Goal: Navigation & Orientation: Find specific page/section

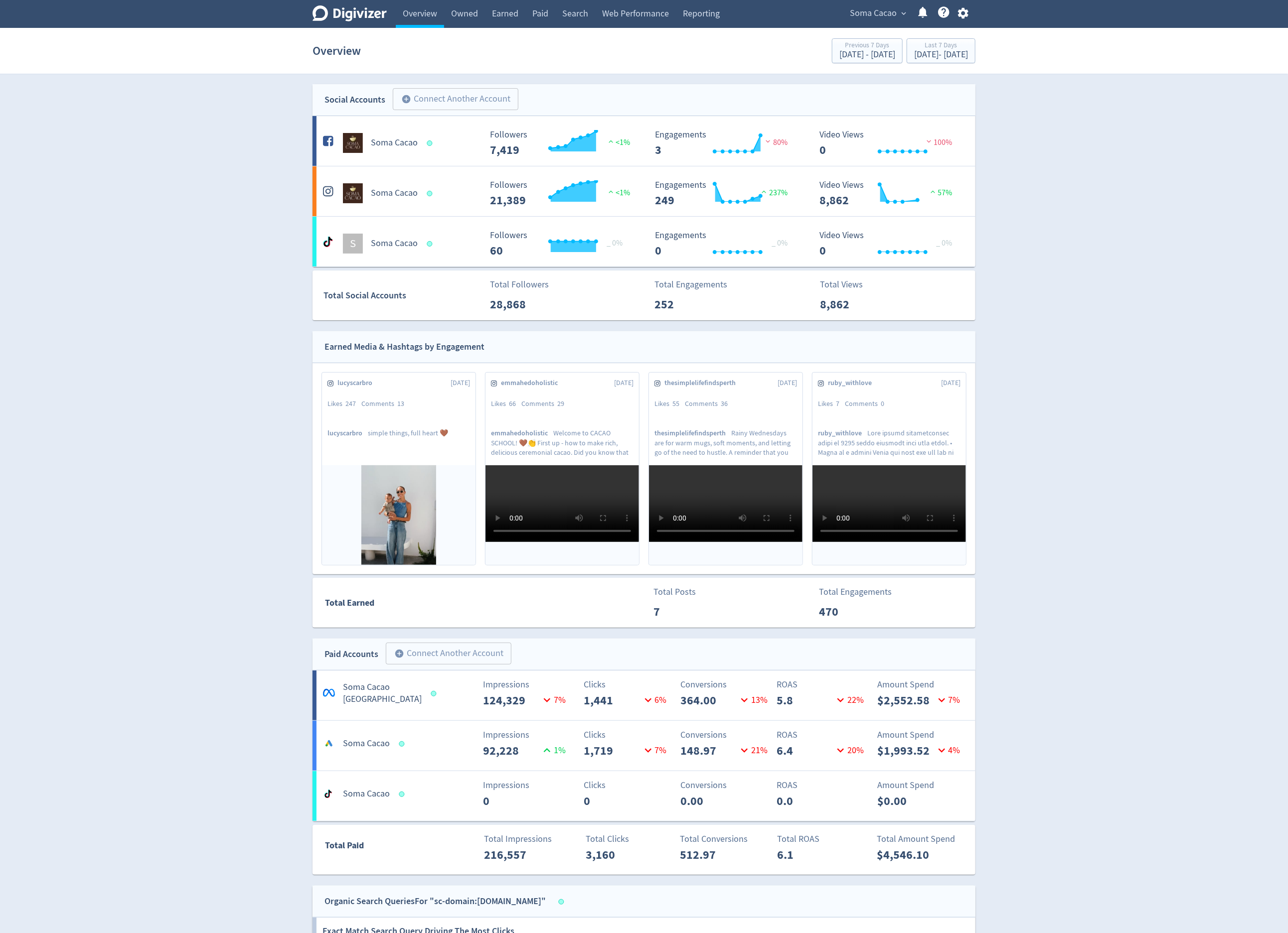
click at [866, 9] on span "Soma Cacao" at bounding box center [873, 13] width 47 height 16
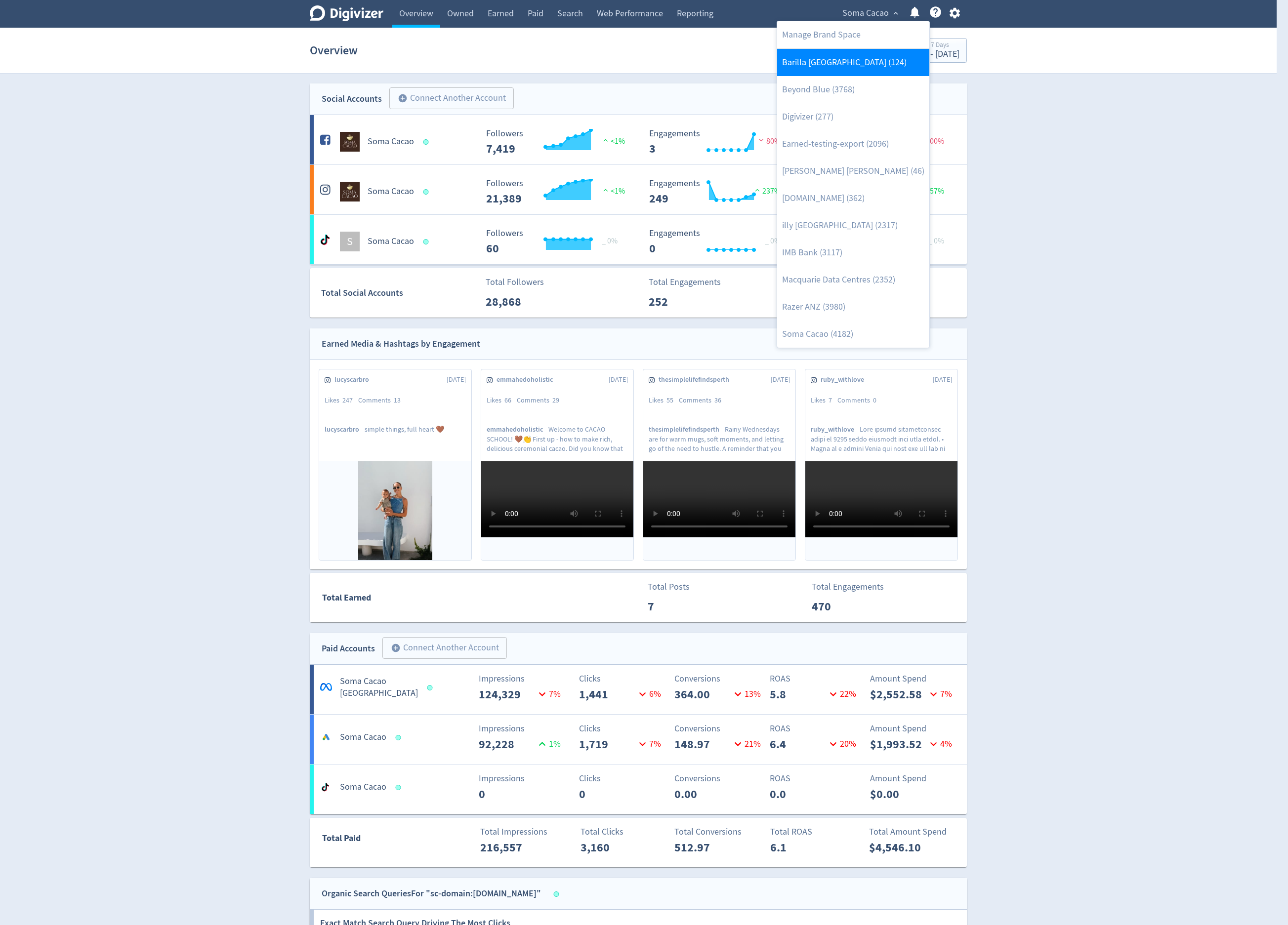
click at [852, 74] on link "Barilla [GEOGRAPHIC_DATA] (124)" at bounding box center [853, 62] width 152 height 27
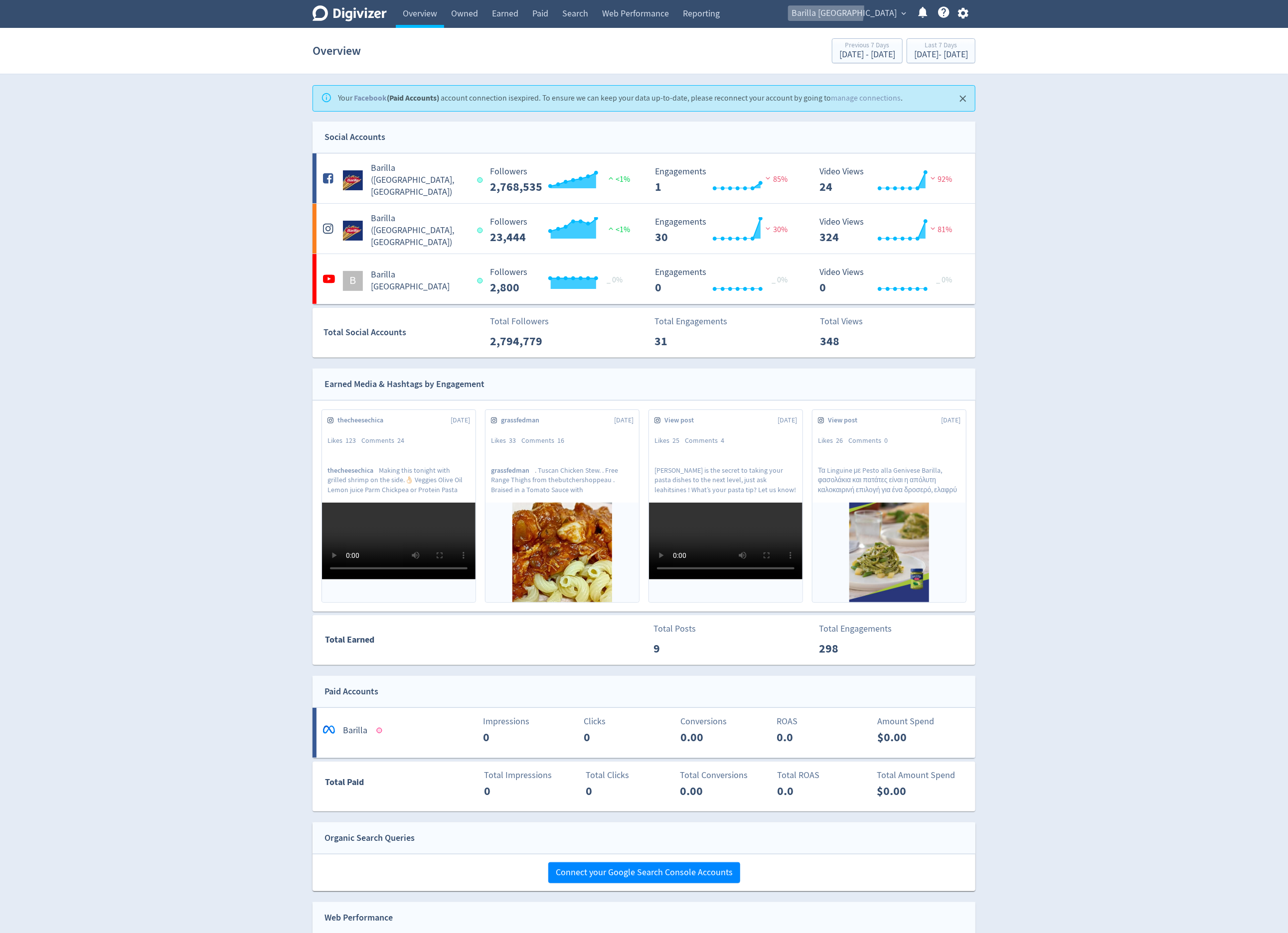
click at [835, 8] on button "Barilla Australia expand_more" at bounding box center [848, 13] width 120 height 16
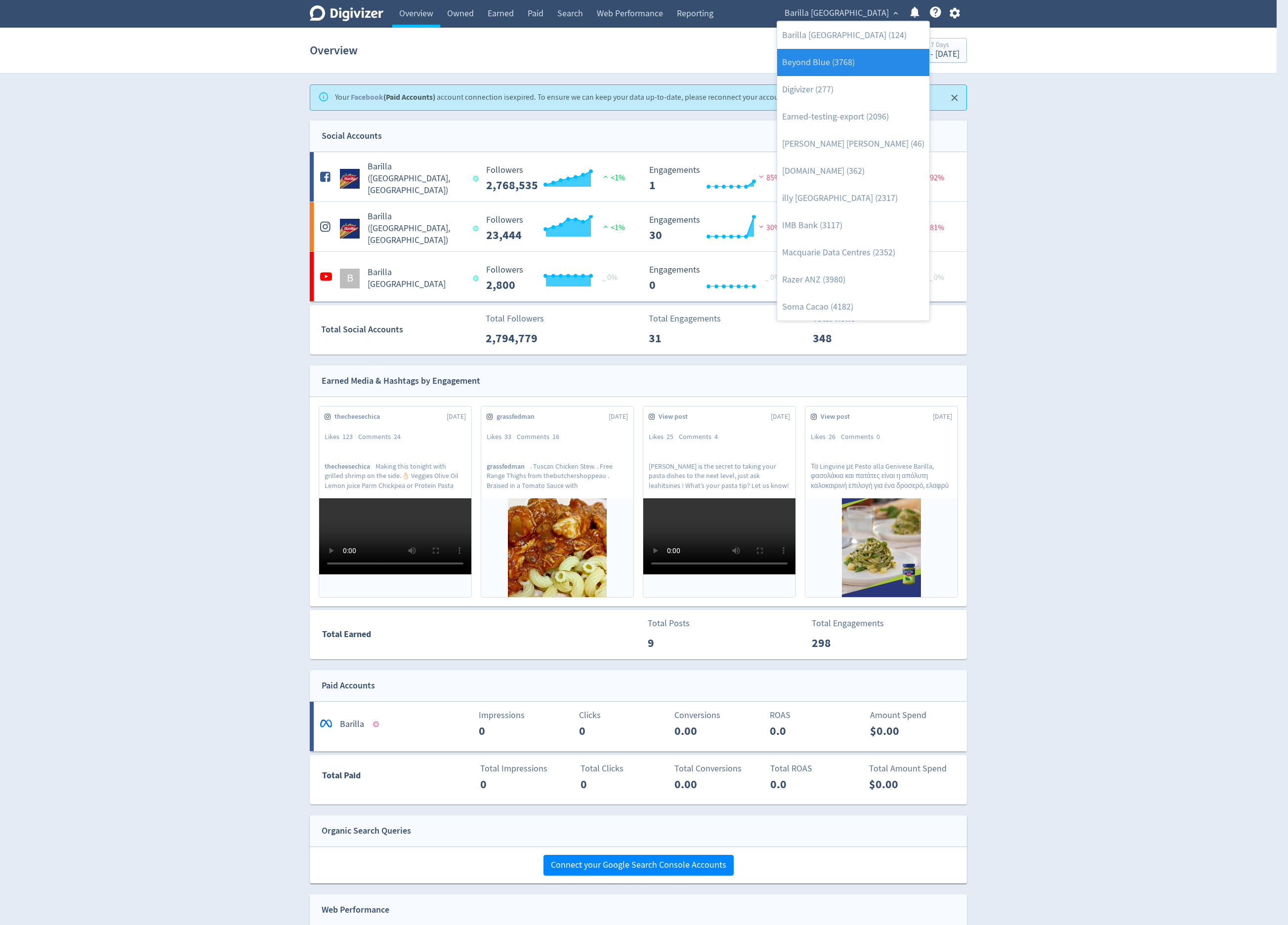
click at [858, 73] on link "Beyond Blue (3768)" at bounding box center [853, 62] width 152 height 27
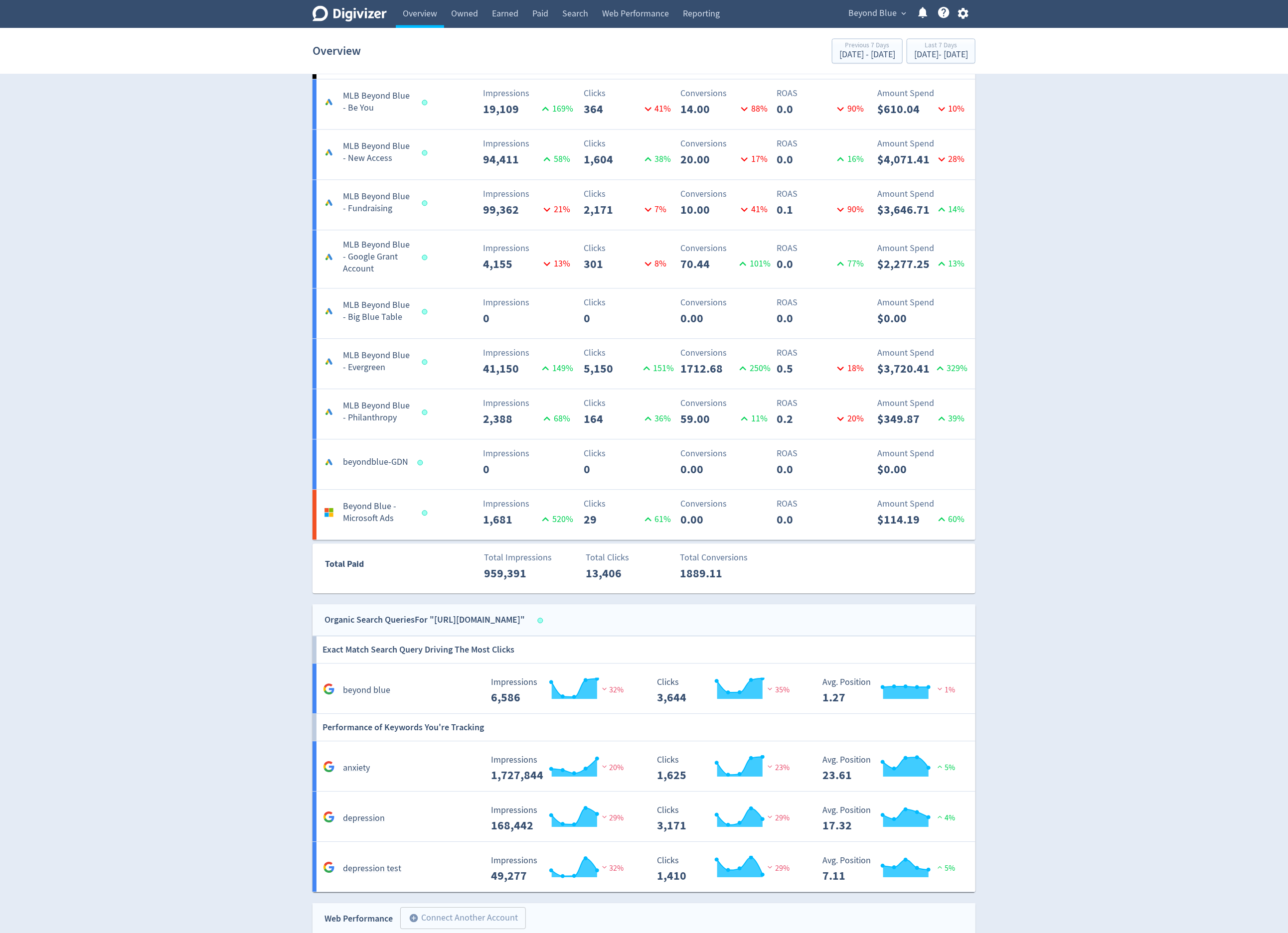
scroll to position [1525, 0]
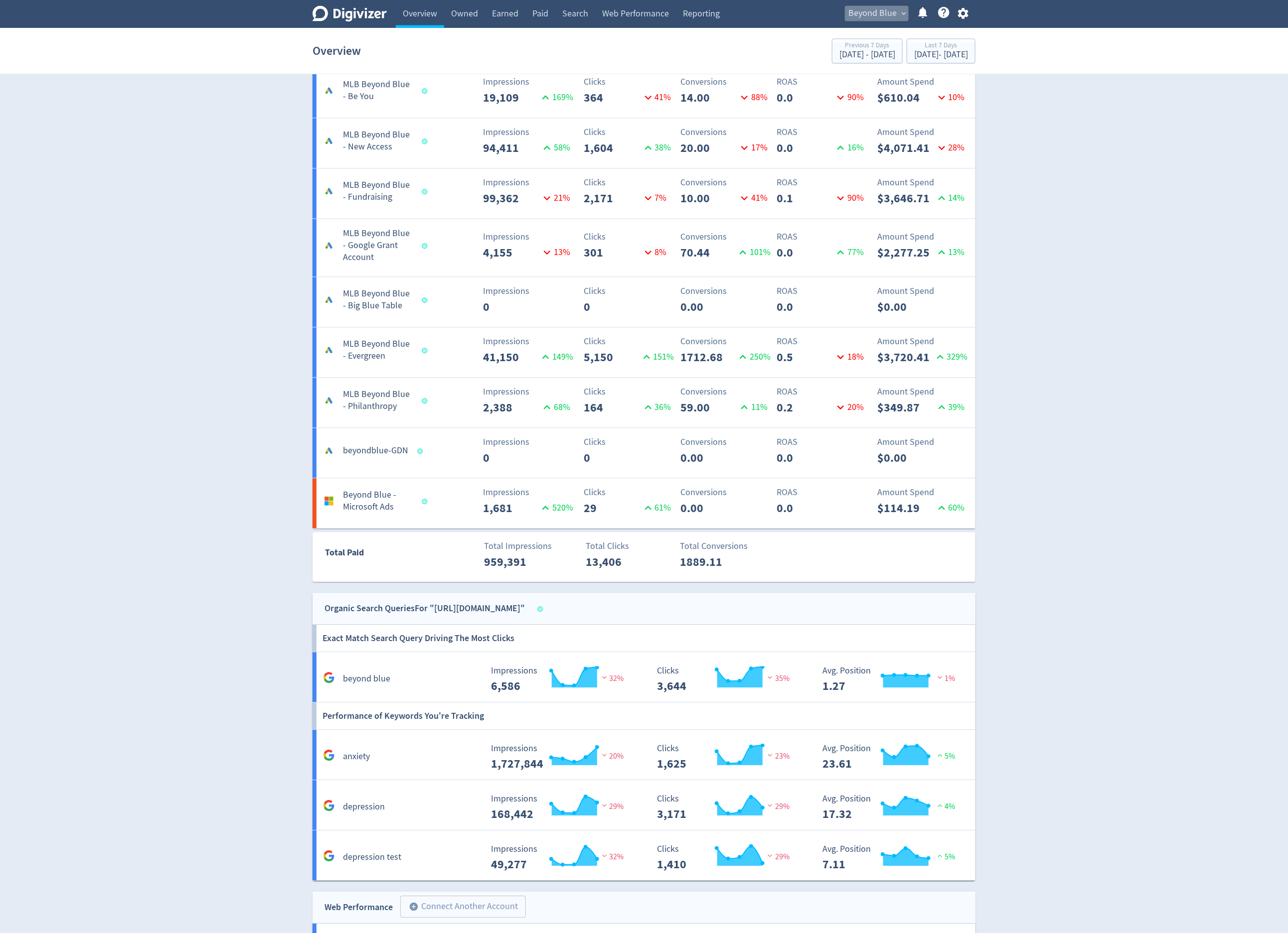
click at [866, 20] on span "Beyond Blue" at bounding box center [872, 13] width 49 height 16
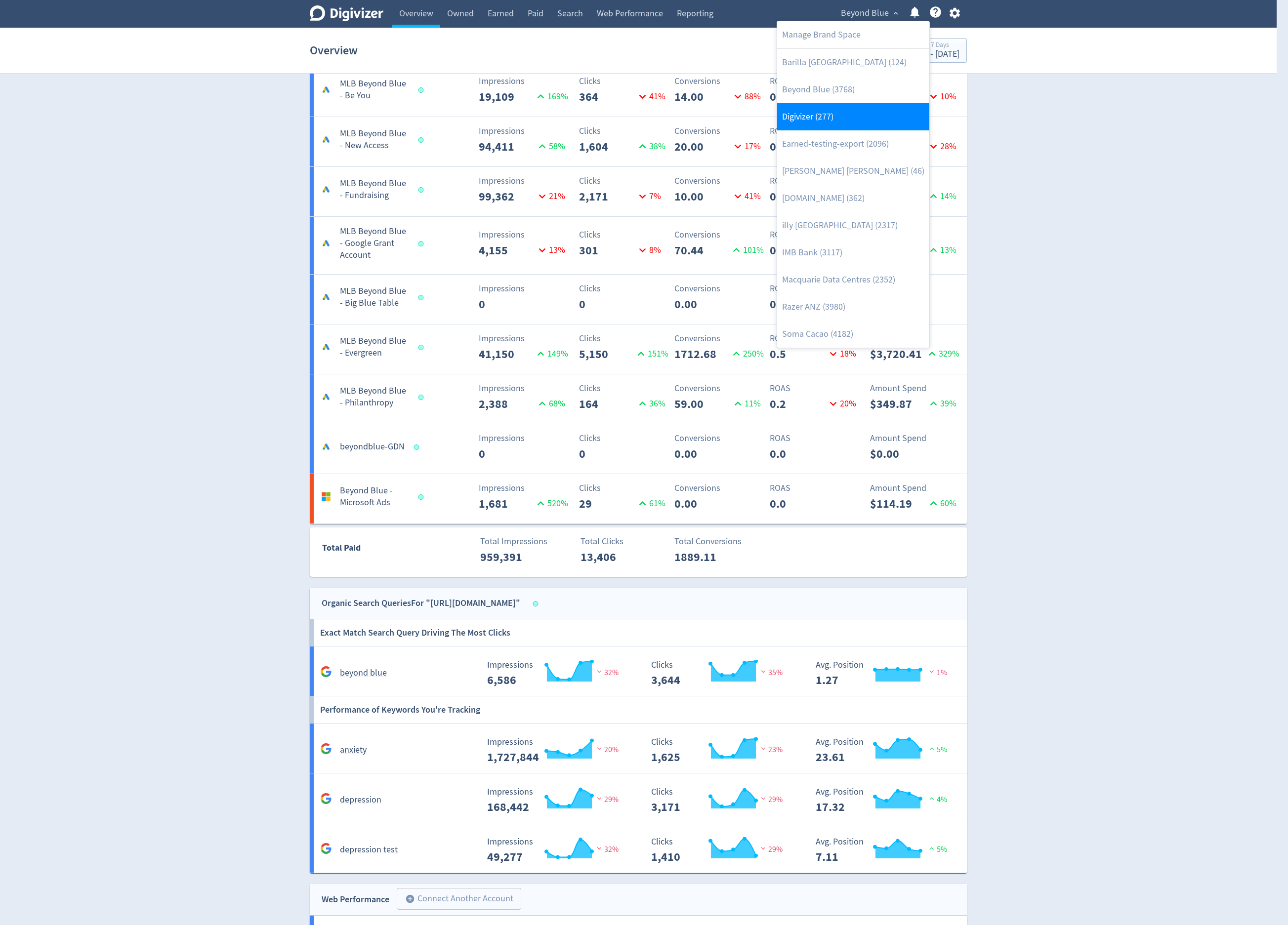
click at [845, 120] on link "Digivizer (277)" at bounding box center [853, 117] width 152 height 27
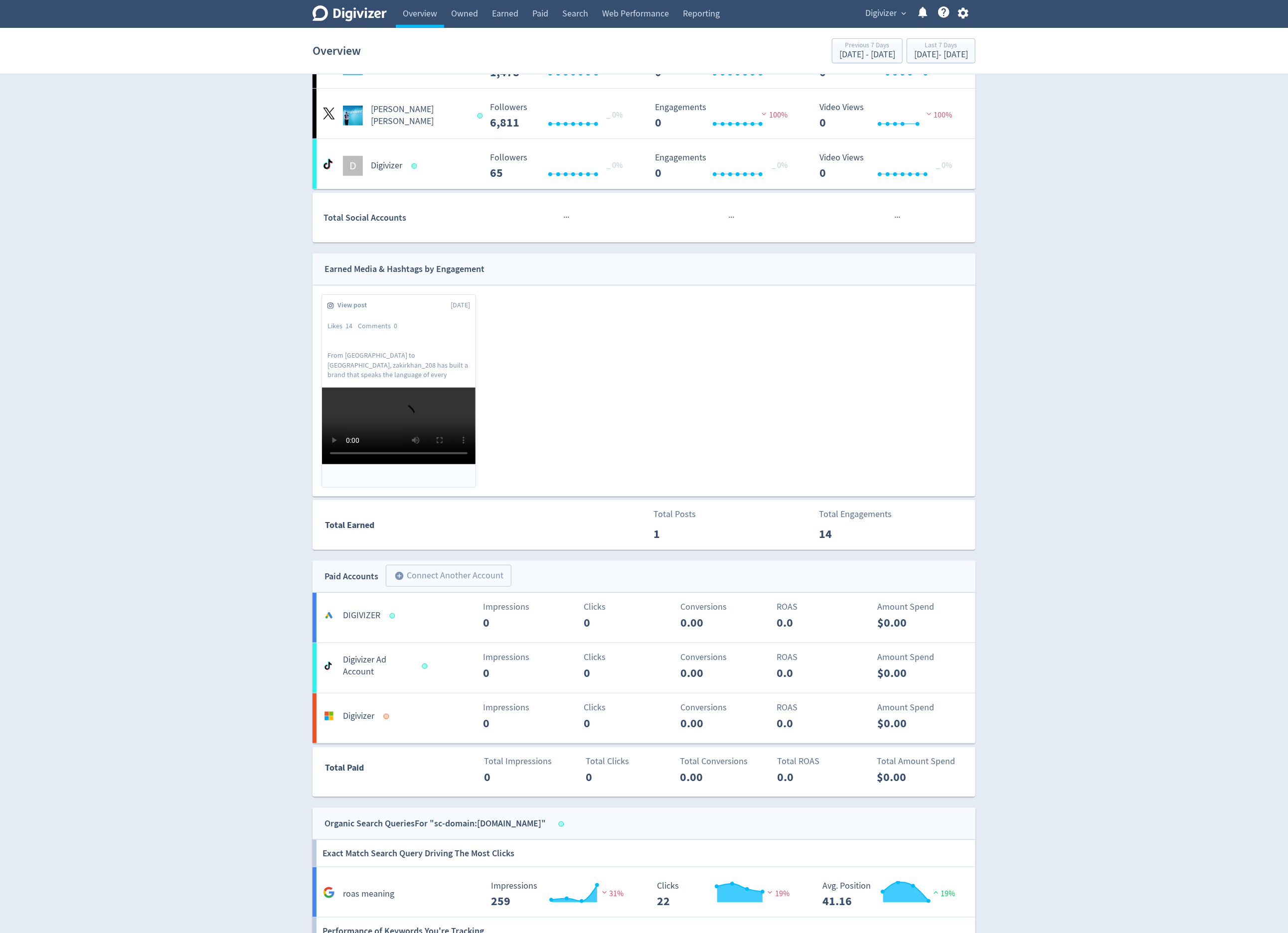
scroll to position [359, 0]
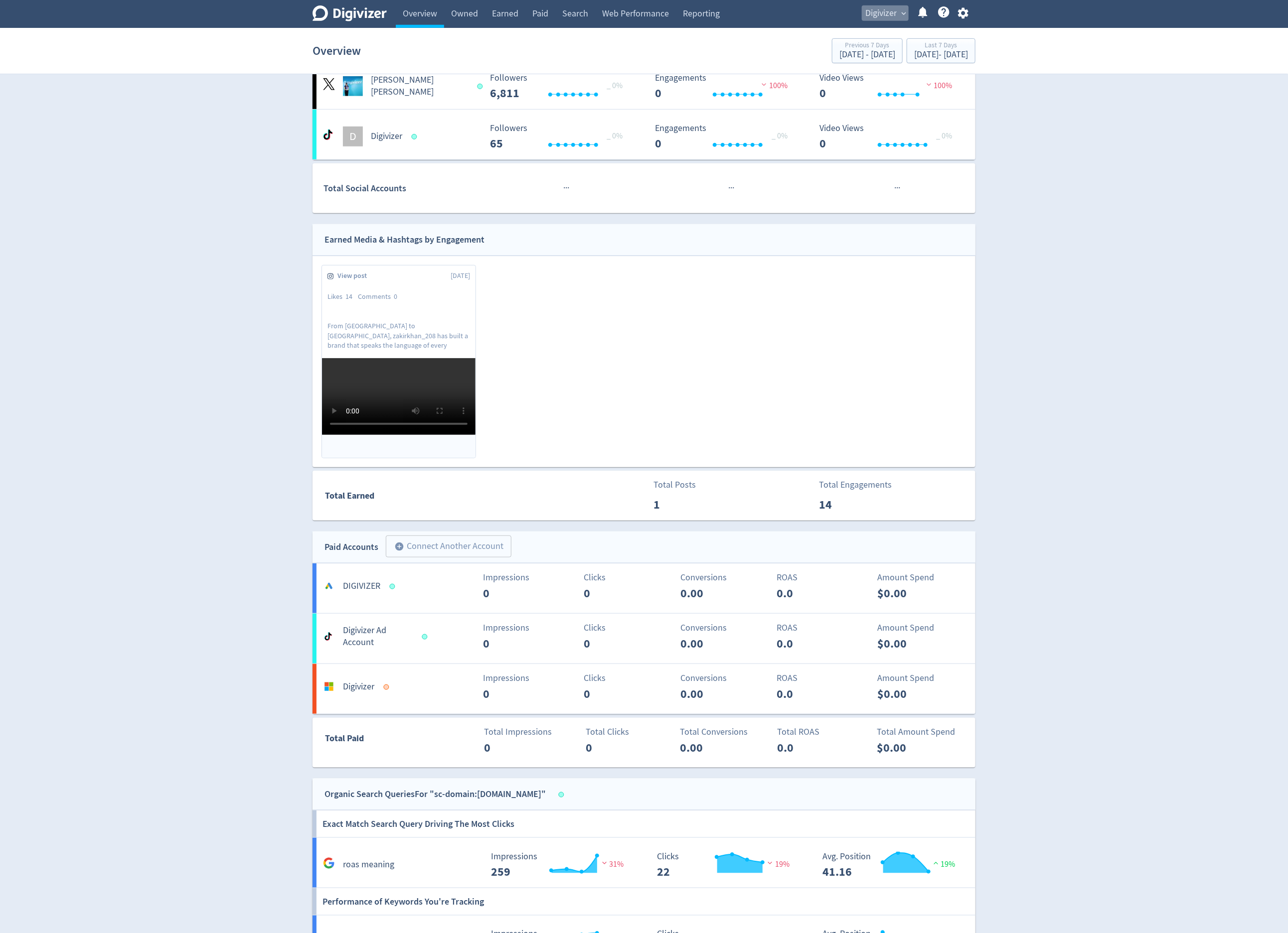
click at [866, 17] on button "Digivizer expand_more" at bounding box center [884, 13] width 47 height 16
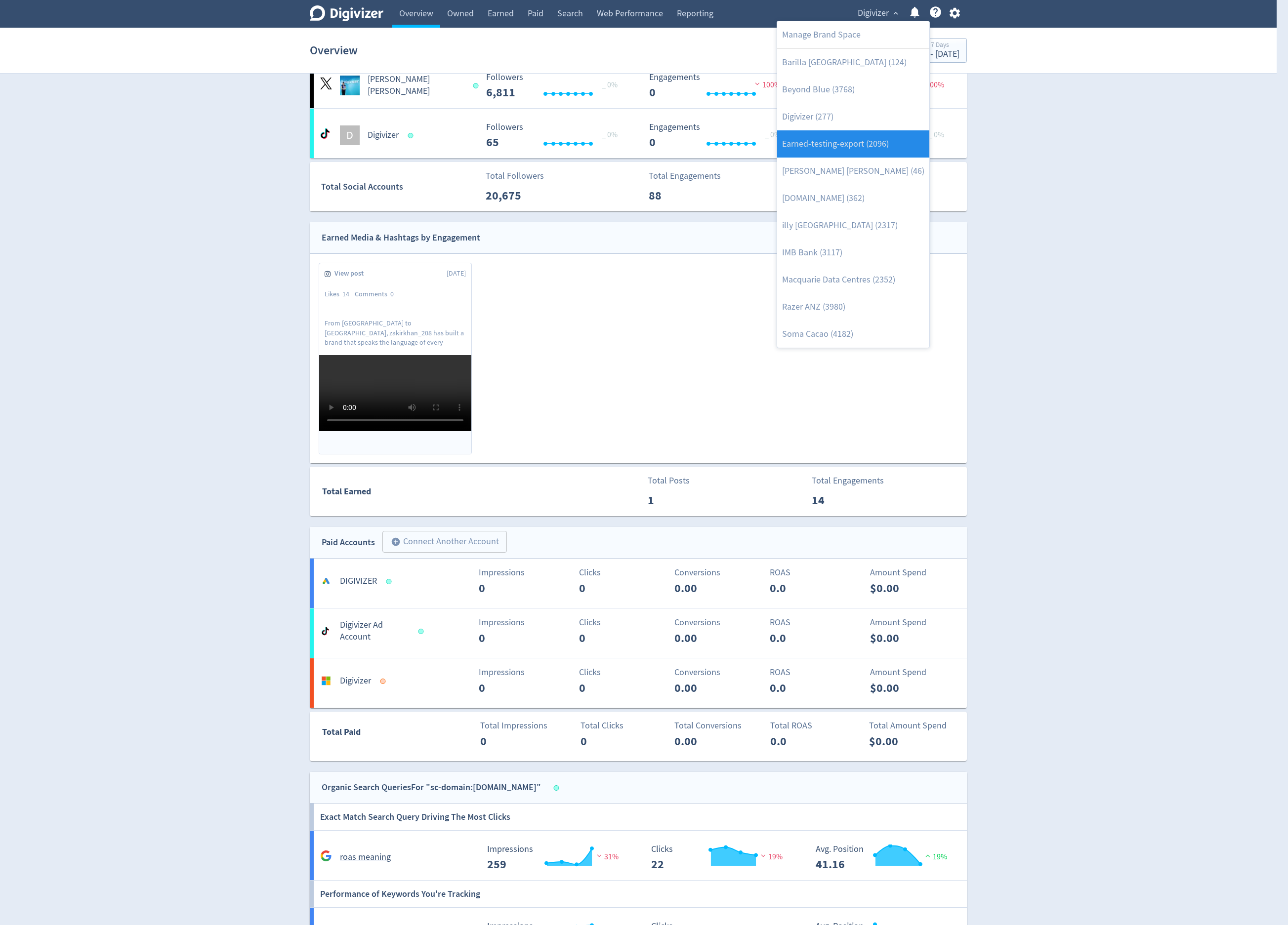
click at [858, 134] on link "Earned-testing-export (2096)" at bounding box center [853, 144] width 152 height 27
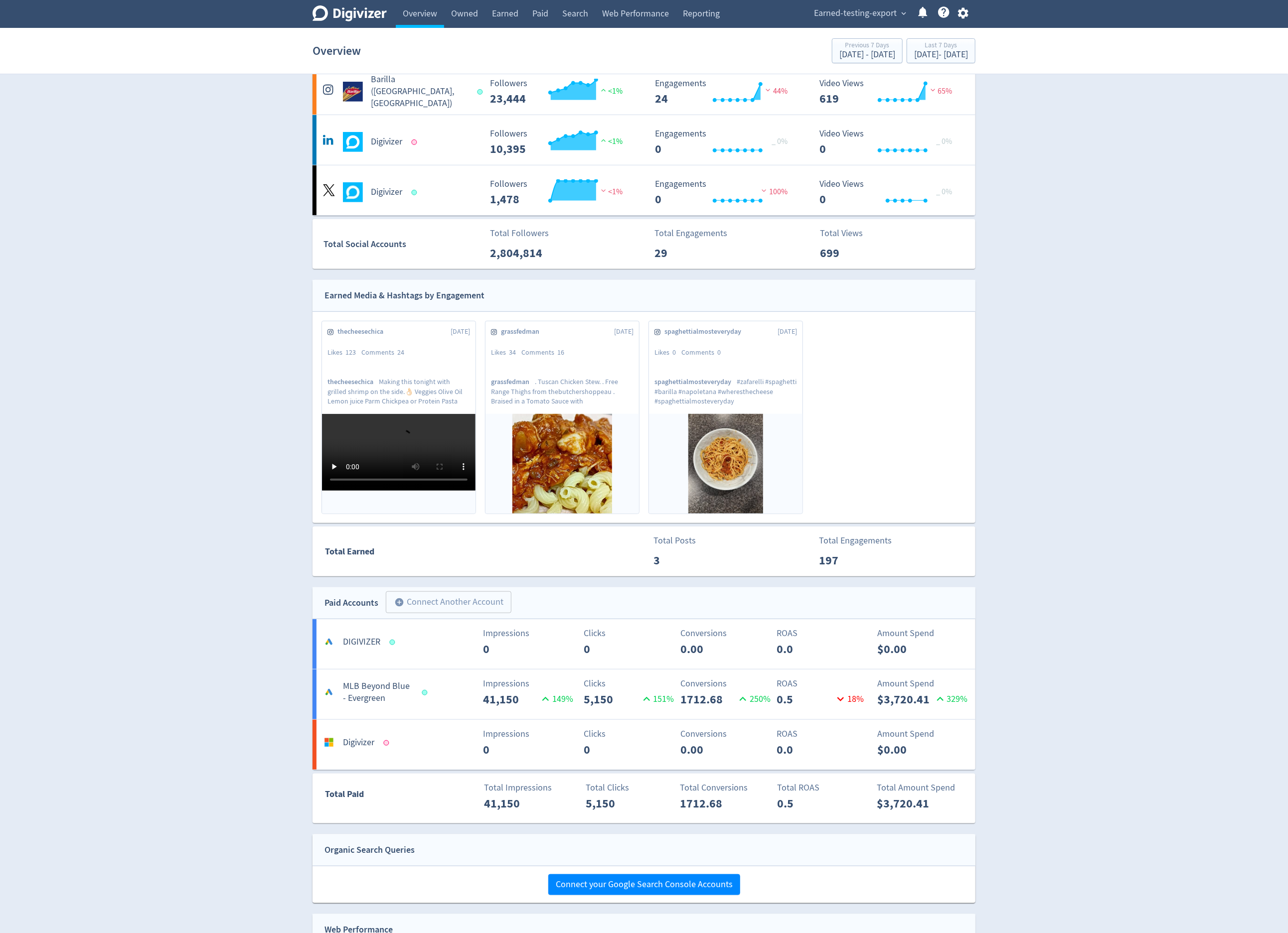
scroll to position [323, 0]
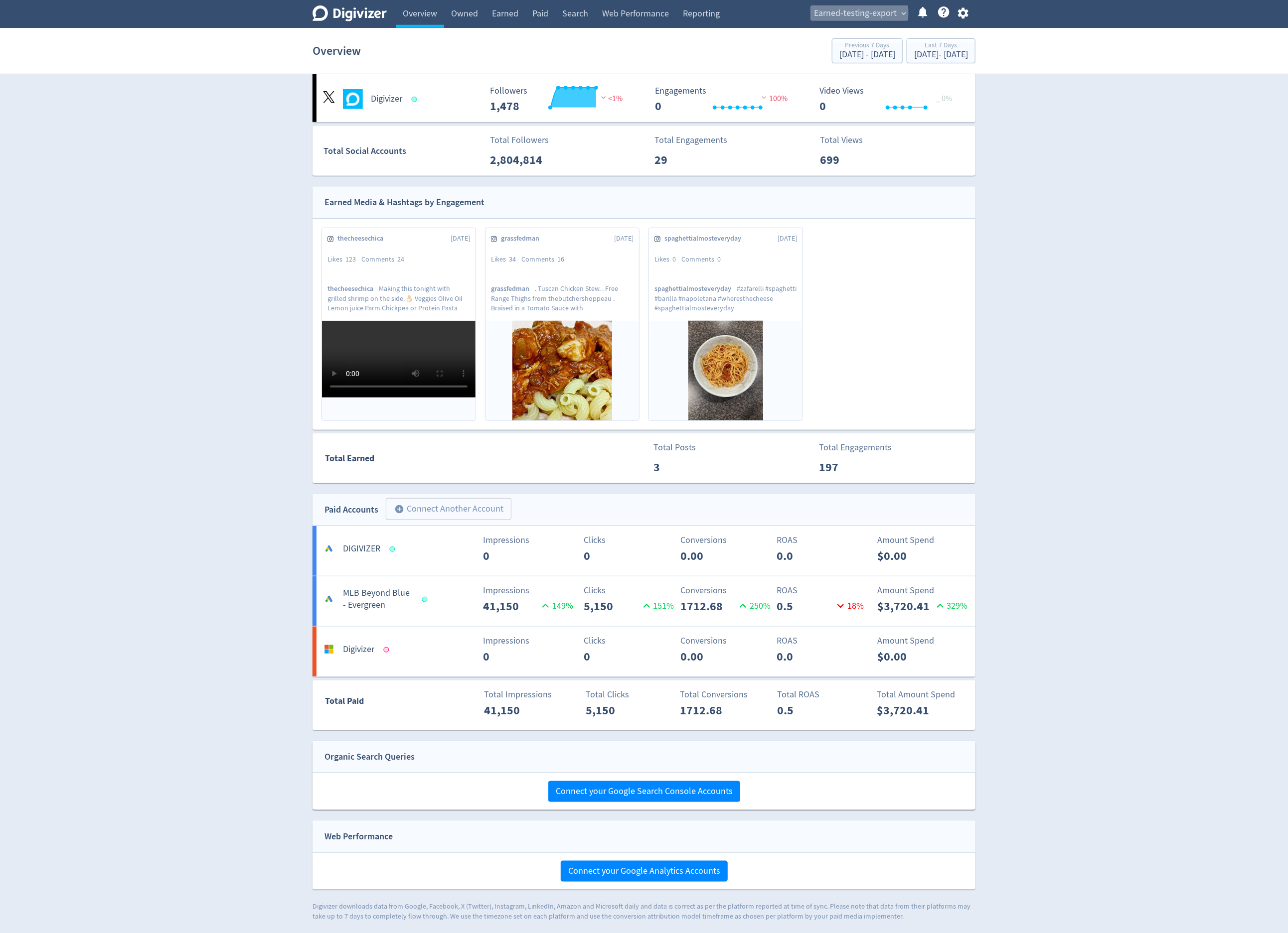
click at [855, 13] on span "Earned-testing-export" at bounding box center [854, 13] width 82 height 16
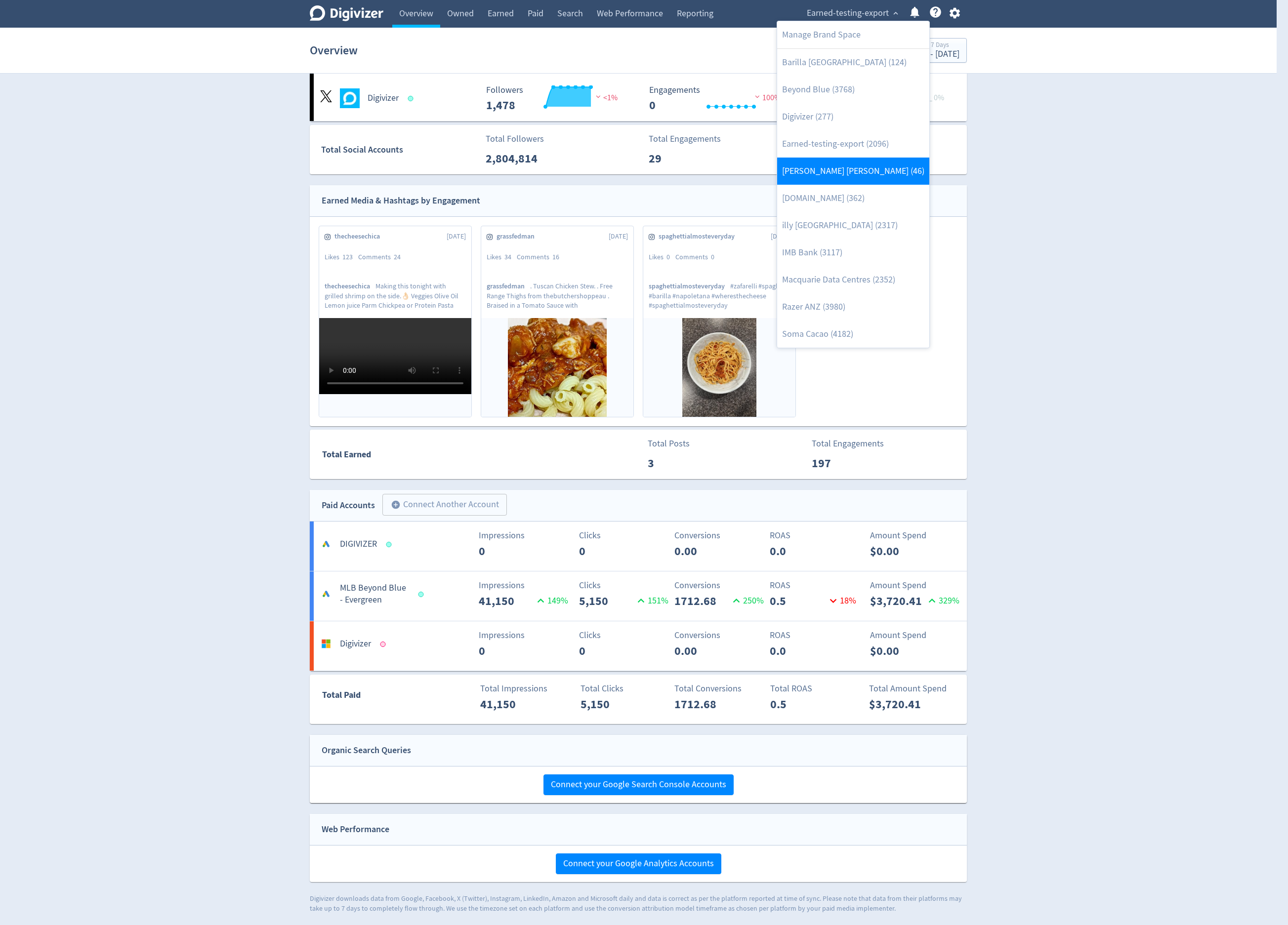
click at [858, 167] on link "[PERSON_NAME] [PERSON_NAME] (46)" at bounding box center [853, 171] width 152 height 27
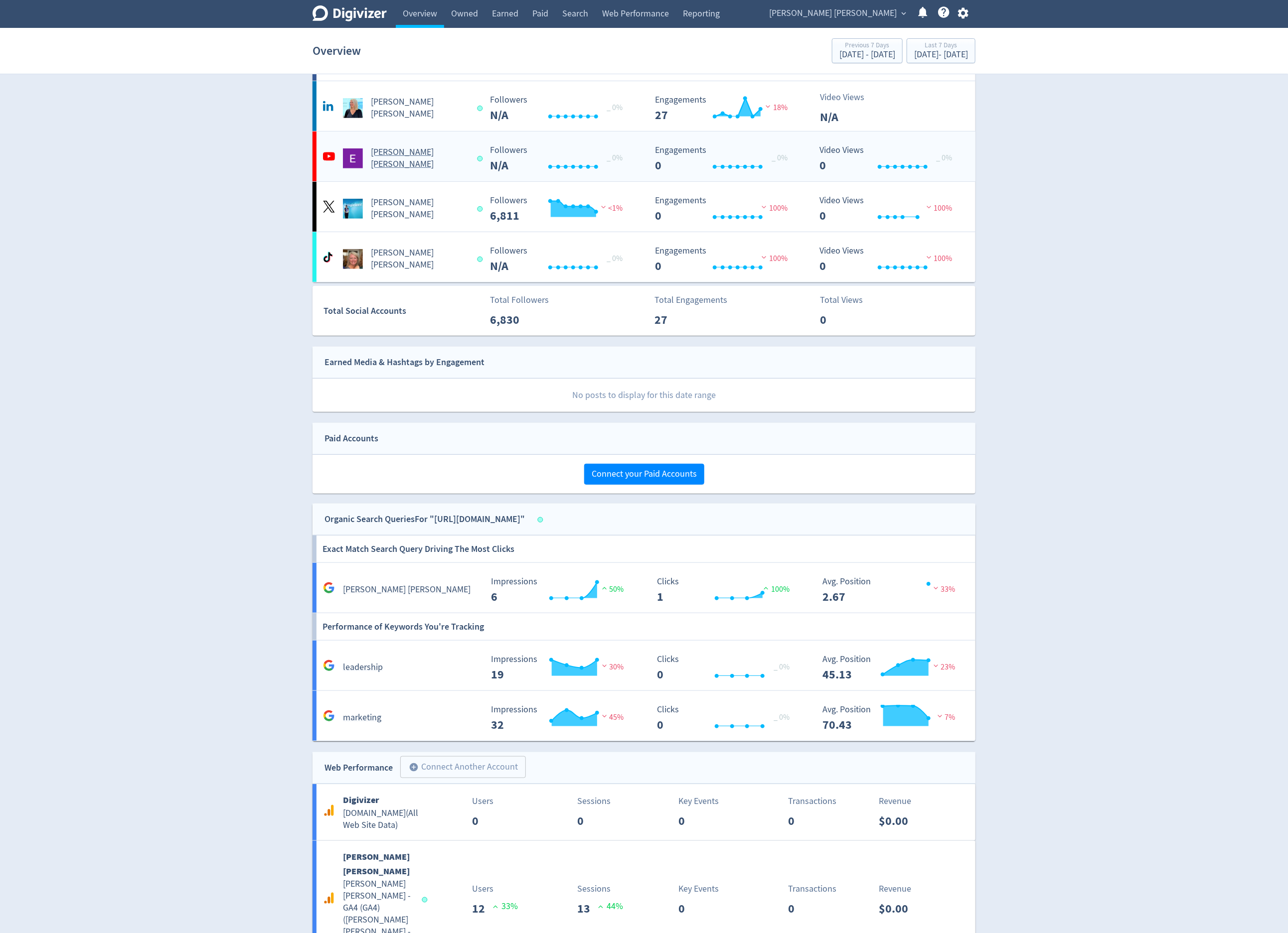
scroll to position [269, 0]
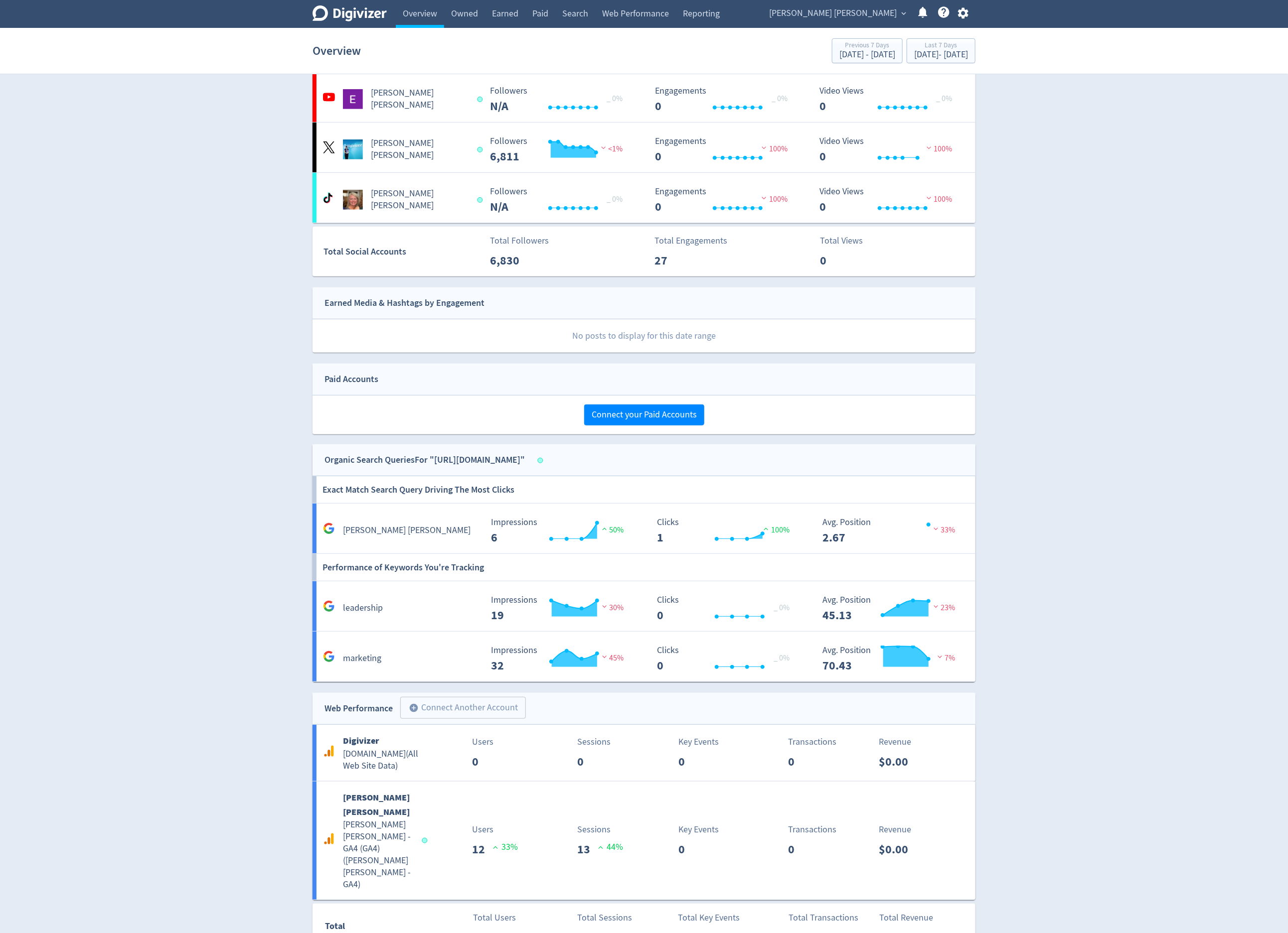
click at [857, 17] on span "Emma Lo Russo" at bounding box center [833, 13] width 127 height 16
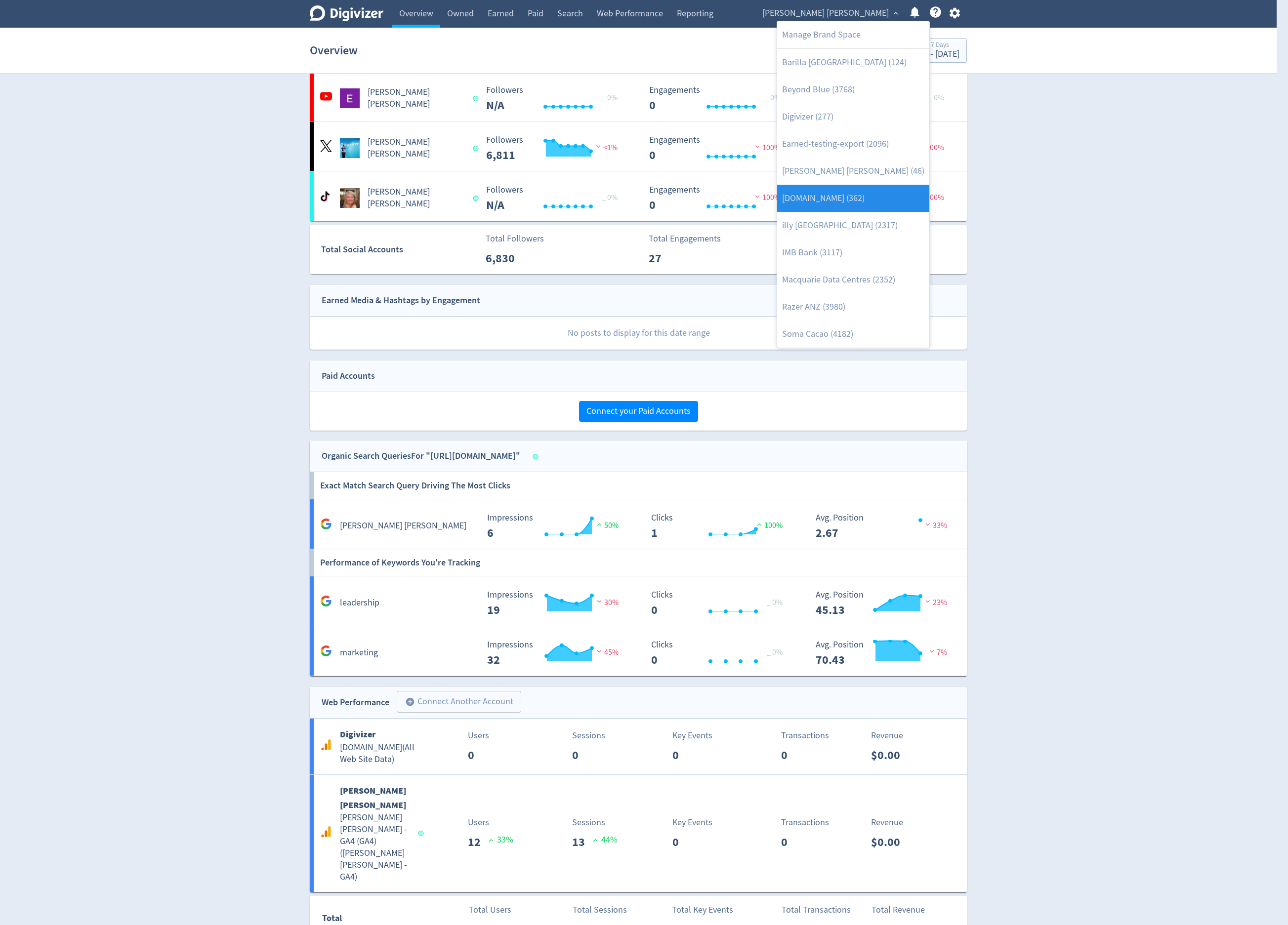
click at [858, 189] on link "[DOMAIN_NAME] (362)" at bounding box center [853, 198] width 152 height 27
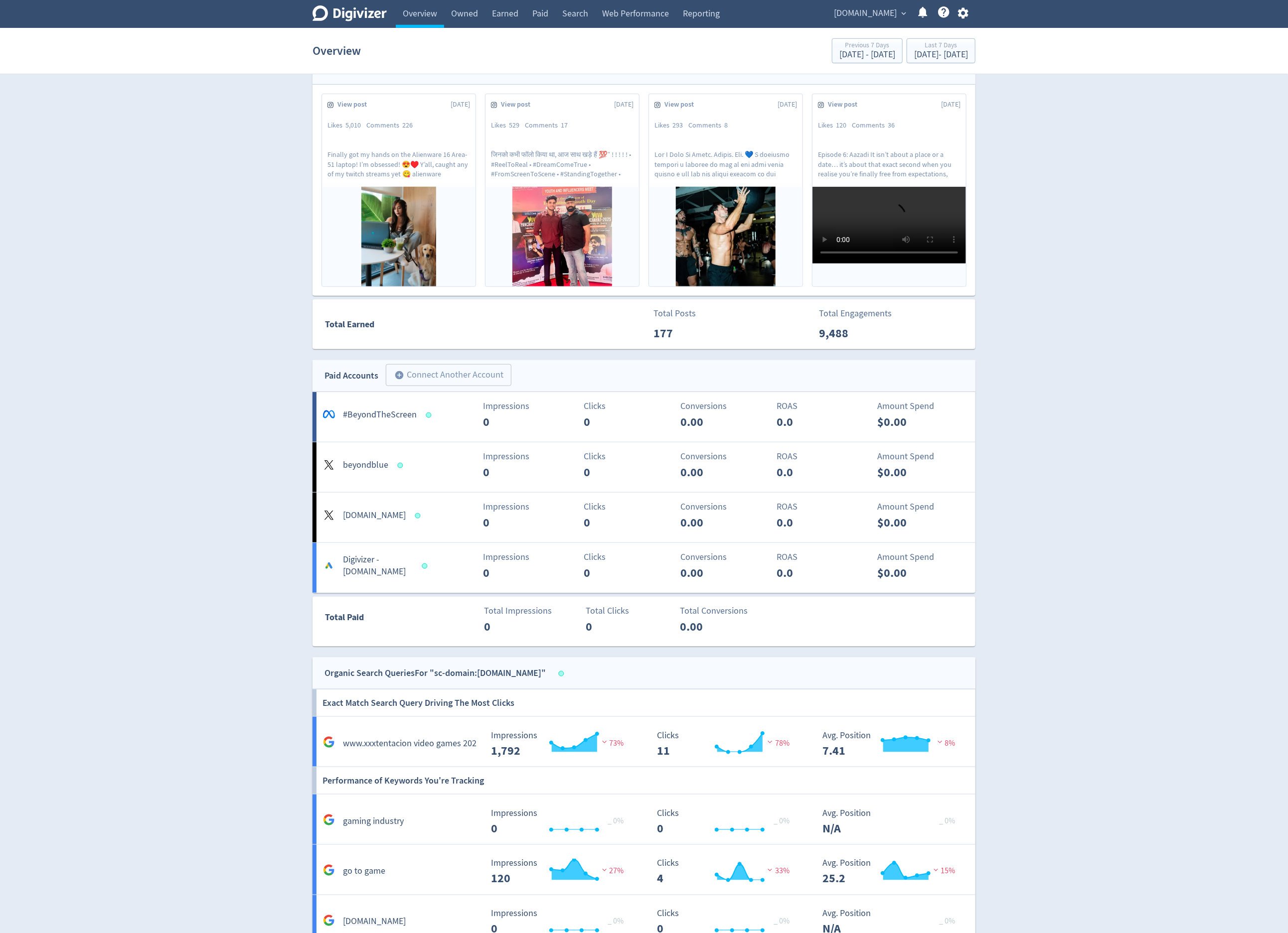
scroll to position [449, 0]
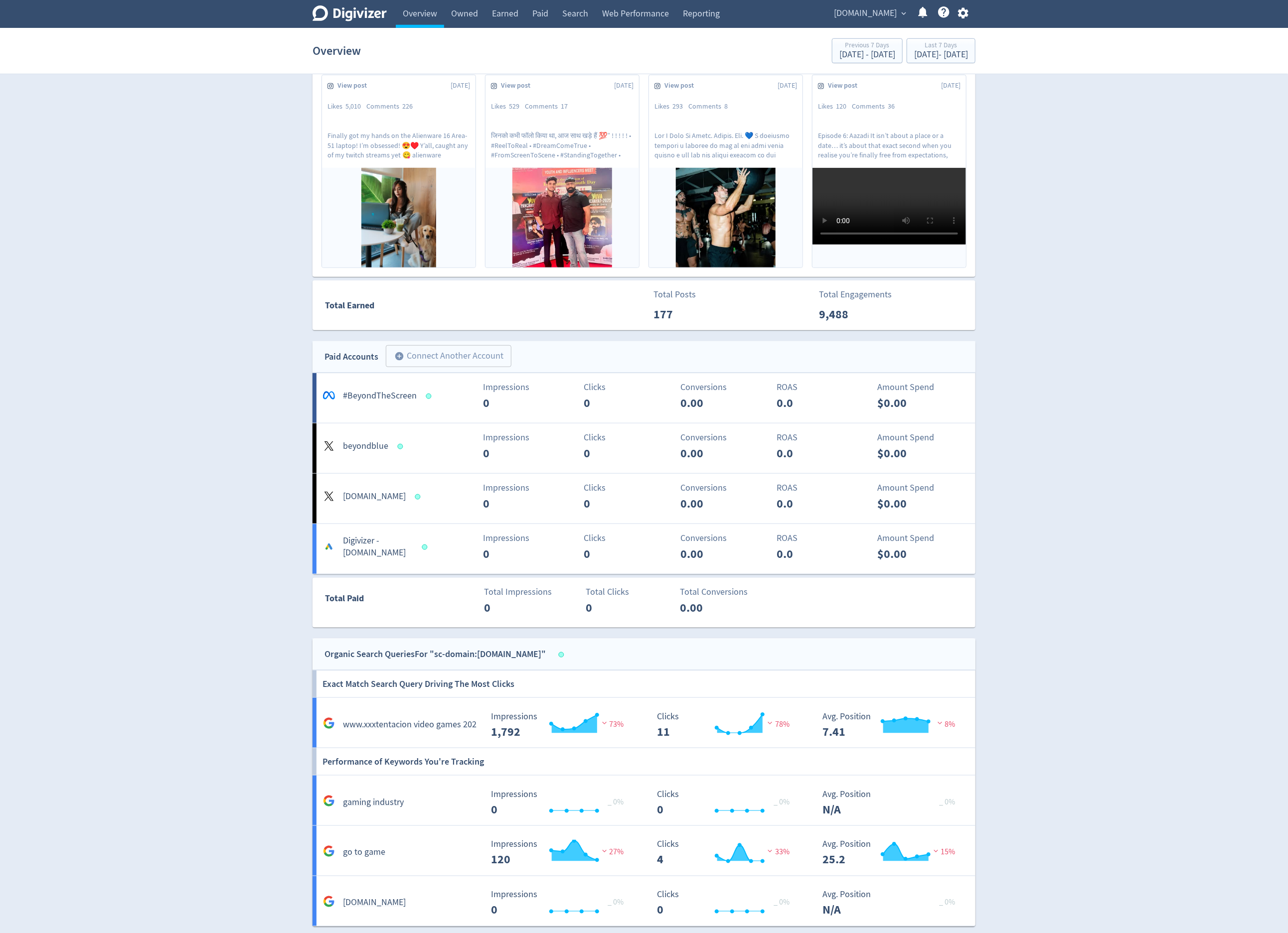
click at [866, 23] on div "goto.game expand_more Help Center - Searchable support on using Digivizer" at bounding box center [899, 14] width 152 height 28
click at [866, 19] on span "goto.game" at bounding box center [865, 13] width 63 height 16
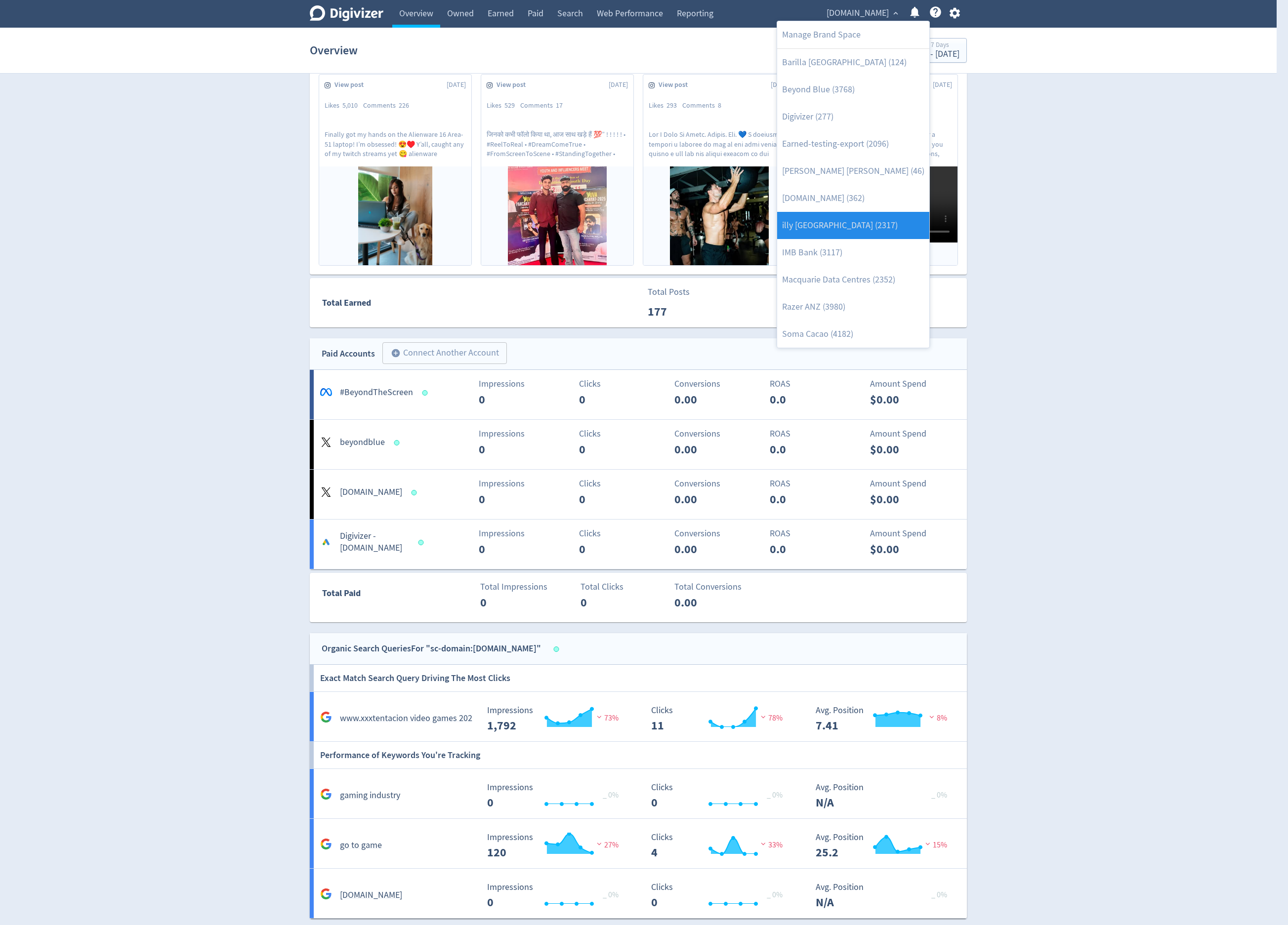
click at [856, 219] on link "illy [GEOGRAPHIC_DATA] (2317)" at bounding box center [853, 226] width 152 height 27
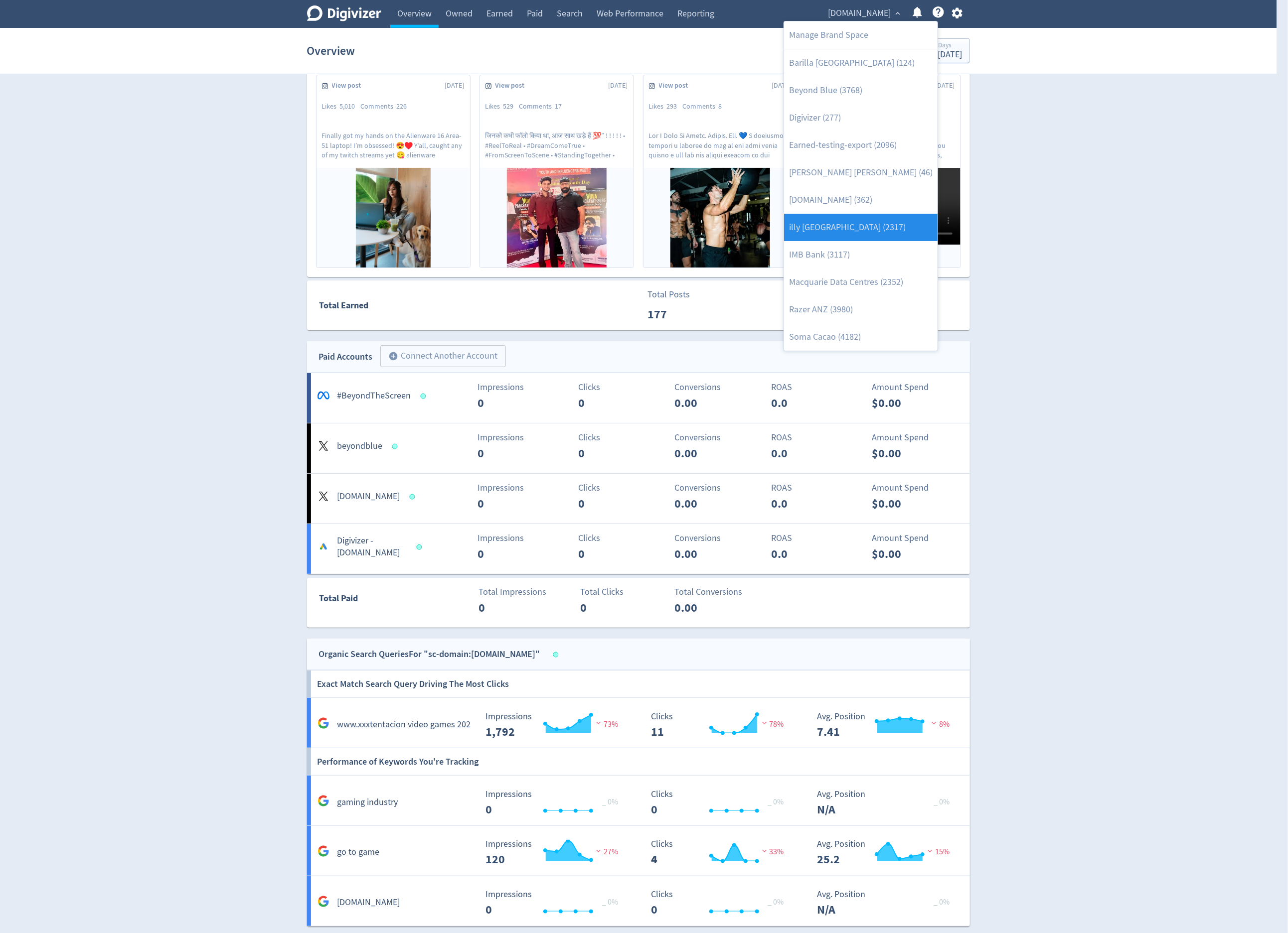
scroll to position [0, 0]
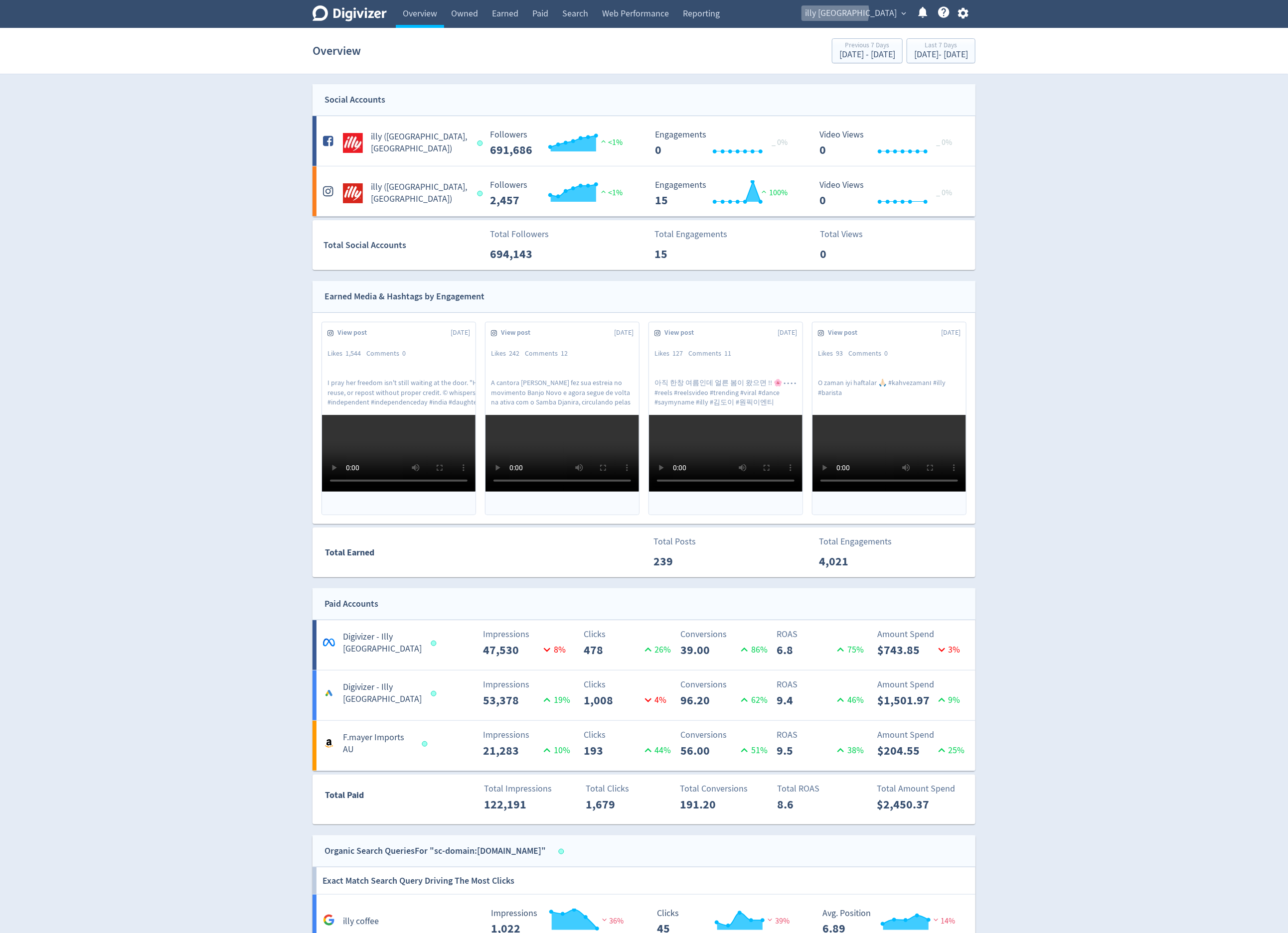
click at [866, 12] on span "illy Australia" at bounding box center [851, 13] width 92 height 16
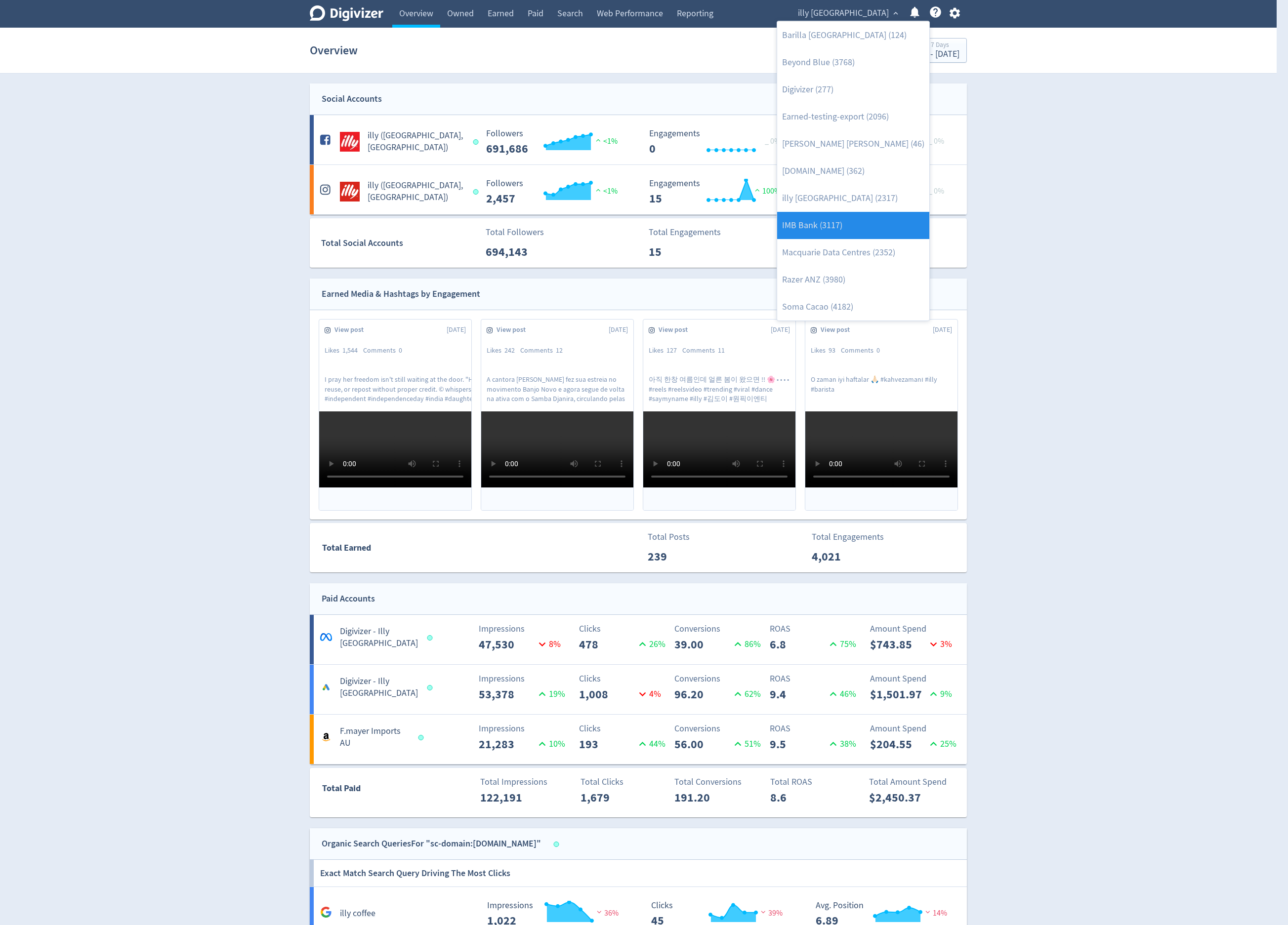
click at [858, 231] on link "IMB Bank (3117)" at bounding box center [853, 226] width 152 height 27
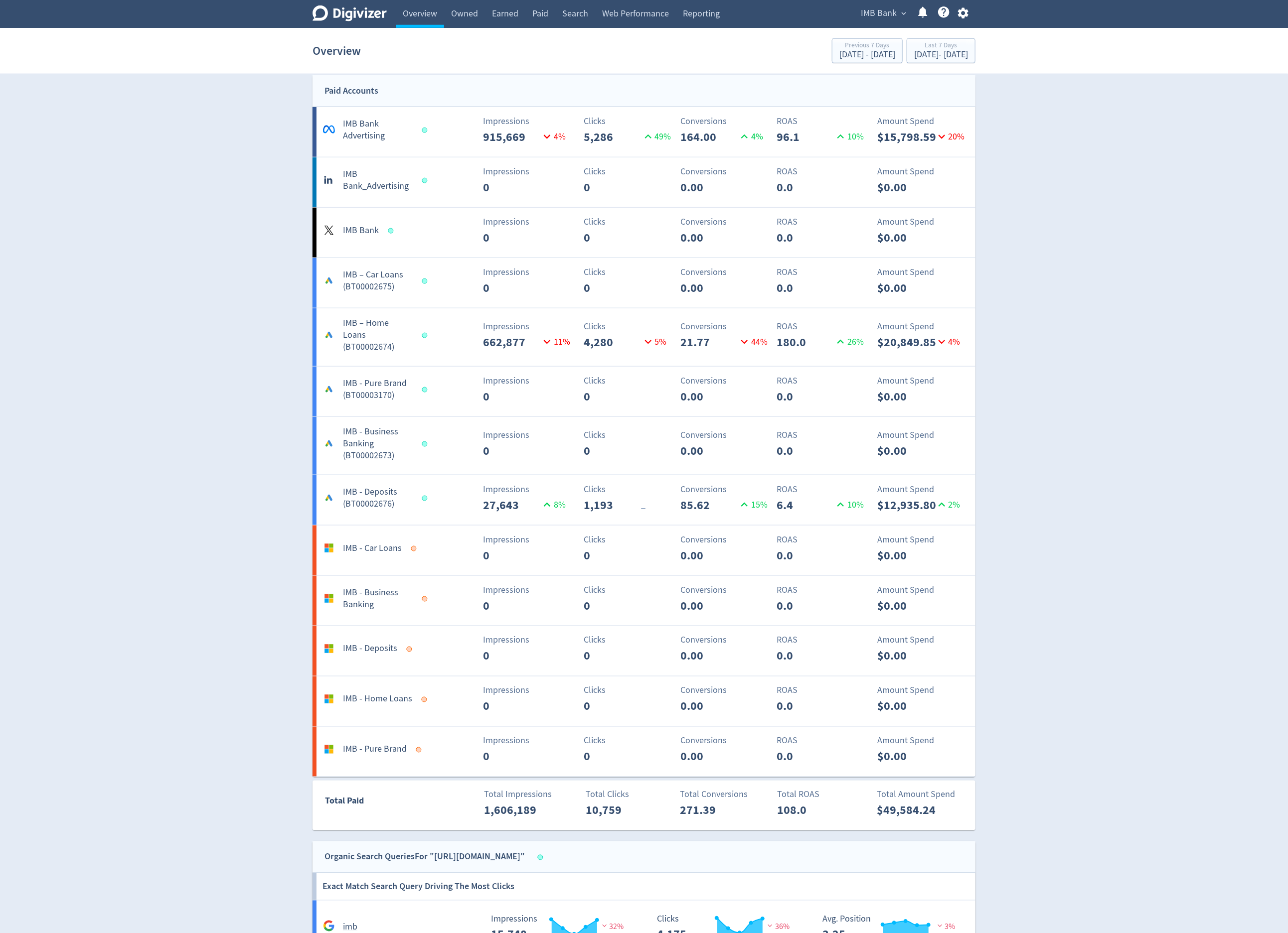
scroll to position [718, 0]
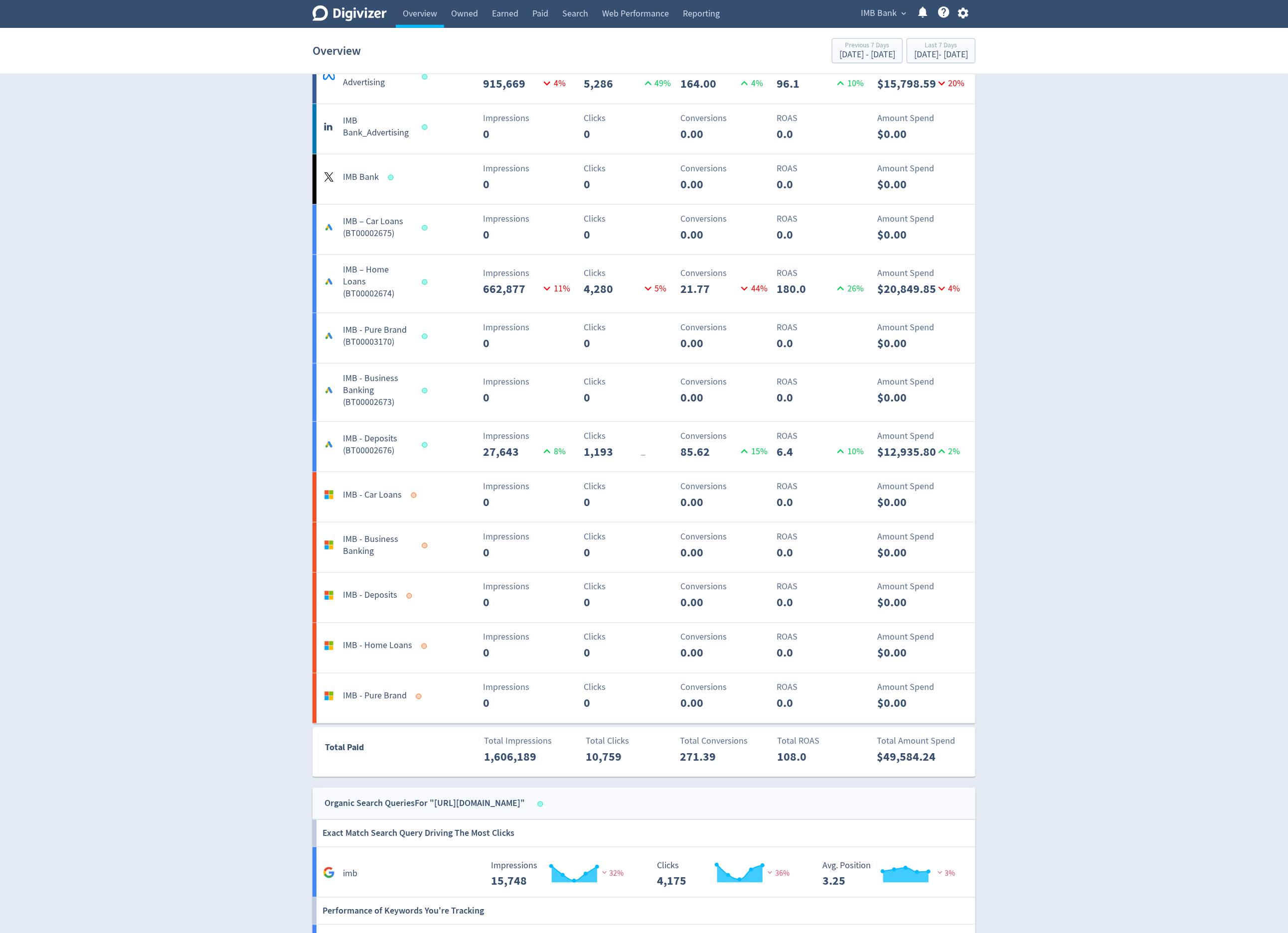
click at [866, 17] on span "IMB Bank" at bounding box center [878, 13] width 36 height 16
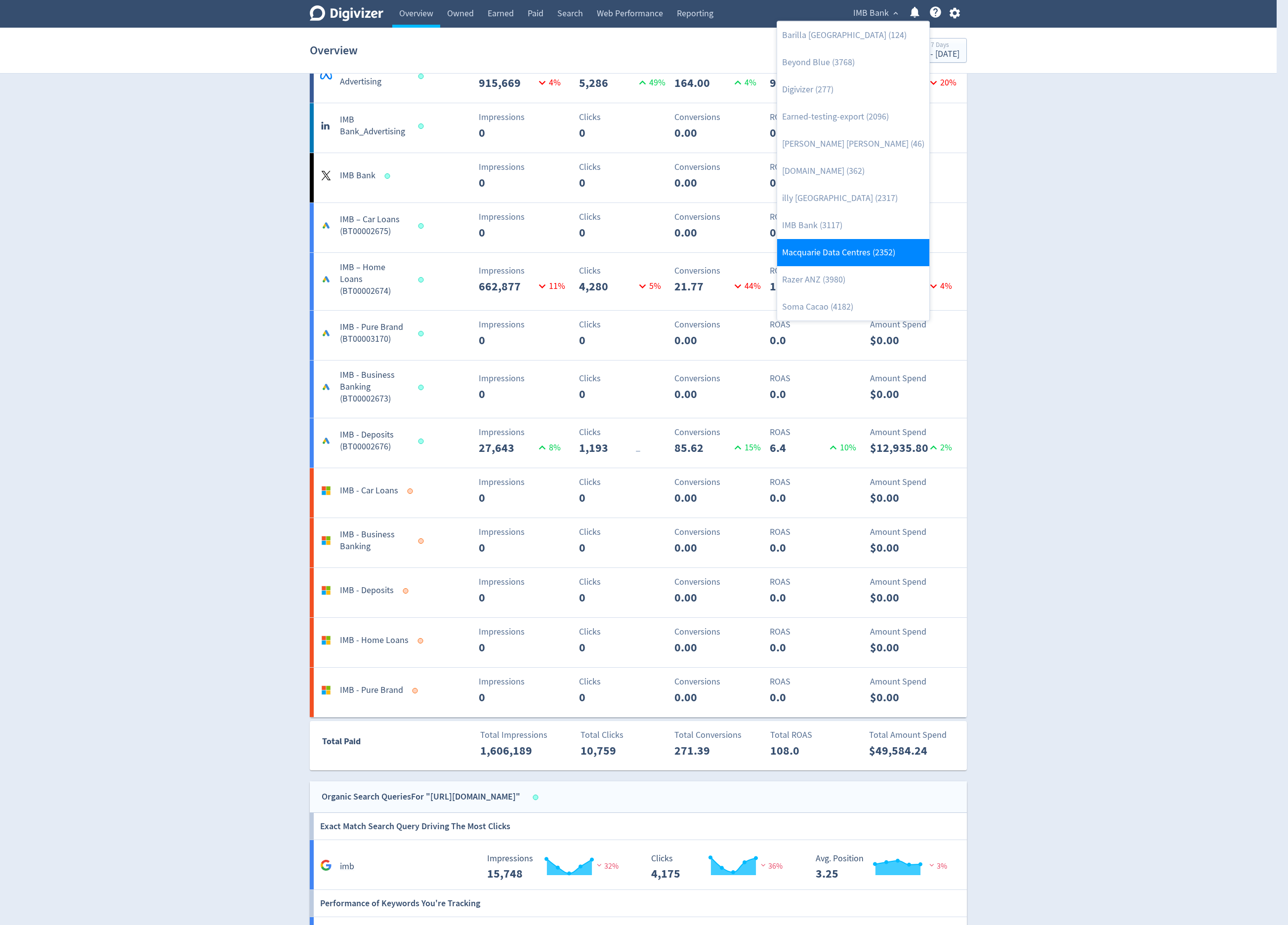
click at [858, 249] on link "Macquarie Data Centres (2352)" at bounding box center [853, 252] width 152 height 27
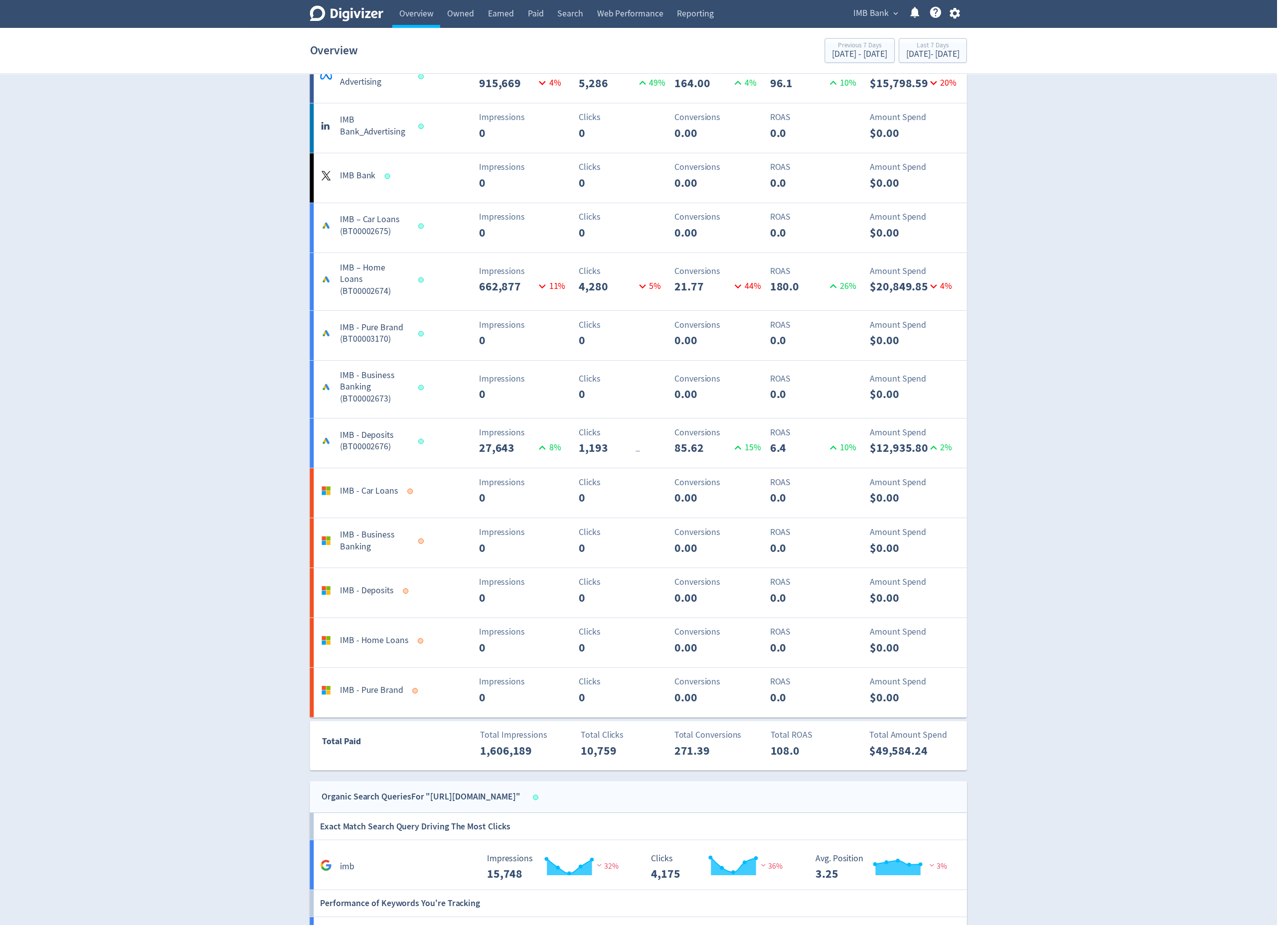
scroll to position [0, 0]
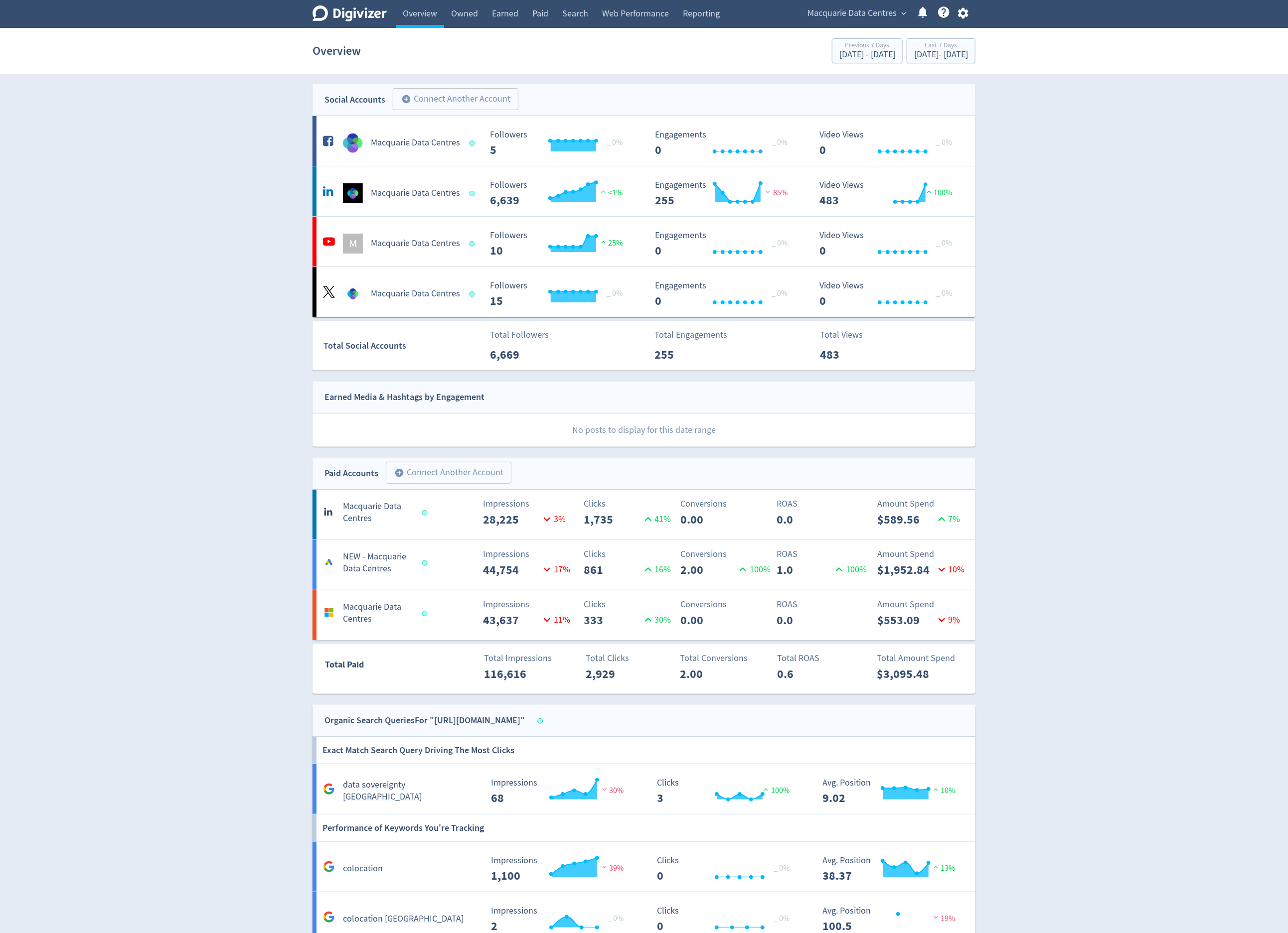
click at [829, 22] on div "Macquarie Data Centres expand_more Help Center - Searchable support on using Di…" at bounding box center [886, 14] width 179 height 28
click at [833, 14] on span "Macquarie Data Centres" at bounding box center [852, 13] width 89 height 16
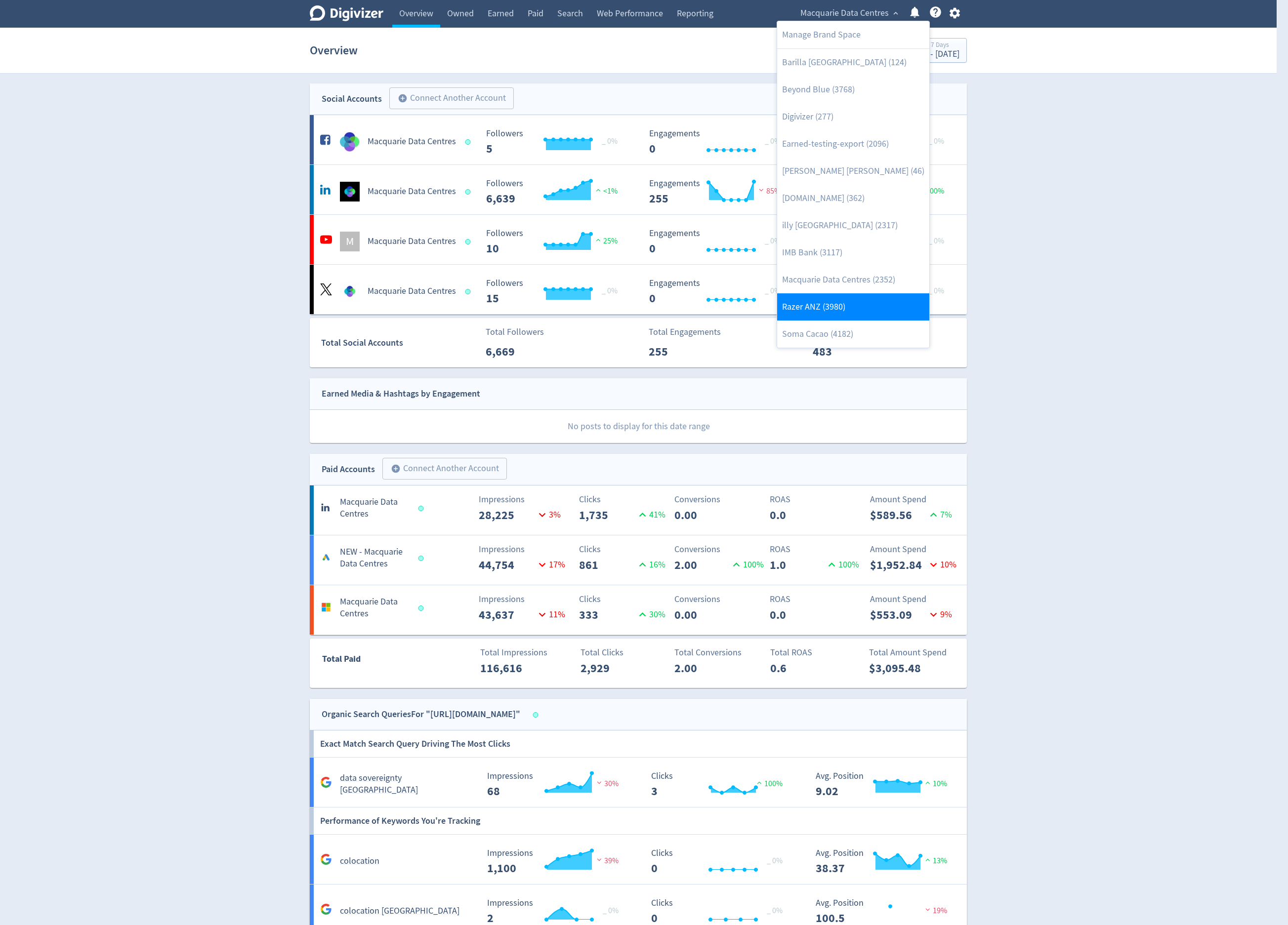
click at [858, 299] on link "Razer ANZ (3980)" at bounding box center [853, 306] width 152 height 27
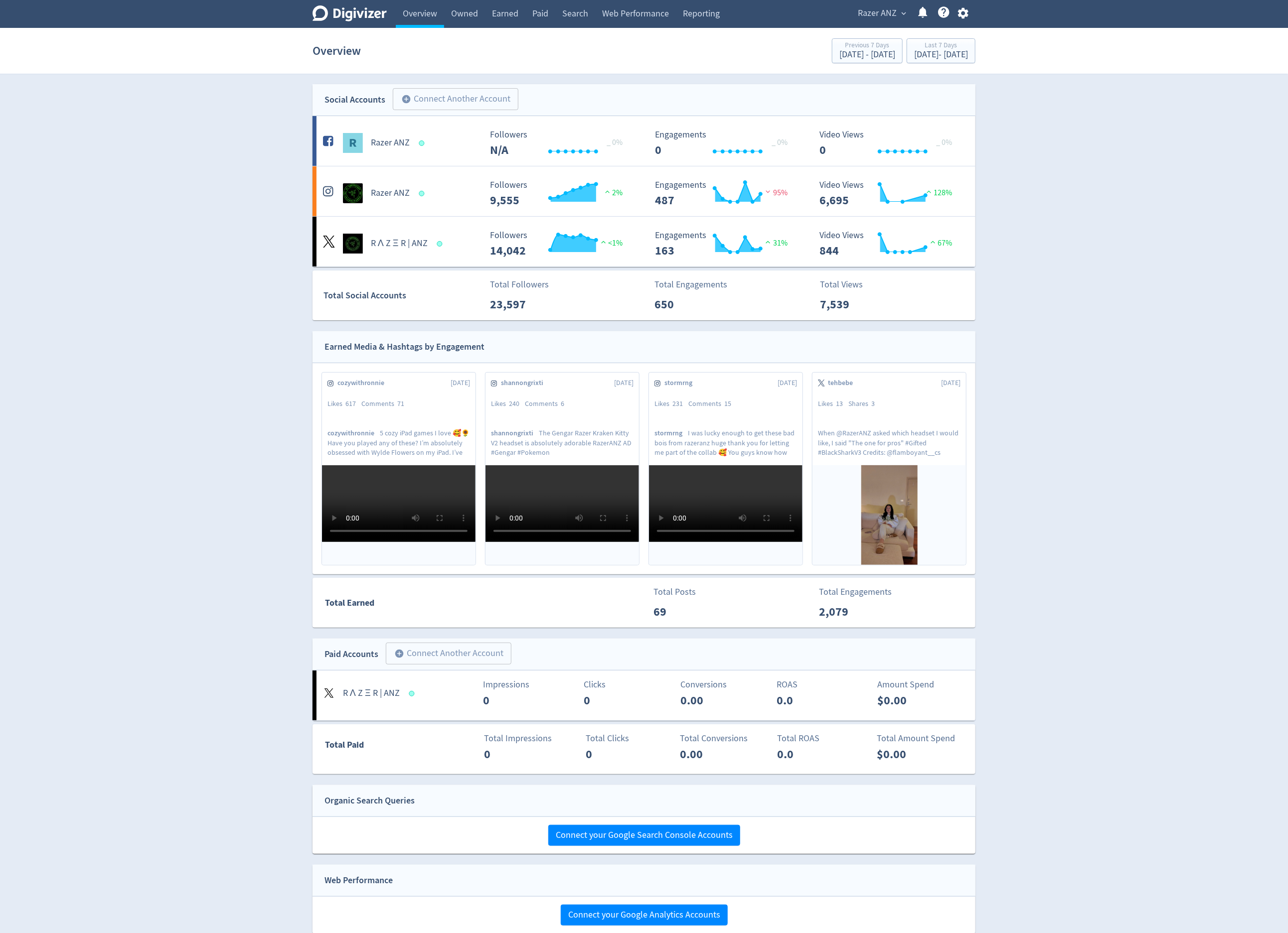
click at [866, 19] on span "Razer ANZ" at bounding box center [877, 13] width 39 height 16
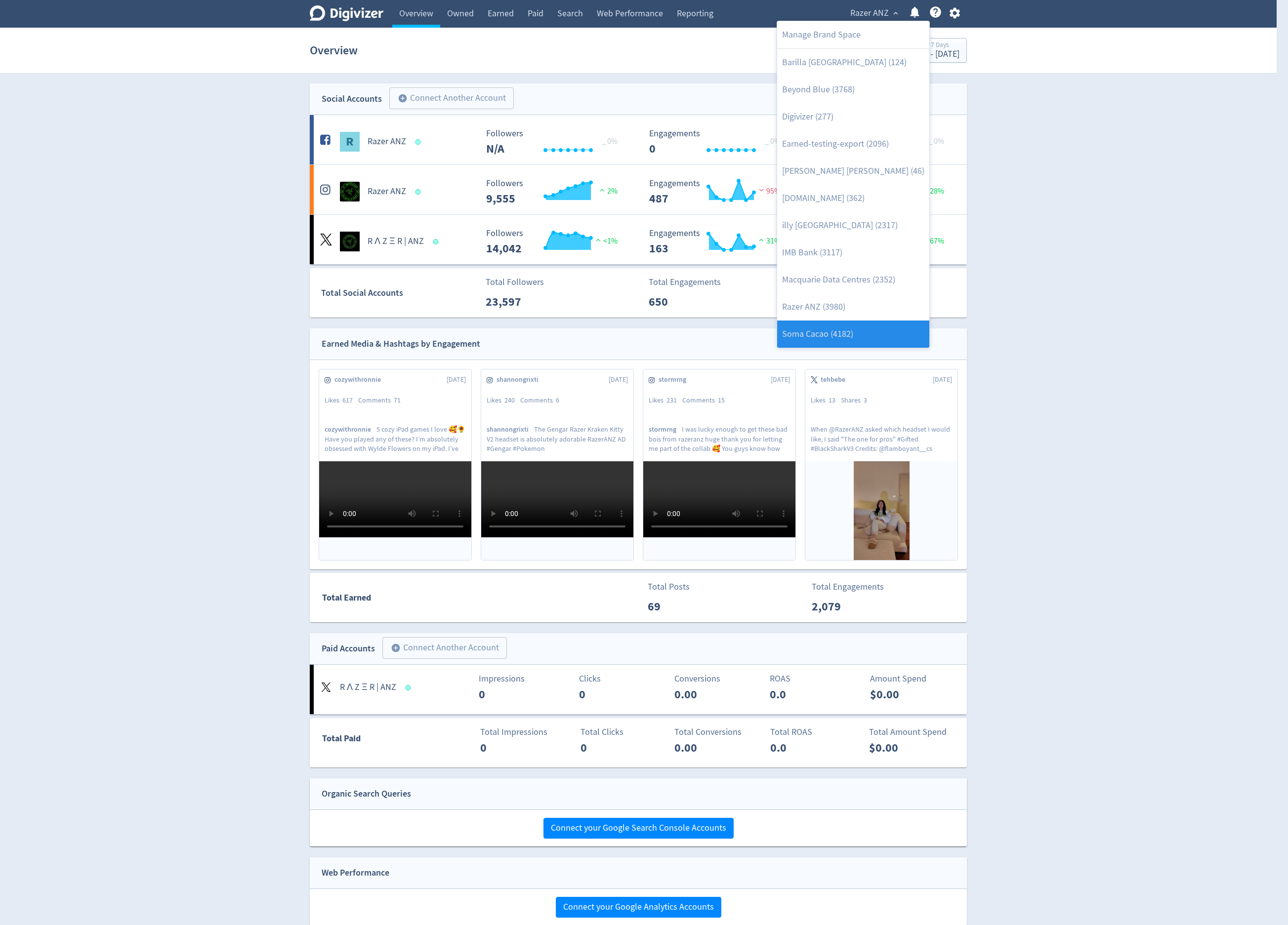
click at [858, 324] on link "Soma Cacao (4182)" at bounding box center [853, 333] width 152 height 27
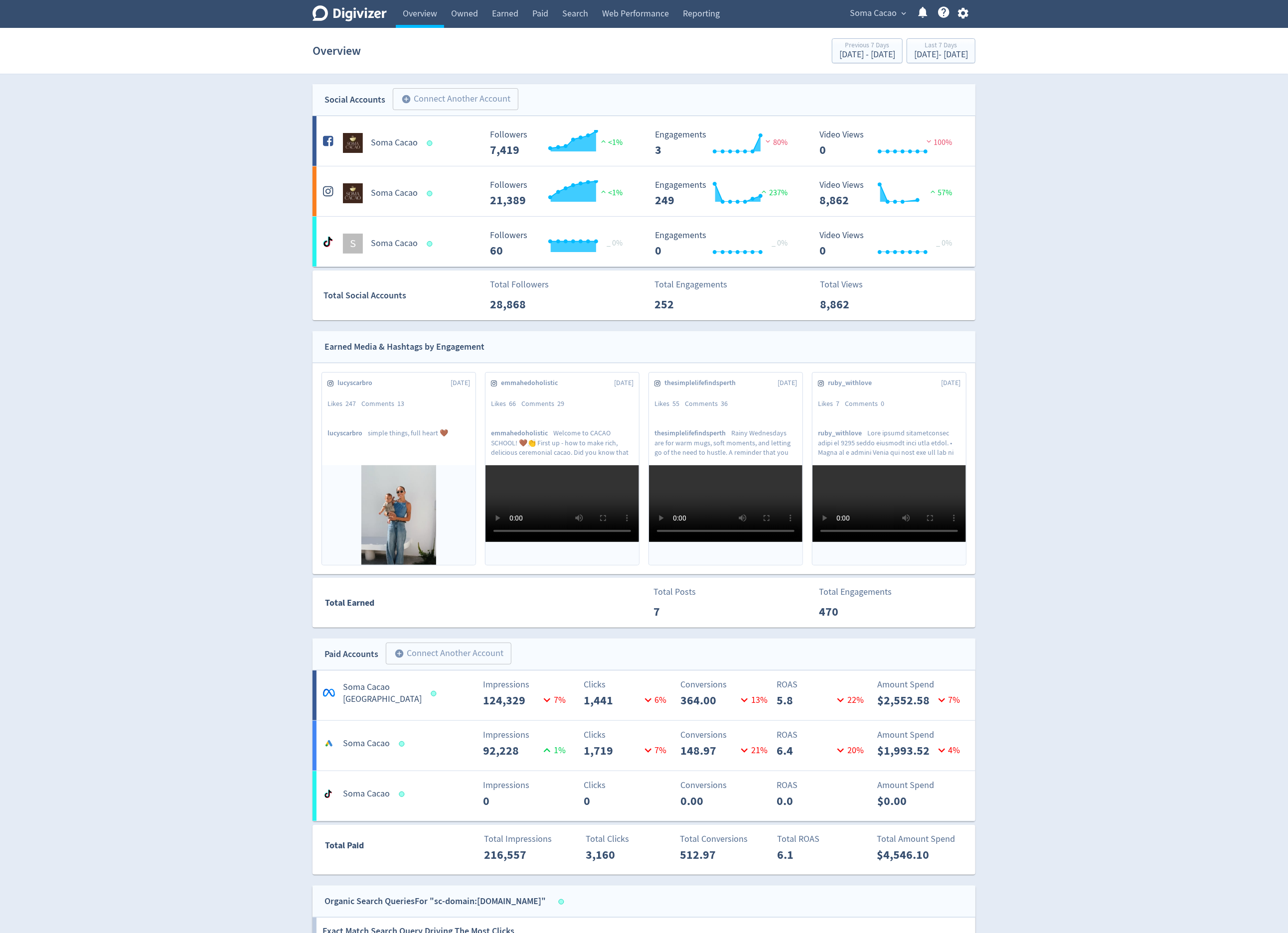
drag, startPoint x: 171, startPoint y: 375, endPoint x: 247, endPoint y: 13, distance: 369.9
click at [183, 307] on div "Digivizer Logo Mark Digivizer Logo Overview Owned Earned Paid Search Web Perfor…" at bounding box center [644, 766] width 1288 height 1532
drag, startPoint x: 105, startPoint y: 244, endPoint x: 370, endPoint y: 2, distance: 358.9
click at [106, 244] on div "Digivizer Logo Mark Digivizer Logo Overview Owned Earned Paid Search Web Perfor…" at bounding box center [644, 766] width 1288 height 1532
drag, startPoint x: 97, startPoint y: 284, endPoint x: 234, endPoint y: 177, distance: 173.8
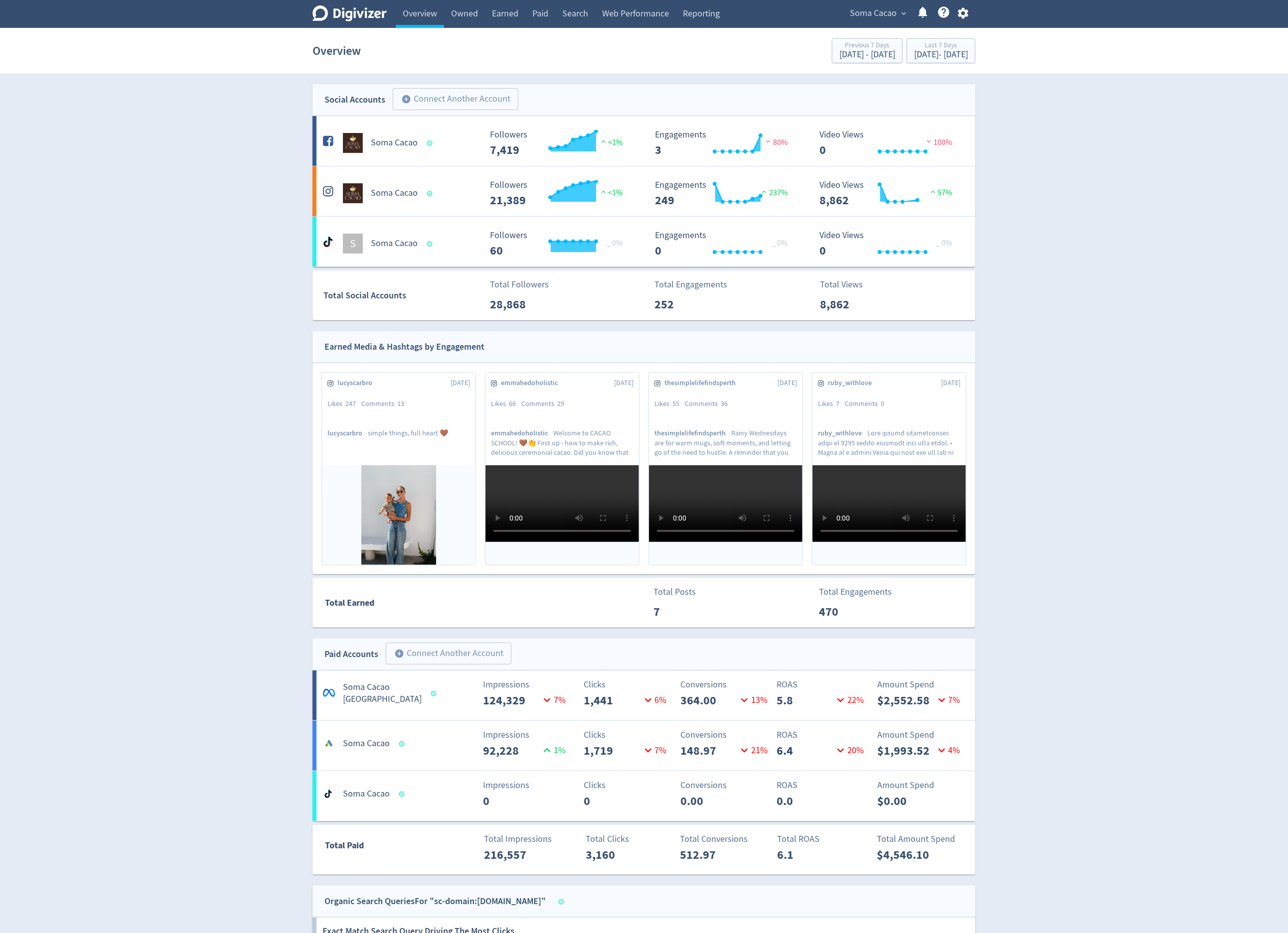
click at [100, 284] on div "Digivizer Logo Mark Digivizer Logo Overview Owned Earned Paid Search Web Perfor…" at bounding box center [644, 766] width 1288 height 1532
click at [872, 13] on span "Soma Cacao" at bounding box center [873, 13] width 47 height 16
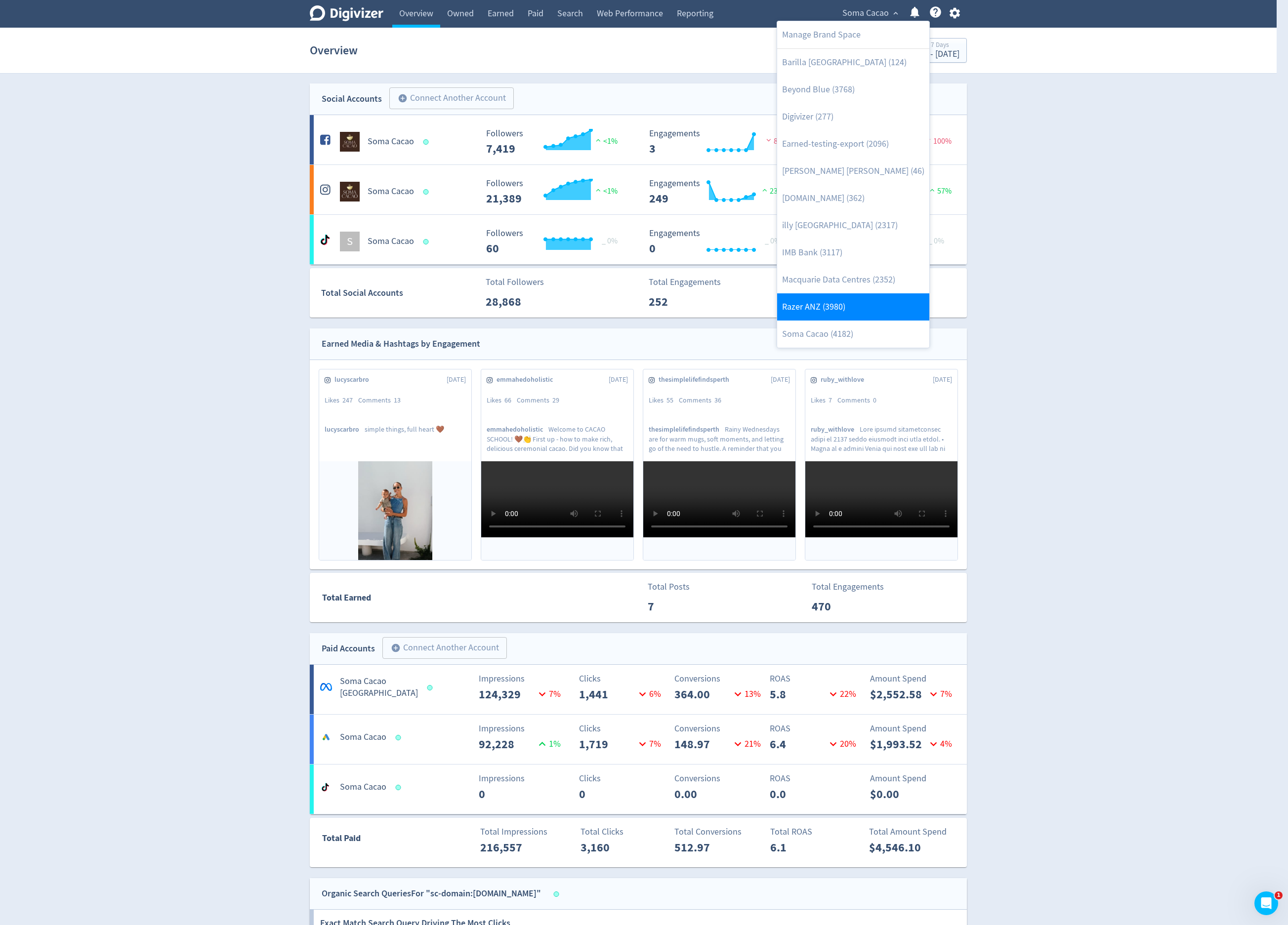
click at [836, 312] on link "Razer ANZ (3980)" at bounding box center [853, 306] width 152 height 27
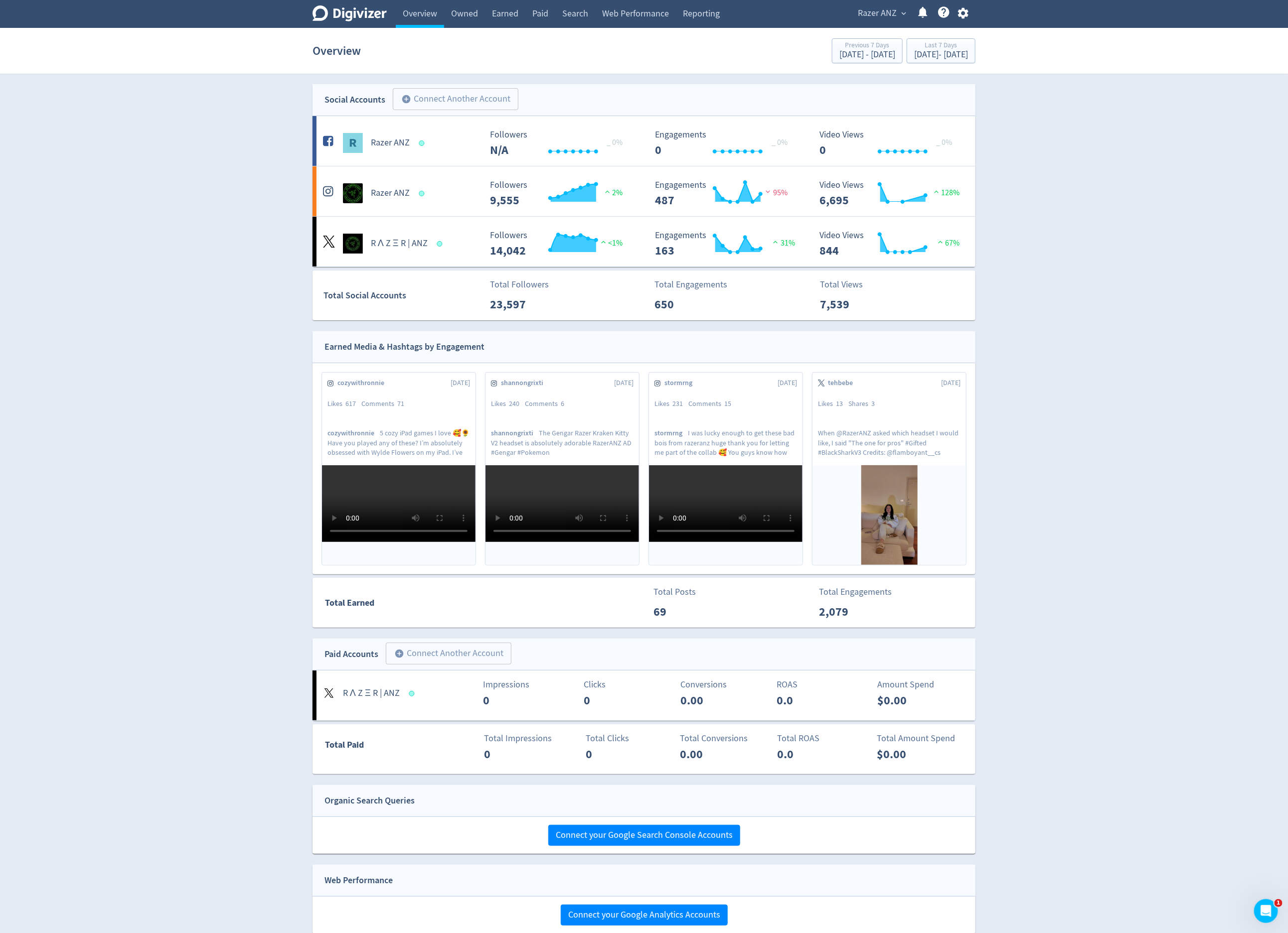
click at [896, 3] on div "Razer ANZ expand_more Help Center - Searchable support on using Digivizer" at bounding box center [910, 14] width 128 height 28
click at [888, 28] on section "Overview Previous 7 Days Aug 7, 2025 - Aug 13, 2025 Last 7 Days Aug 14, 2025 - …" at bounding box center [644, 51] width 1288 height 46
click at [890, 17] on span "Razer ANZ" at bounding box center [877, 13] width 39 height 16
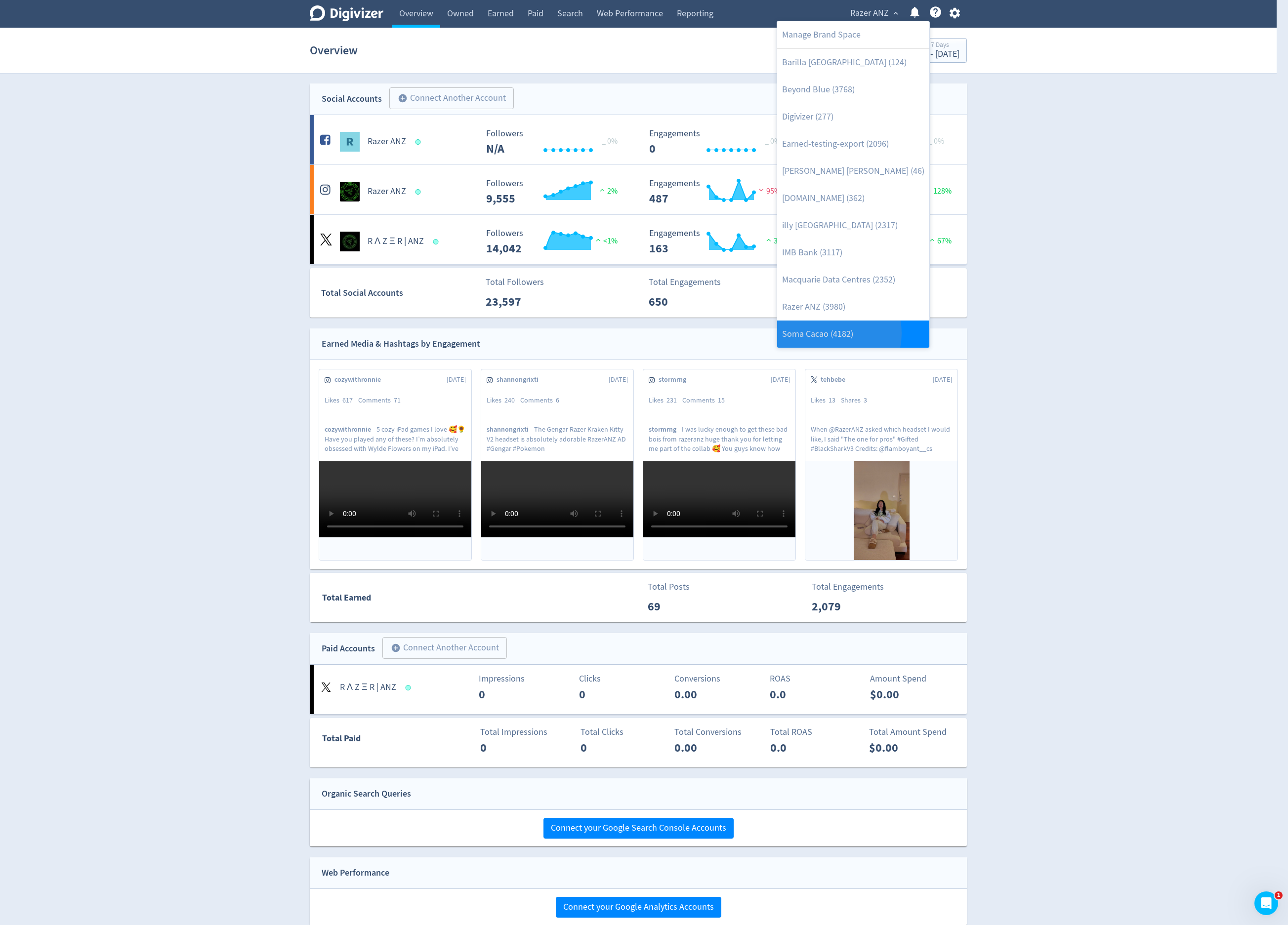
click at [830, 334] on link "Soma Cacao (4182)" at bounding box center [853, 333] width 152 height 27
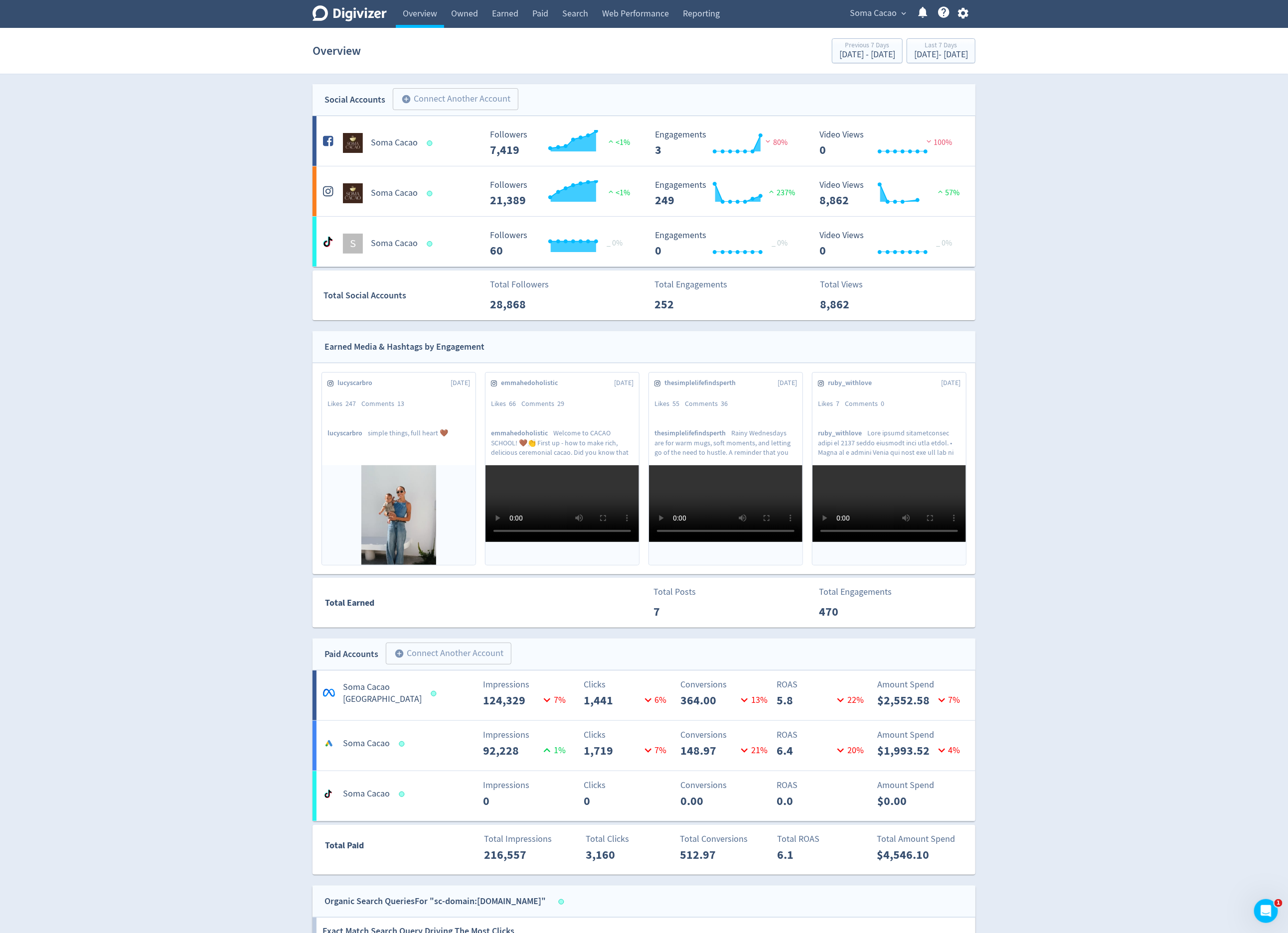
click at [874, 25] on div "Soma Cacao expand_more Help Center - Searchable support on using Digivizer" at bounding box center [906, 14] width 136 height 28
click at [875, 22] on div "Soma Cacao expand_more Help Center - Searchable support on using Digivizer" at bounding box center [906, 14] width 136 height 28
click at [876, 20] on span "Soma Cacao" at bounding box center [873, 13] width 47 height 16
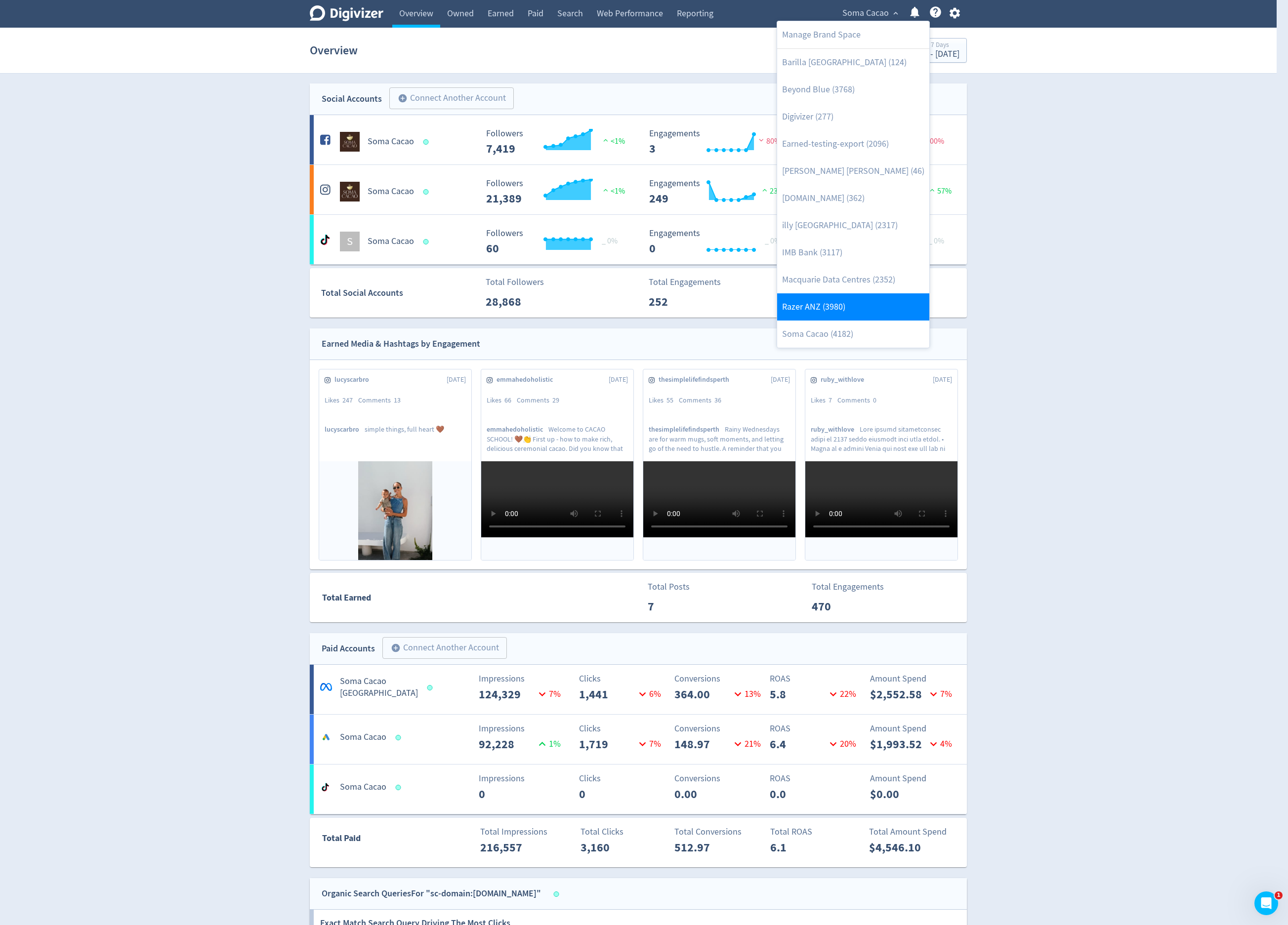
click at [819, 295] on link "Razer ANZ (3980)" at bounding box center [853, 306] width 152 height 27
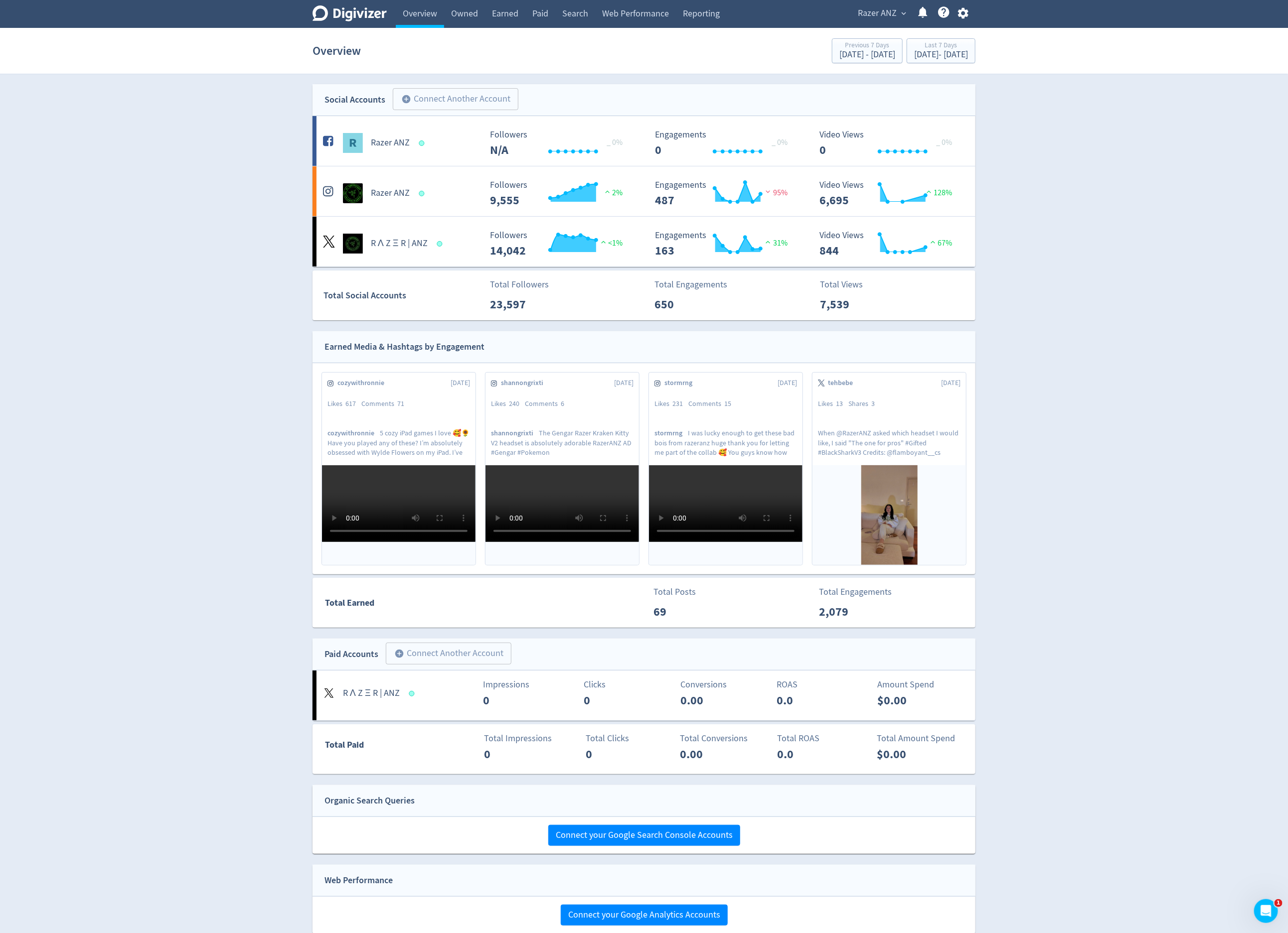
click at [883, 3] on div "Razer ANZ expand_more Help Center - Searchable support on using Digivizer" at bounding box center [910, 14] width 128 height 28
click at [876, 8] on span "Razer ANZ" at bounding box center [877, 13] width 39 height 16
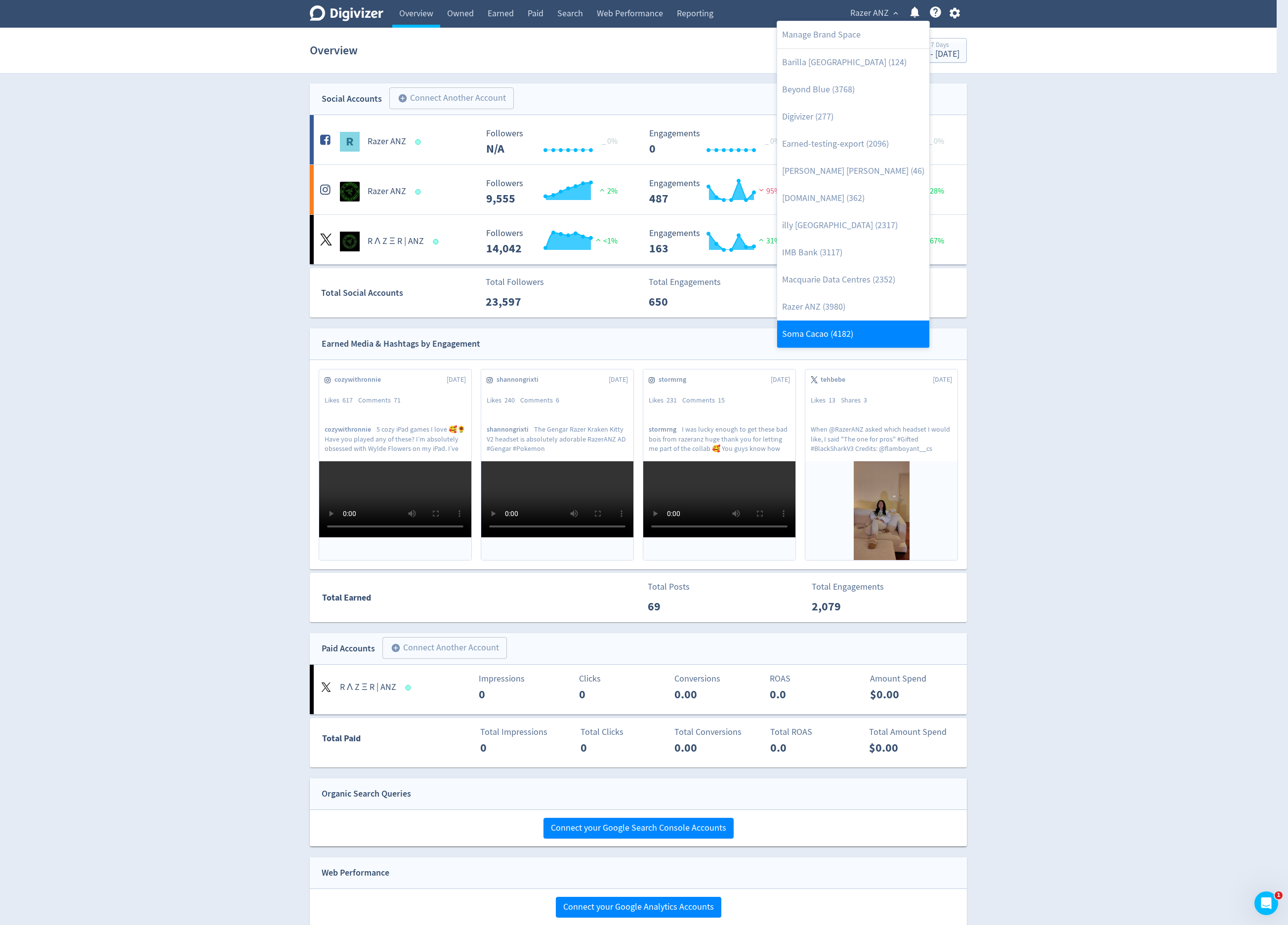
click at [826, 329] on link "Soma Cacao (4182)" at bounding box center [853, 333] width 152 height 27
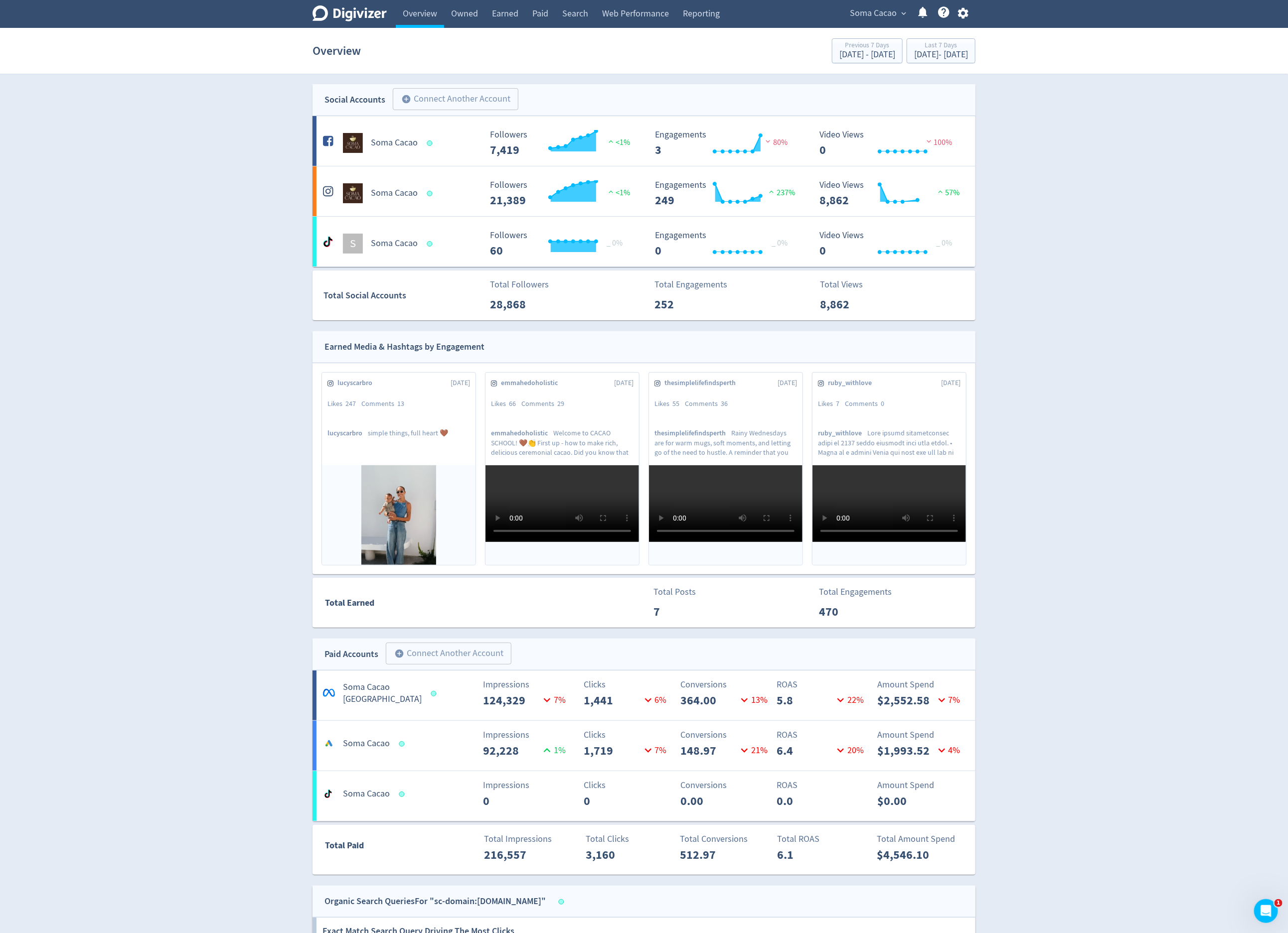
click at [898, 25] on div "Soma Cacao expand_more Help Center - Searchable support on using Digivizer" at bounding box center [906, 14] width 136 height 28
click at [899, 20] on button "Soma Cacao expand_more" at bounding box center [877, 13] width 62 height 16
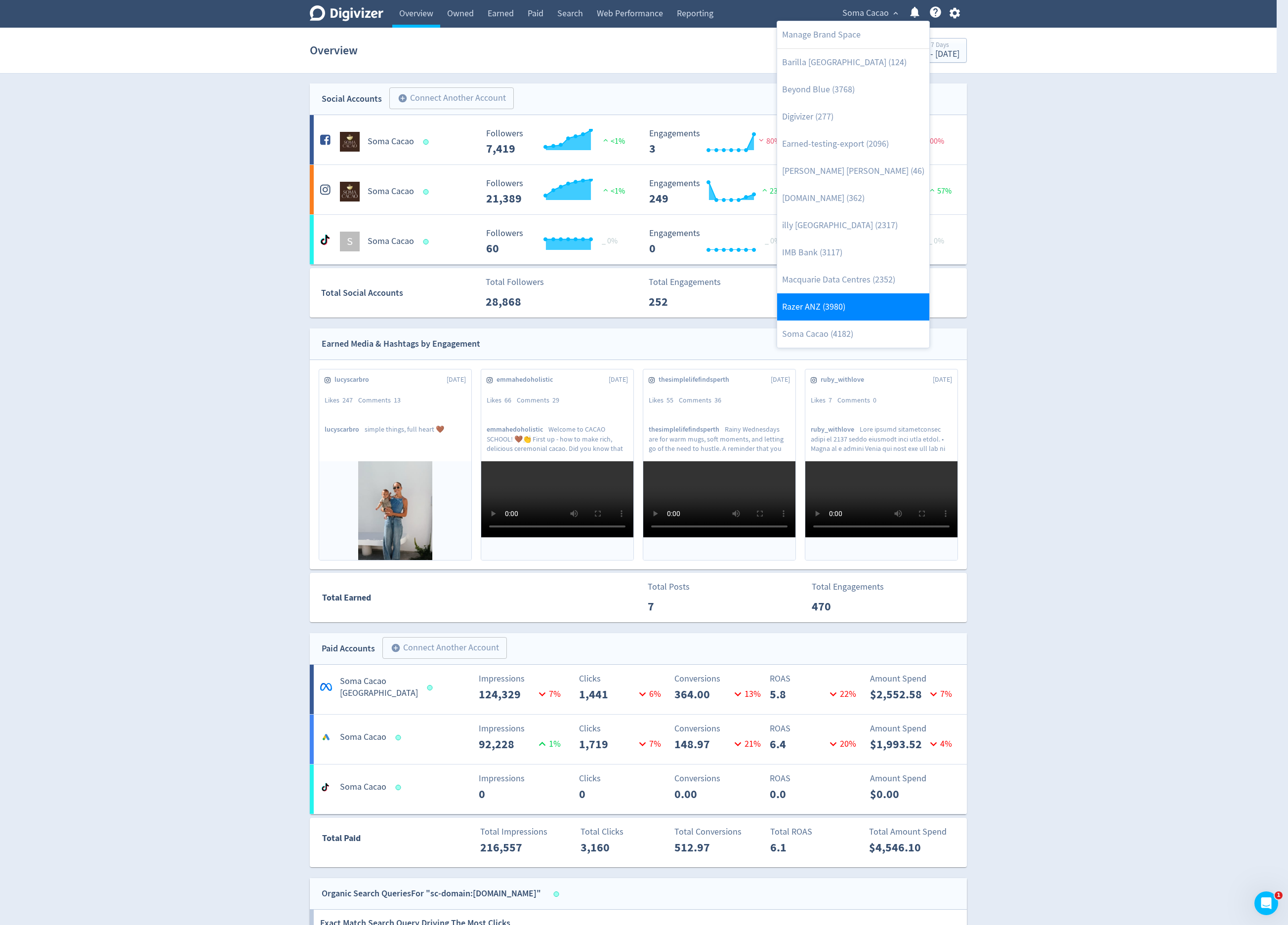
click at [854, 317] on link "Razer ANZ (3980)" at bounding box center [853, 306] width 152 height 27
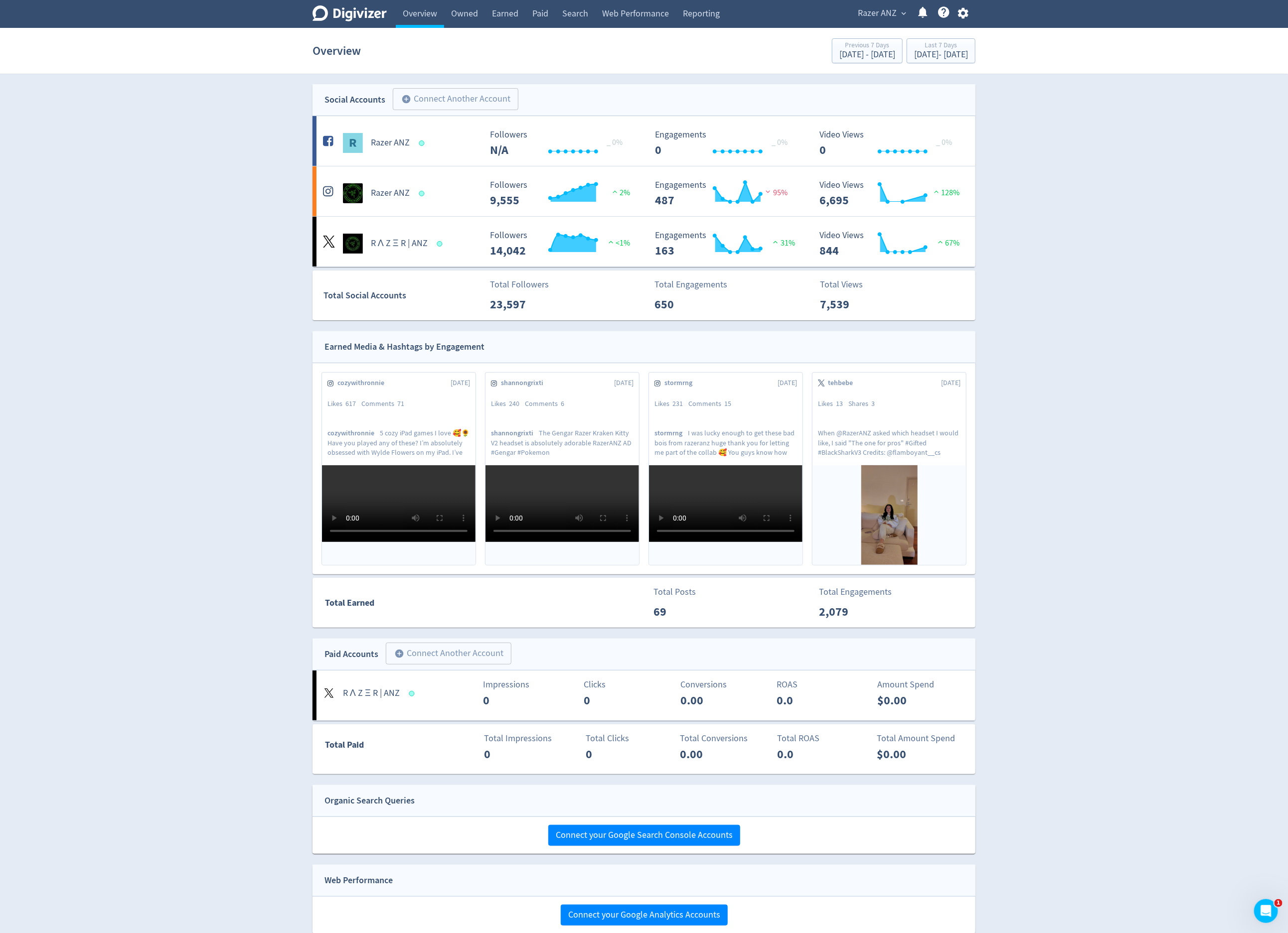
click at [866, 22] on div "Razer ANZ expand_more Help Center - Searchable support on using Digivizer" at bounding box center [910, 14] width 128 height 28
click at [876, 17] on span "Razer ANZ" at bounding box center [877, 13] width 39 height 16
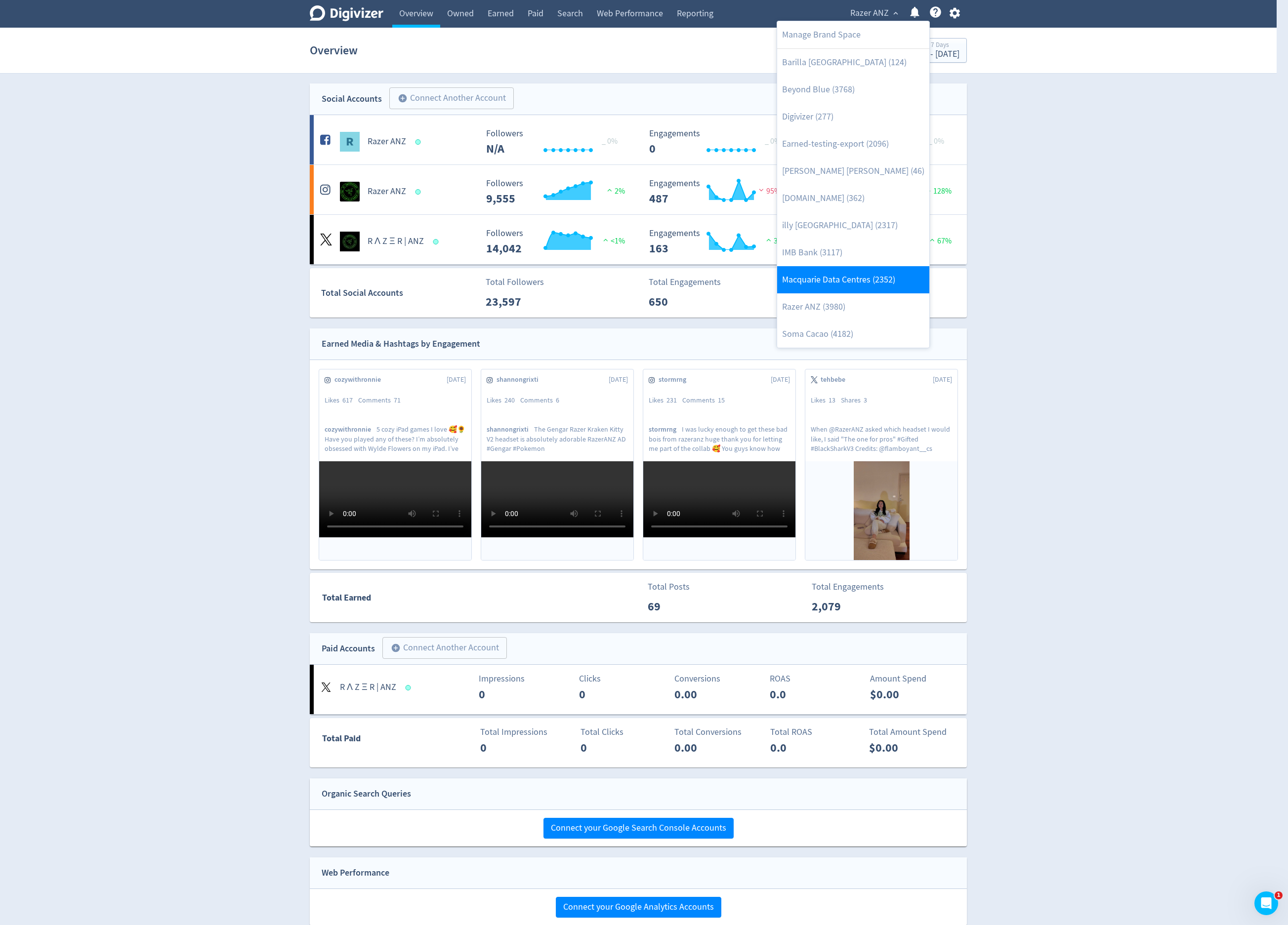
click at [850, 282] on link "Macquarie Data Centres (2352)" at bounding box center [853, 279] width 152 height 27
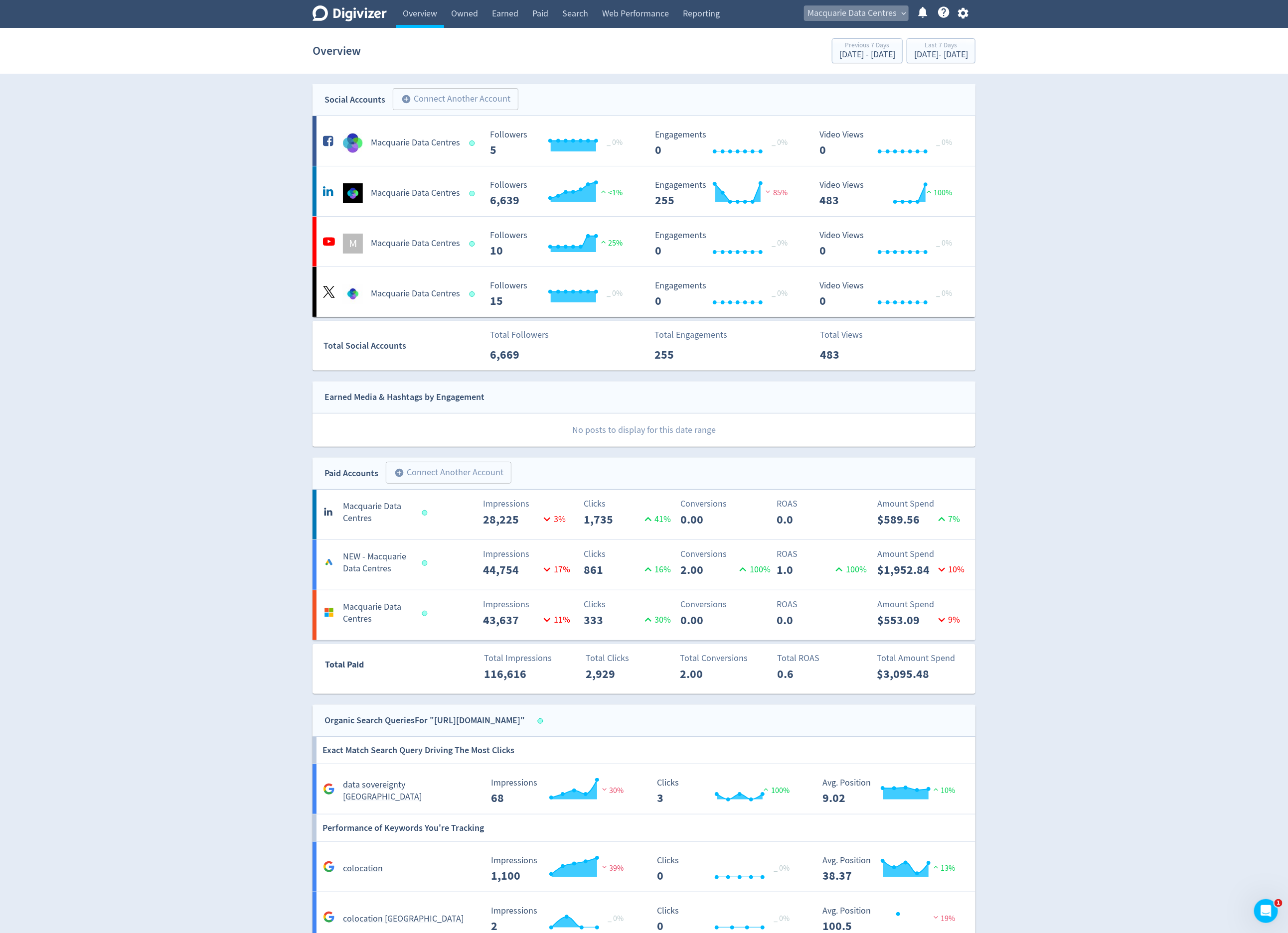
click at [855, 18] on span "Macquarie Data Centres" at bounding box center [852, 13] width 89 height 16
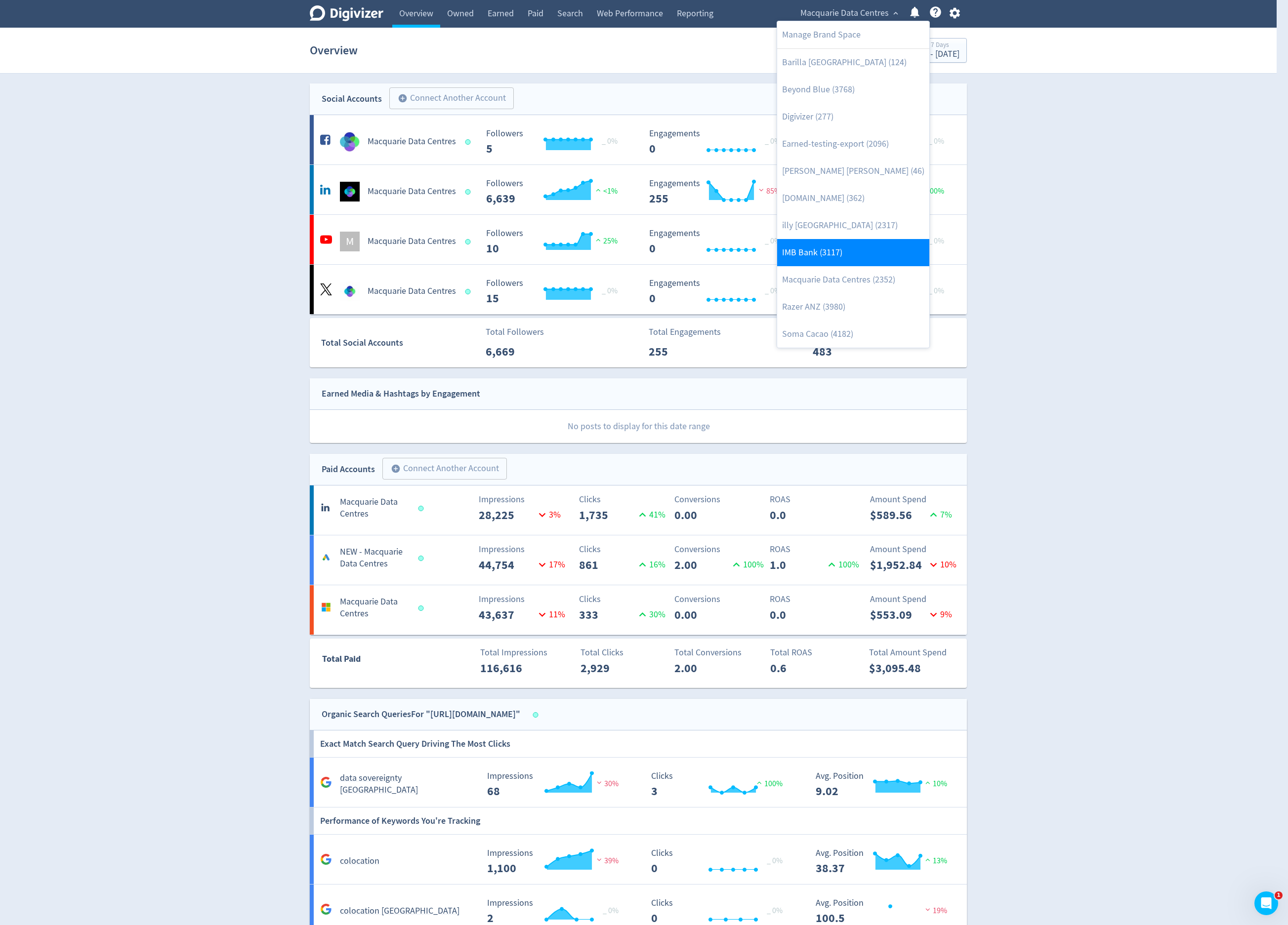
click at [877, 262] on link "IMB Bank (3117)" at bounding box center [853, 252] width 152 height 27
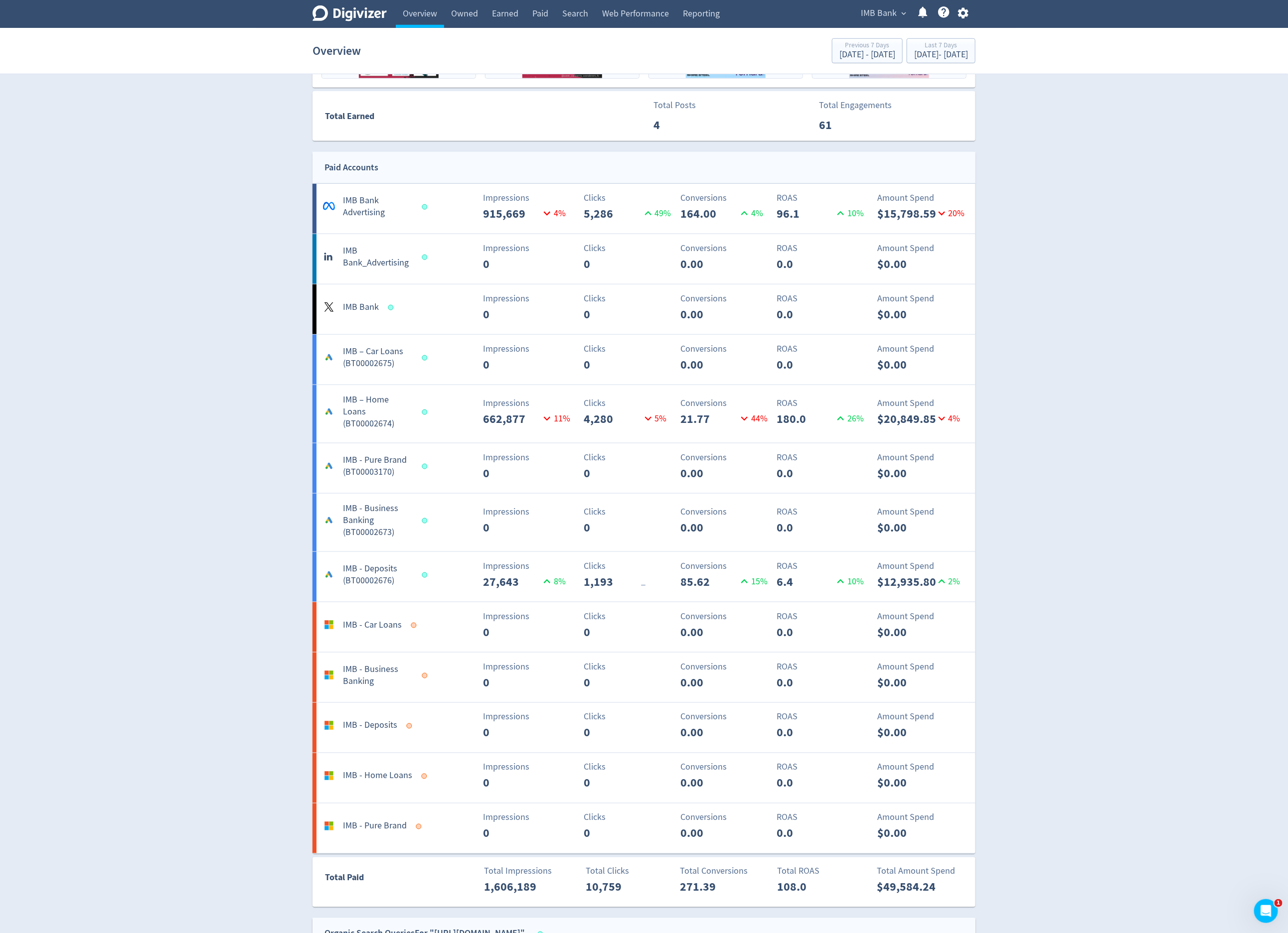
scroll to position [718, 0]
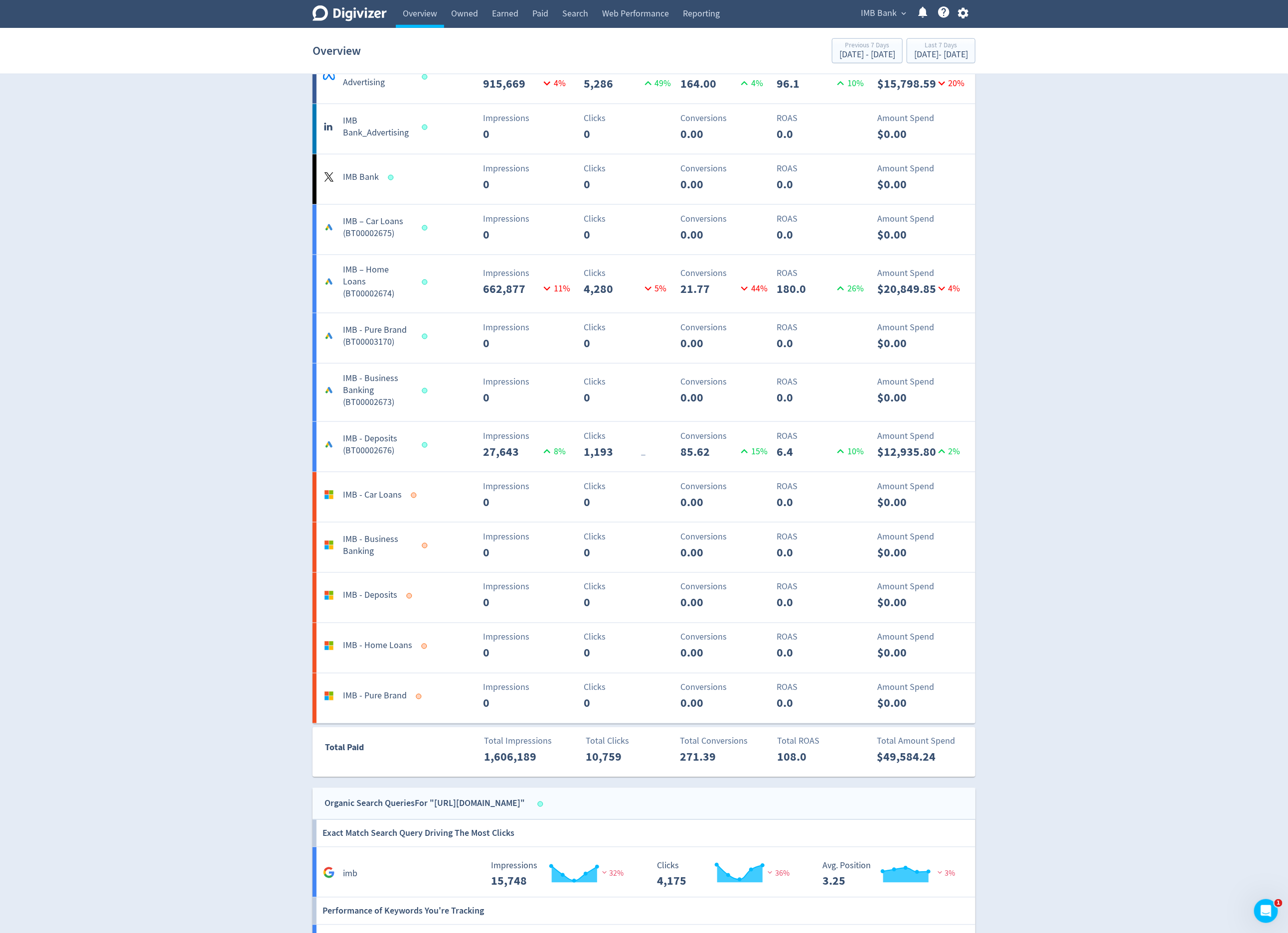
click at [888, 11] on span "IMB Bank" at bounding box center [878, 13] width 36 height 16
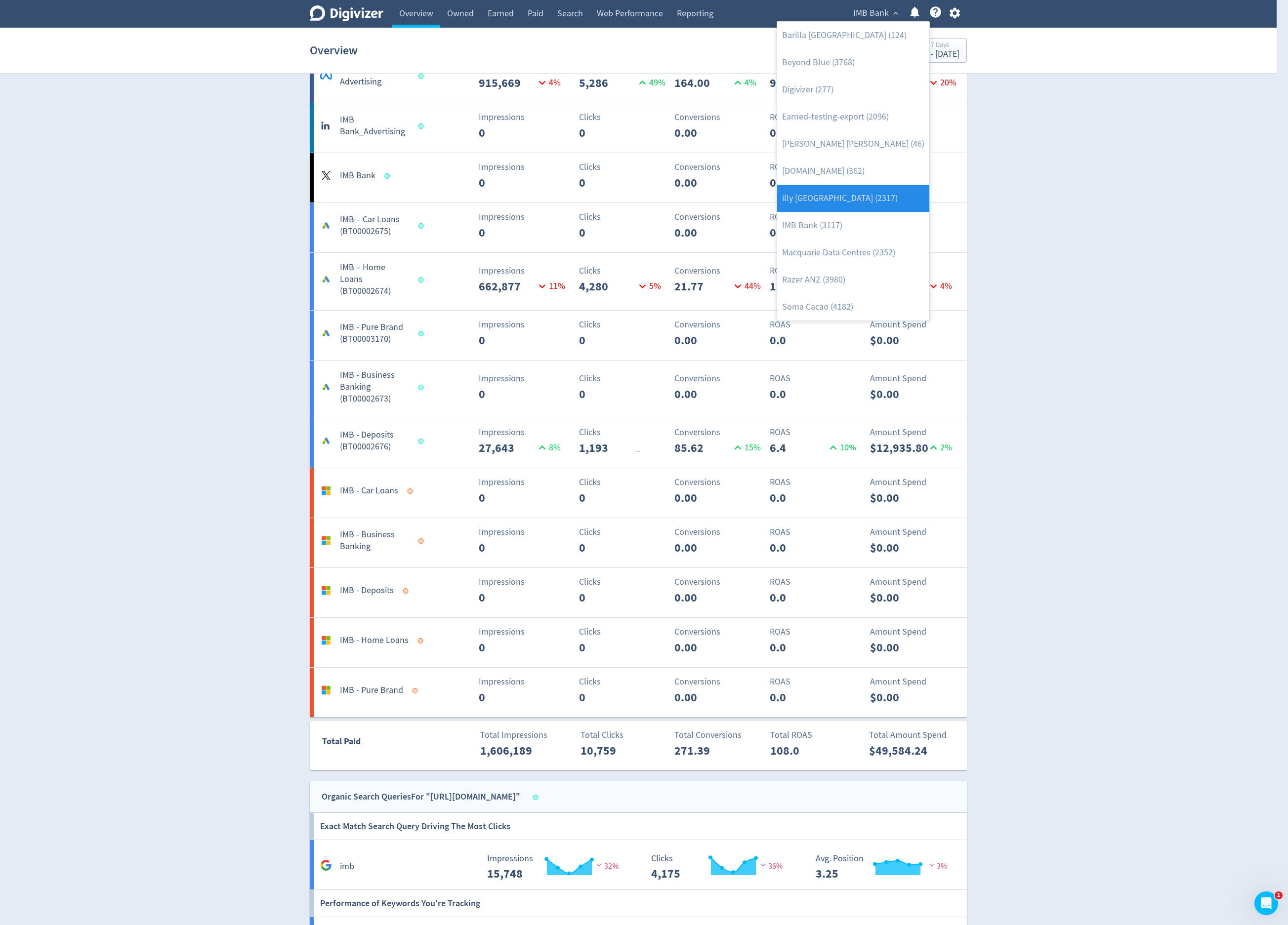
click at [852, 195] on link "illy [GEOGRAPHIC_DATA] (2317)" at bounding box center [853, 198] width 152 height 27
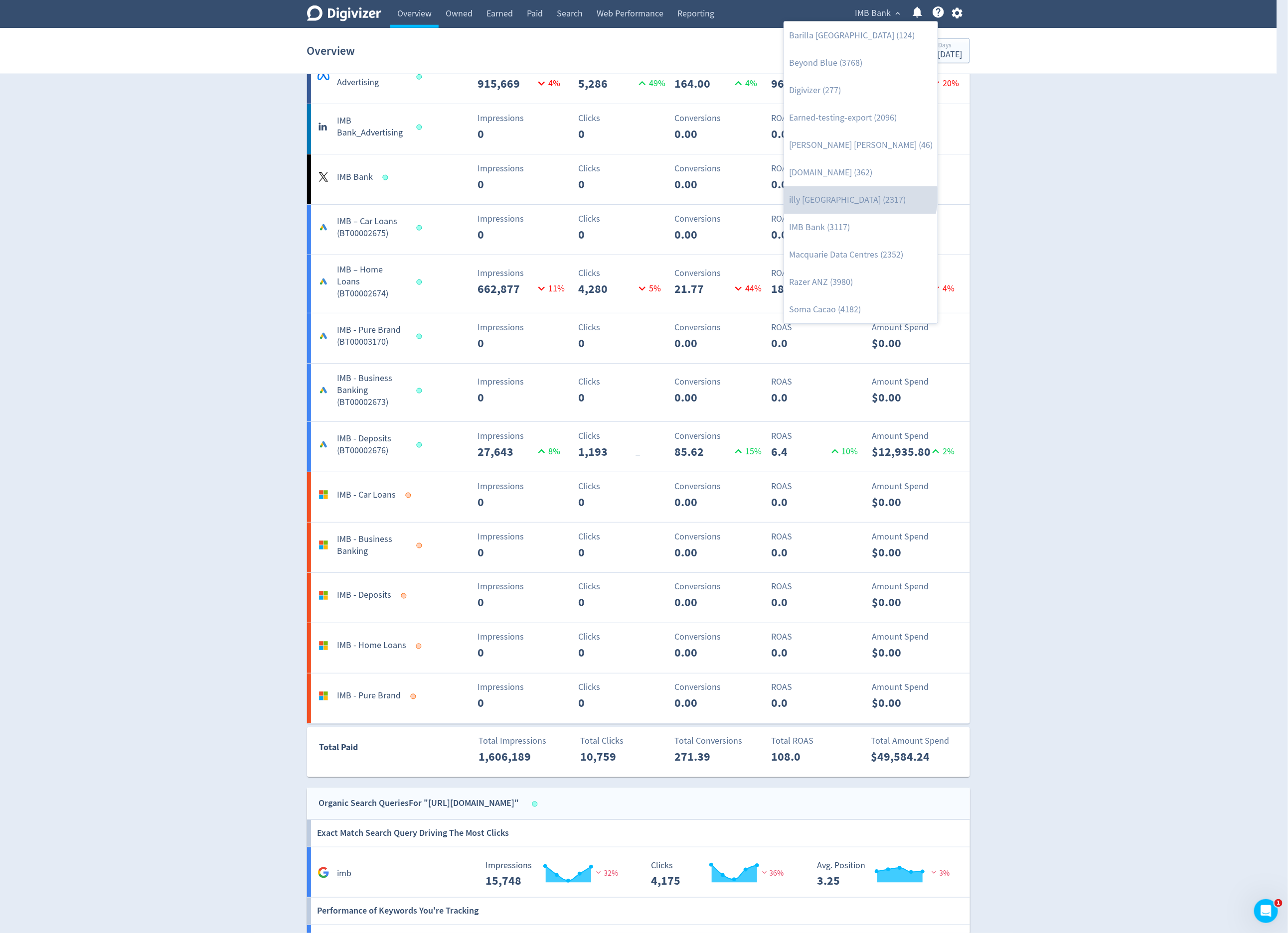
scroll to position [0, 0]
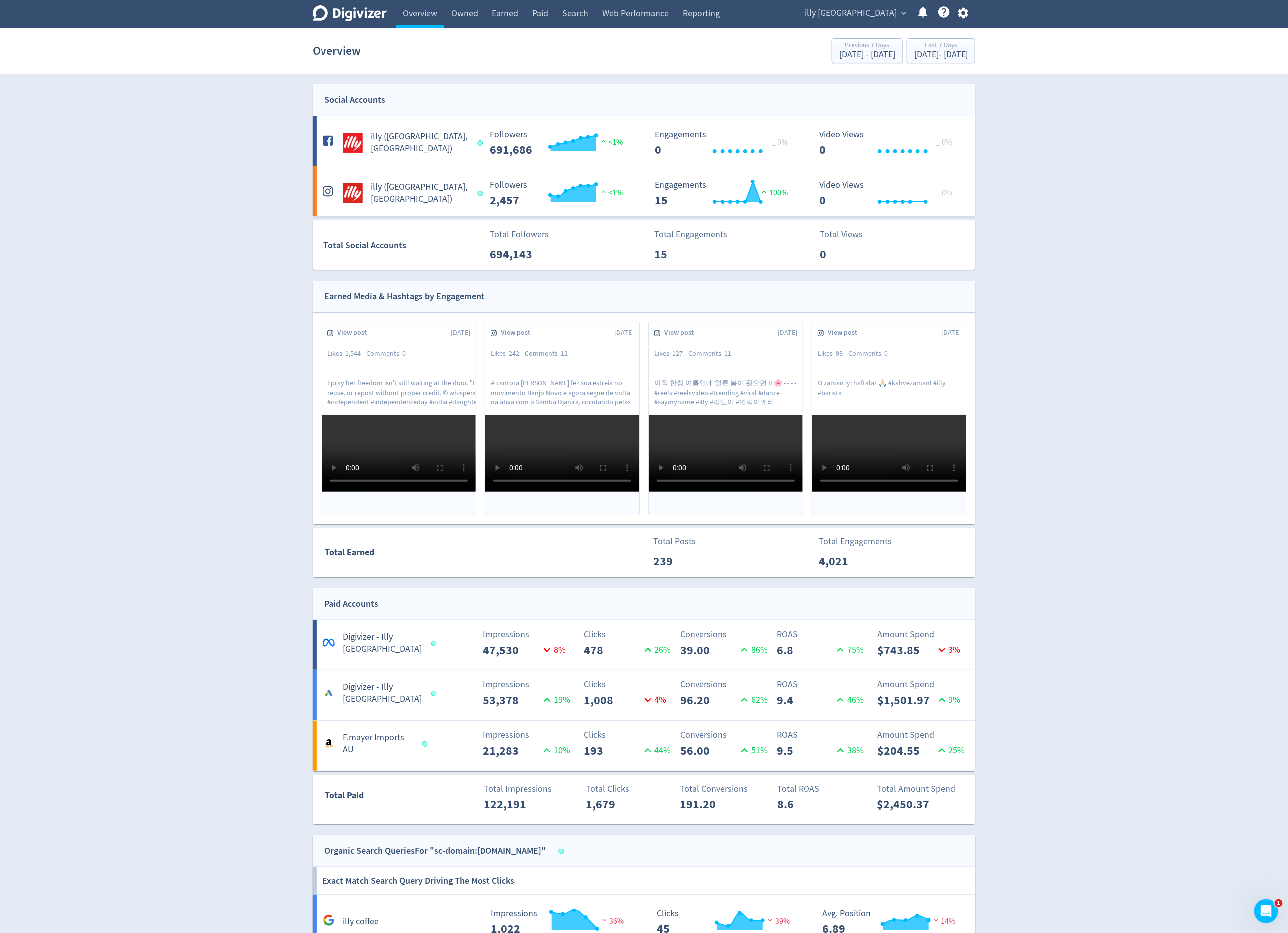
click at [866, 8] on span "illy Australia" at bounding box center [851, 13] width 92 height 16
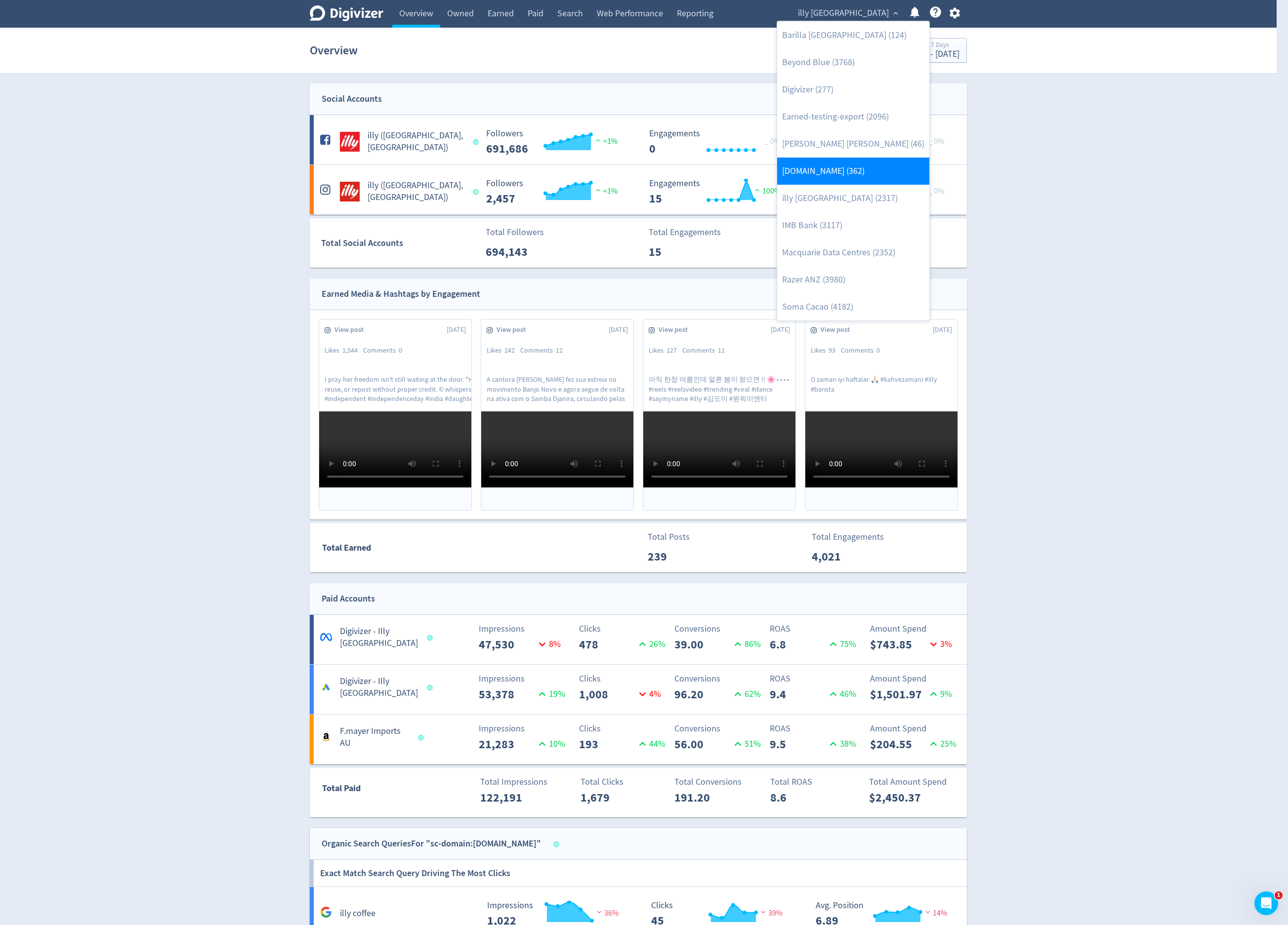
click at [869, 174] on link "[DOMAIN_NAME] (362)" at bounding box center [853, 171] width 152 height 27
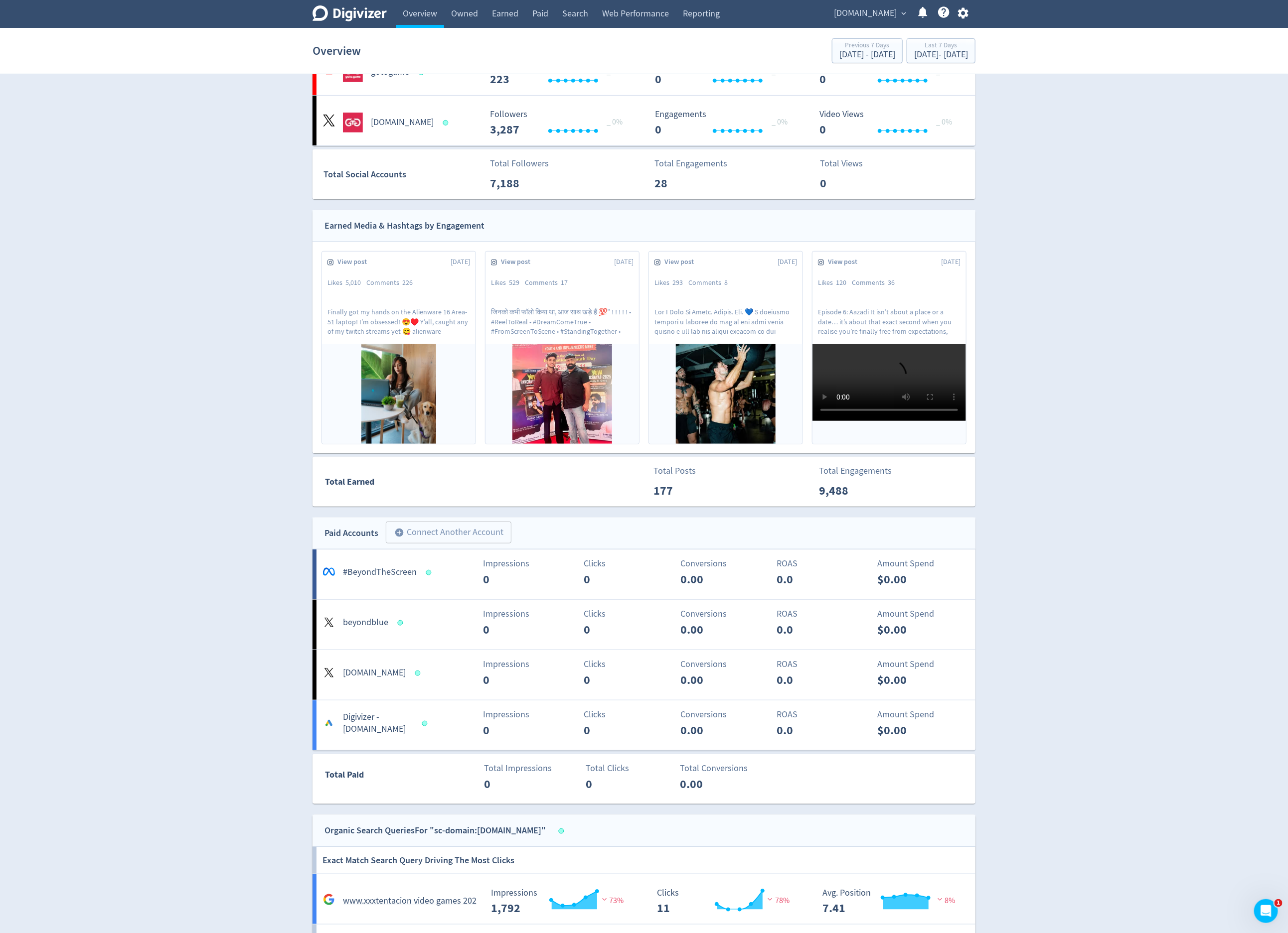
scroll to position [359, 0]
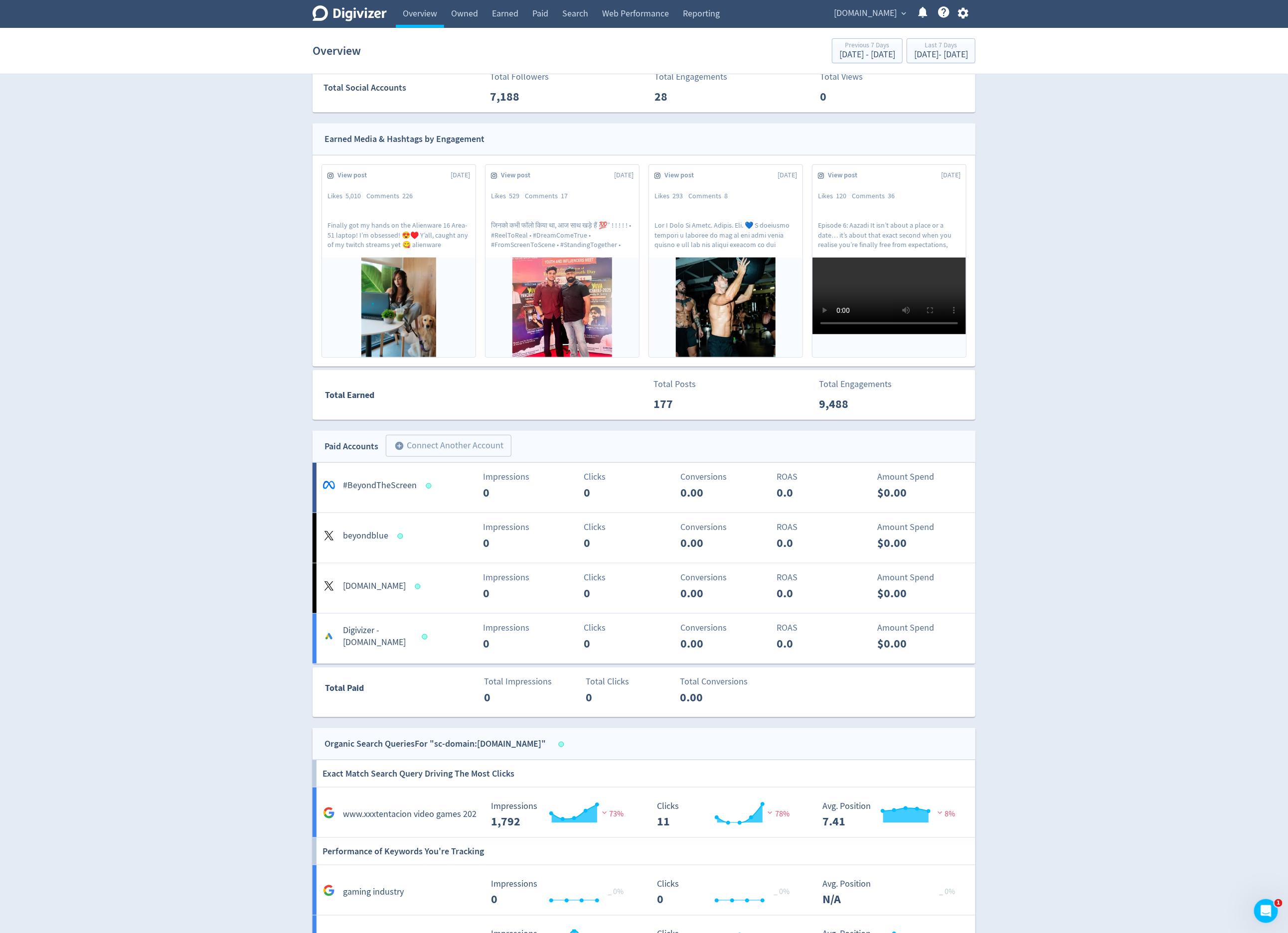
click at [883, 20] on span "goto.game" at bounding box center [865, 13] width 63 height 16
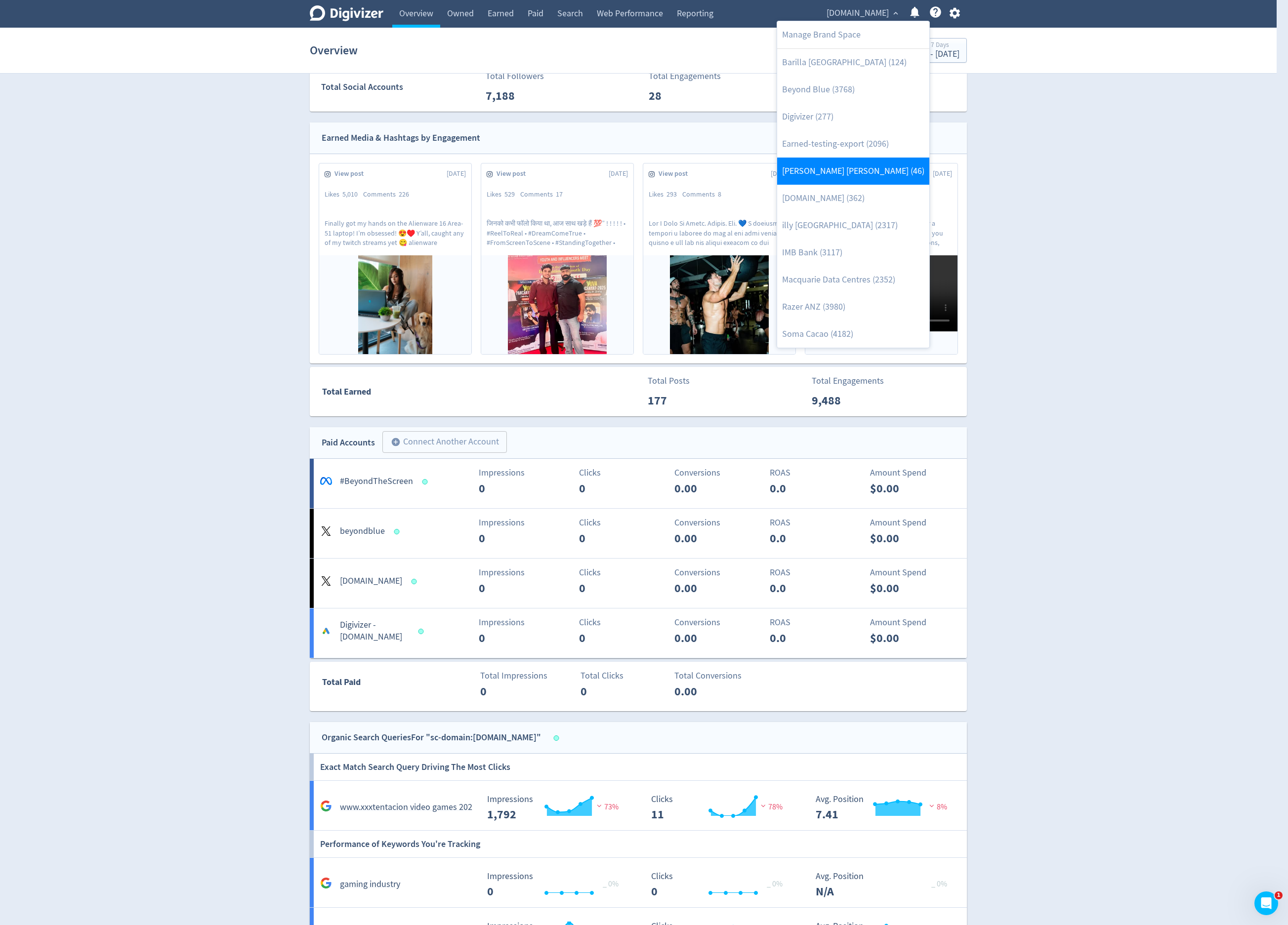
click at [875, 174] on link "[PERSON_NAME] [PERSON_NAME] (46)" at bounding box center [853, 171] width 152 height 27
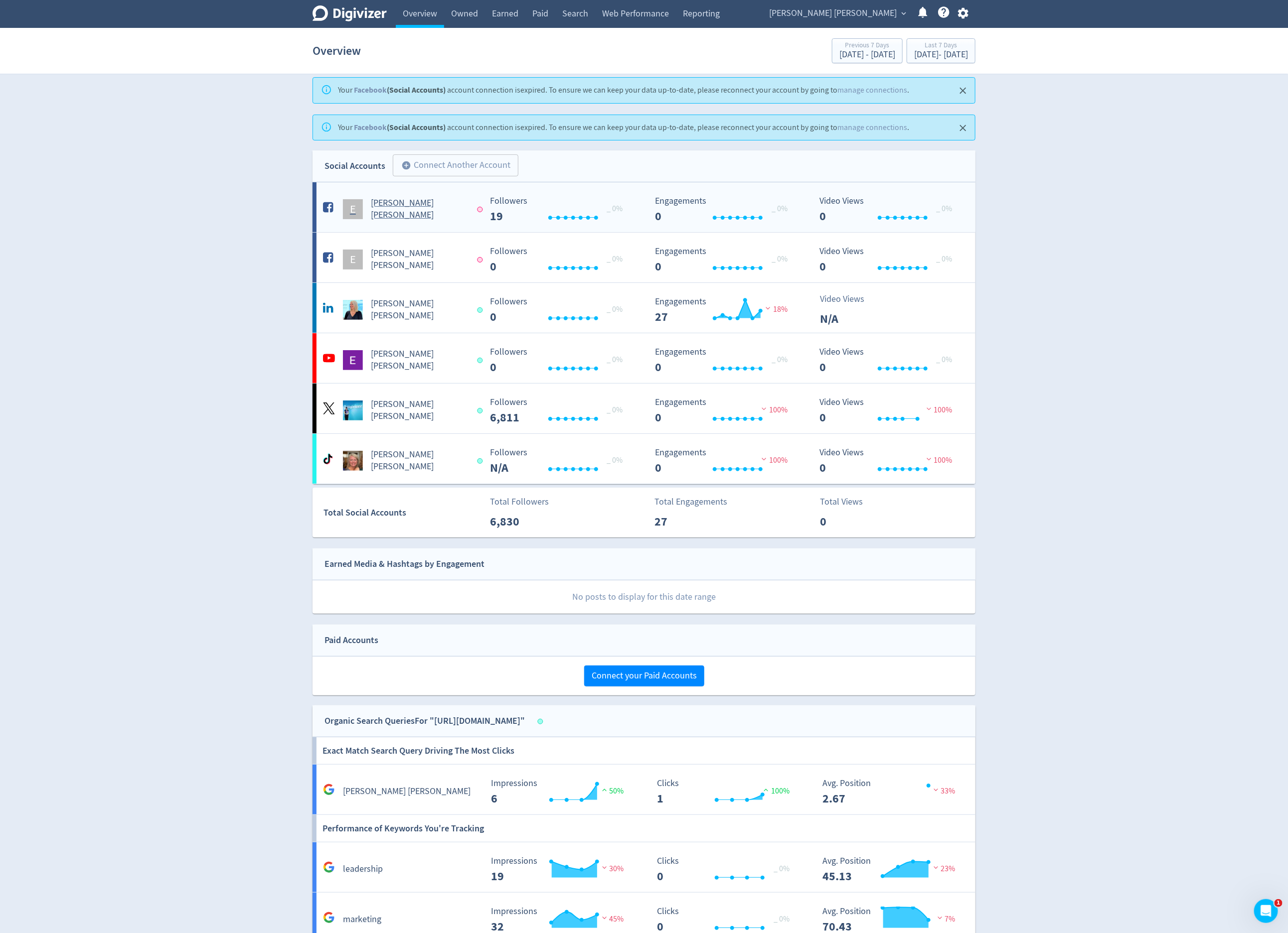
scroll to position [0, 0]
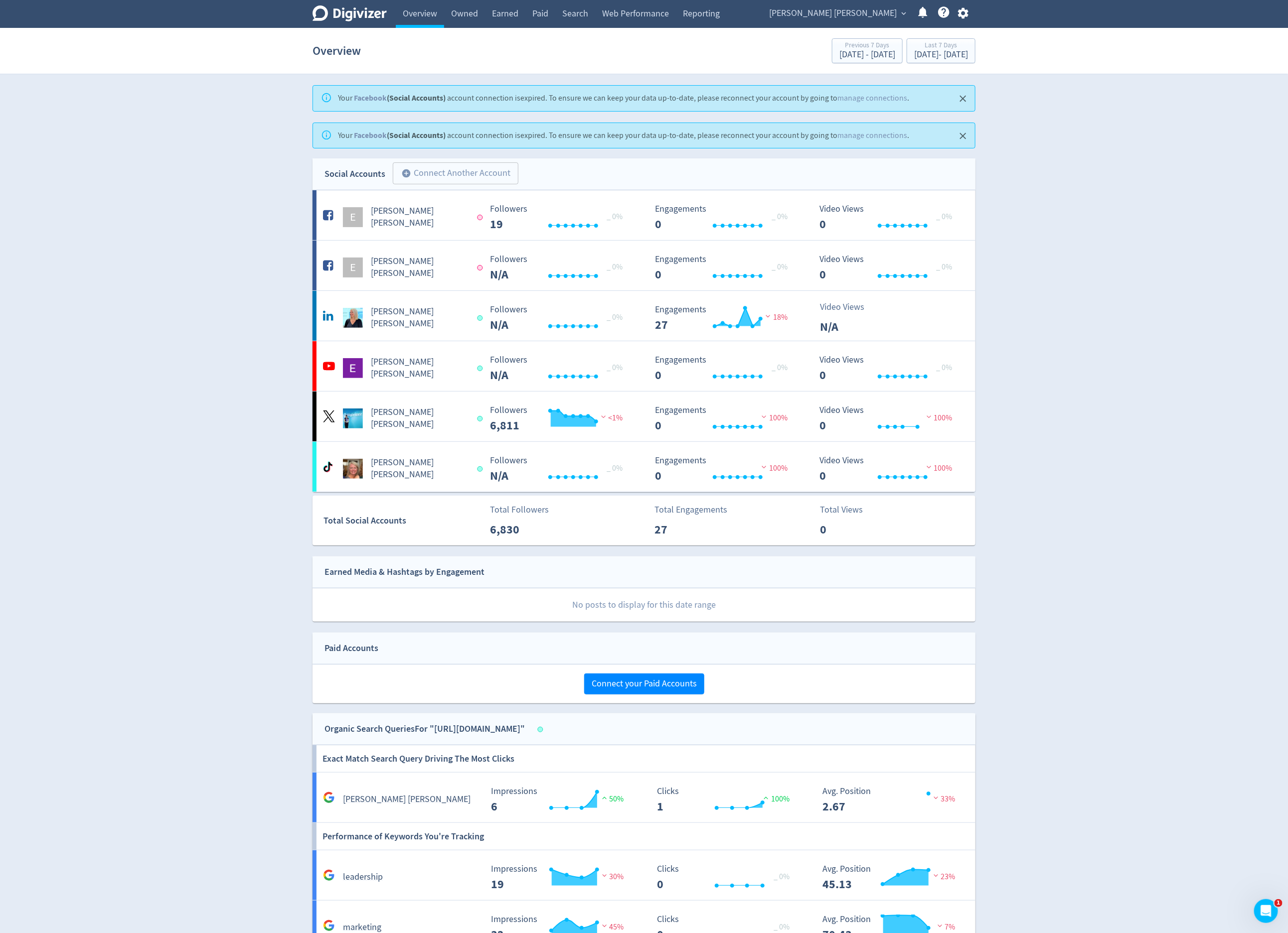
click at [900, 15] on span "expand_more" at bounding box center [904, 13] width 9 height 9
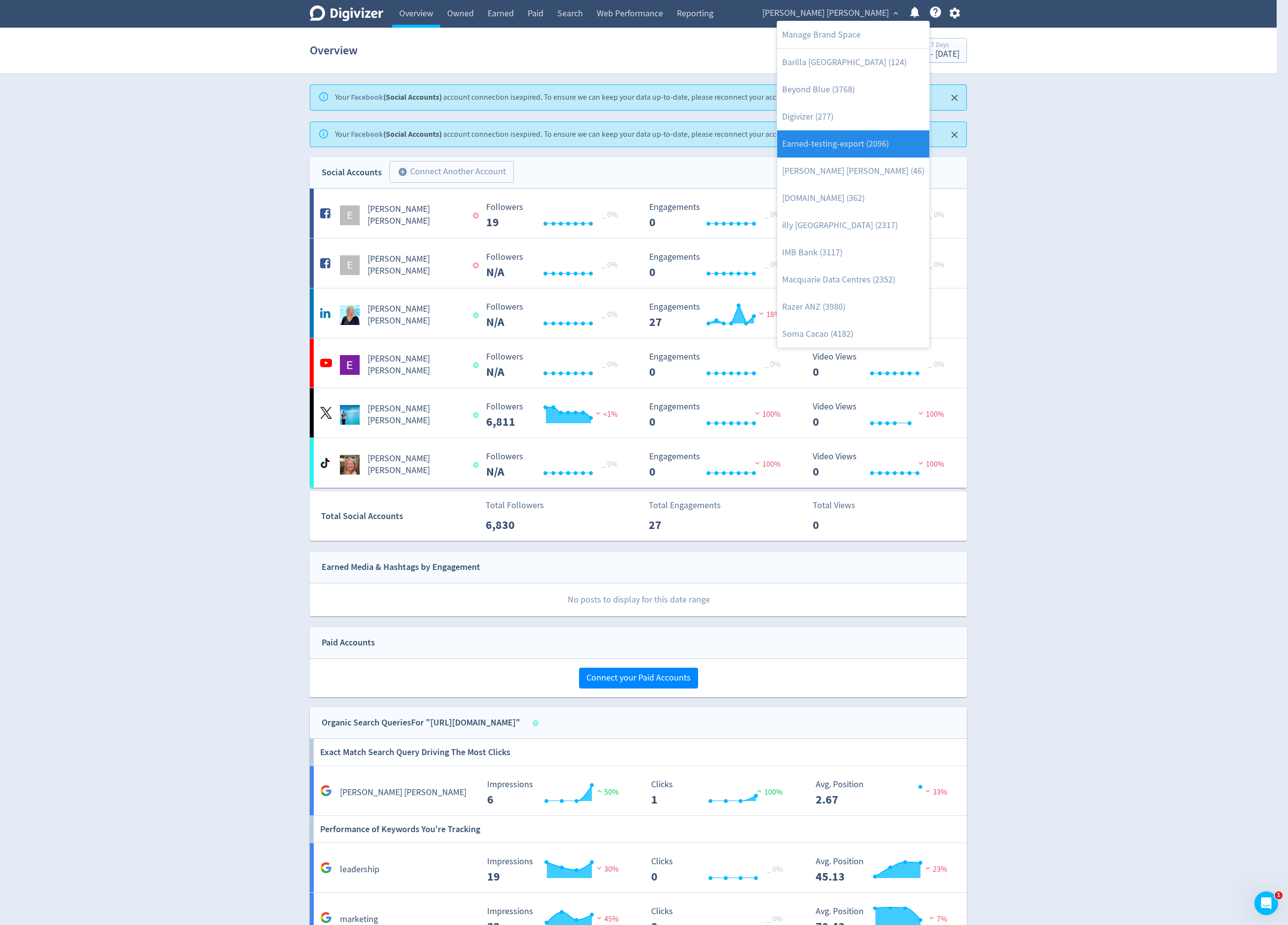
click at [877, 157] on link "Earned-testing-export (2096)" at bounding box center [853, 144] width 152 height 27
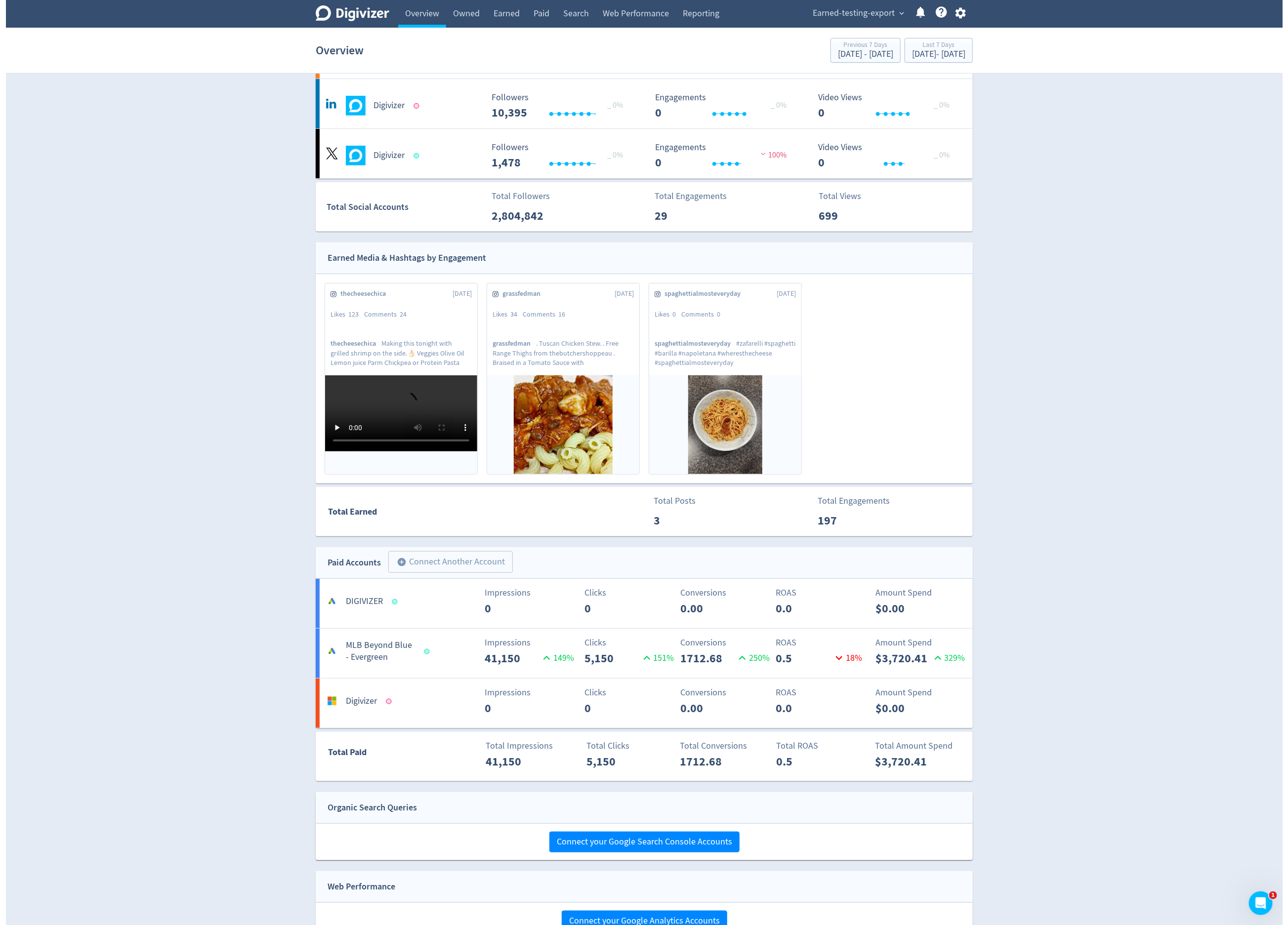
scroll to position [267, 0]
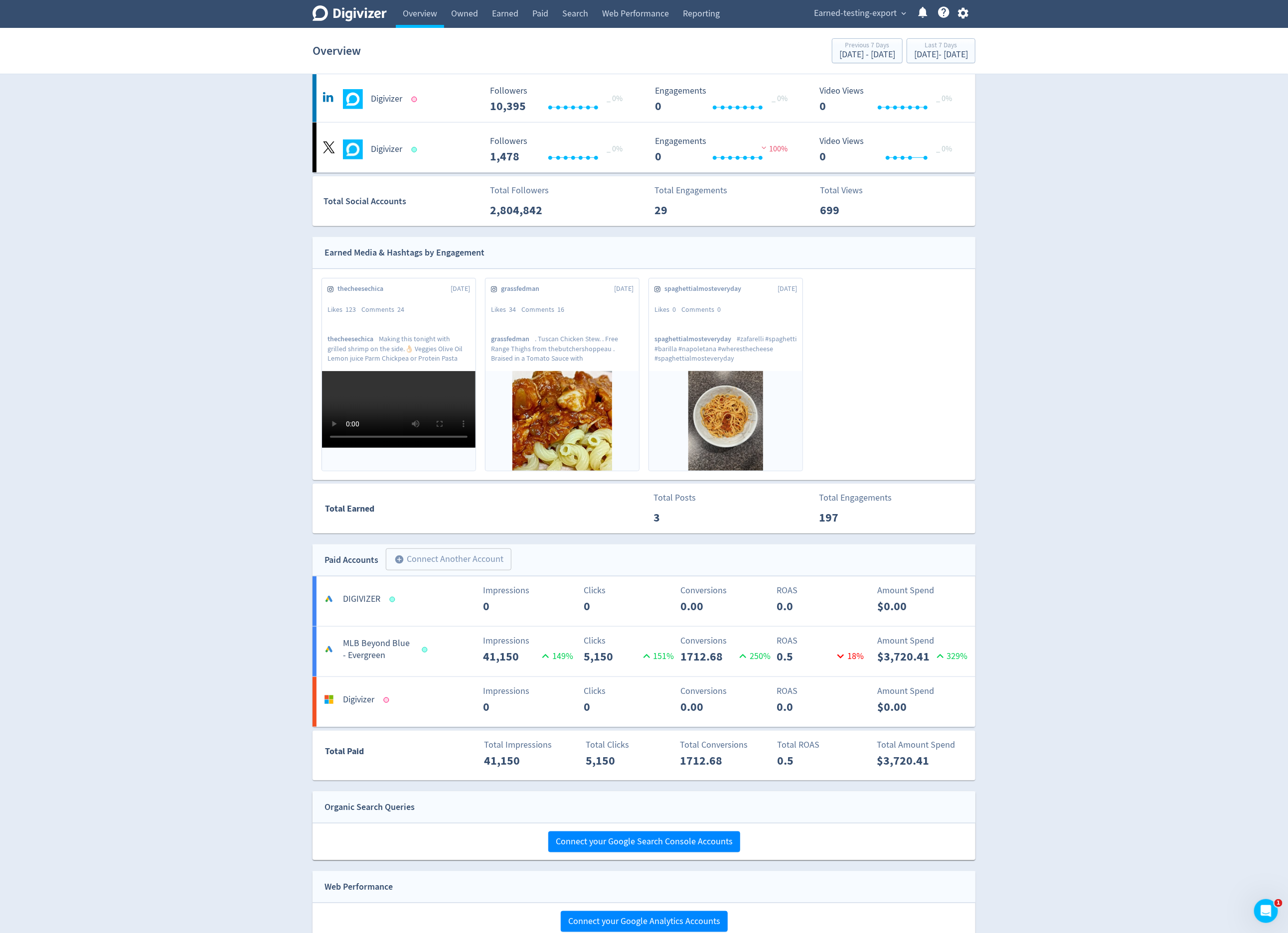
click at [848, 17] on span "Earned-testing-export" at bounding box center [854, 13] width 82 height 16
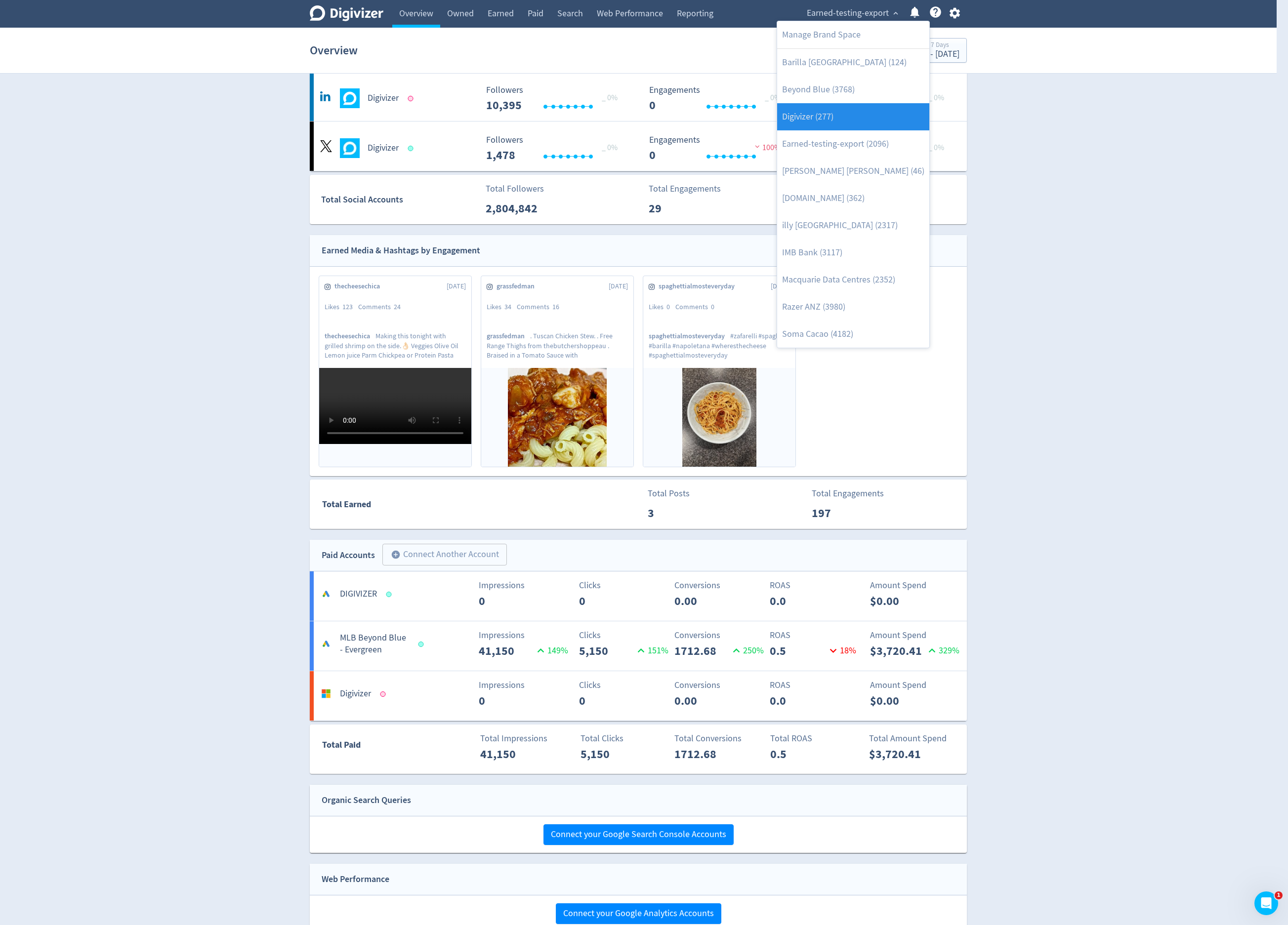
click at [858, 126] on link "Digivizer (277)" at bounding box center [853, 117] width 152 height 27
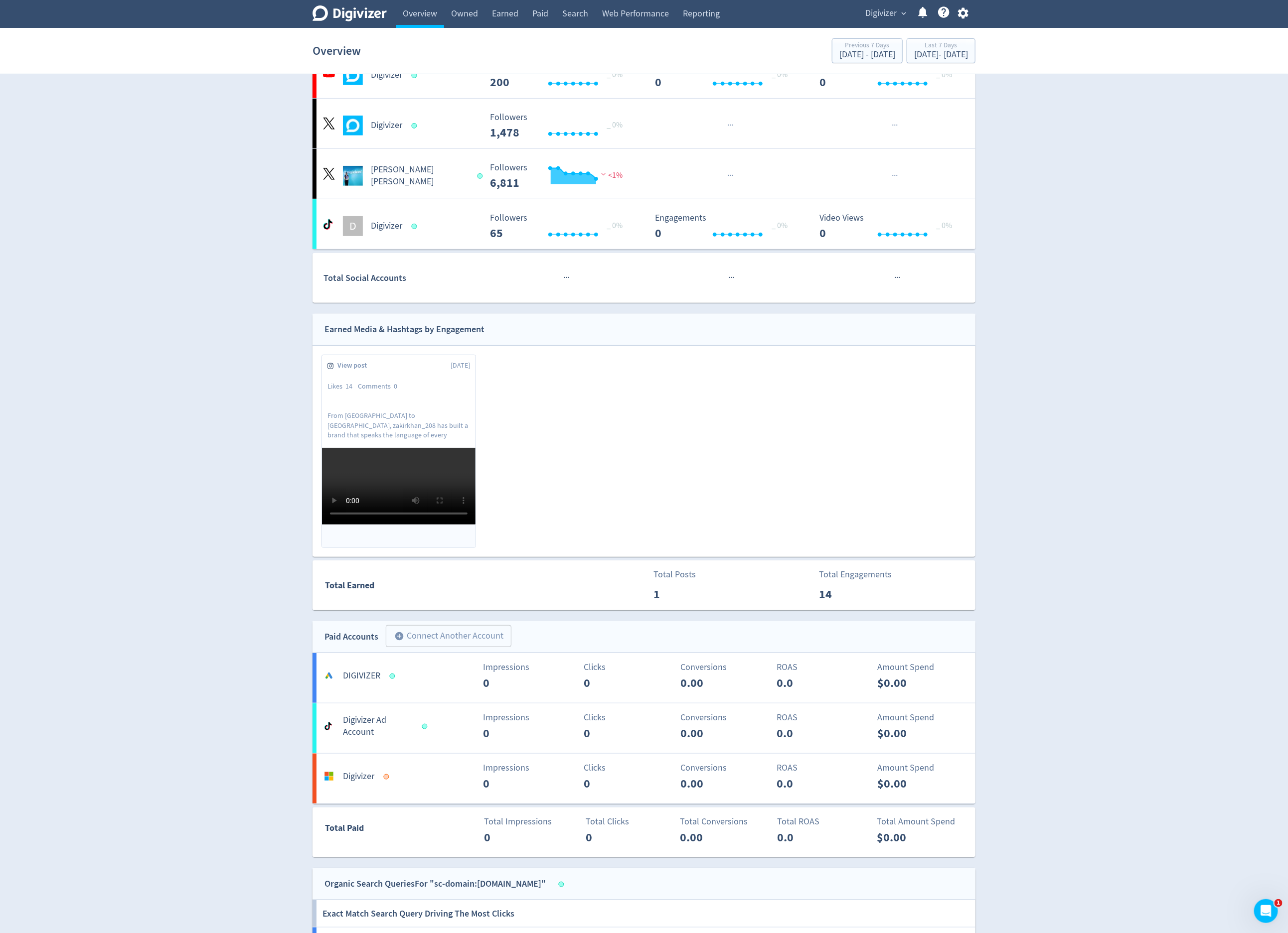
click at [875, 21] on div "Digivizer expand_more Help Center - Searchable support on using Digivizer" at bounding box center [914, 14] width 121 height 28
click at [877, 19] on span "Digivizer" at bounding box center [880, 13] width 31 height 16
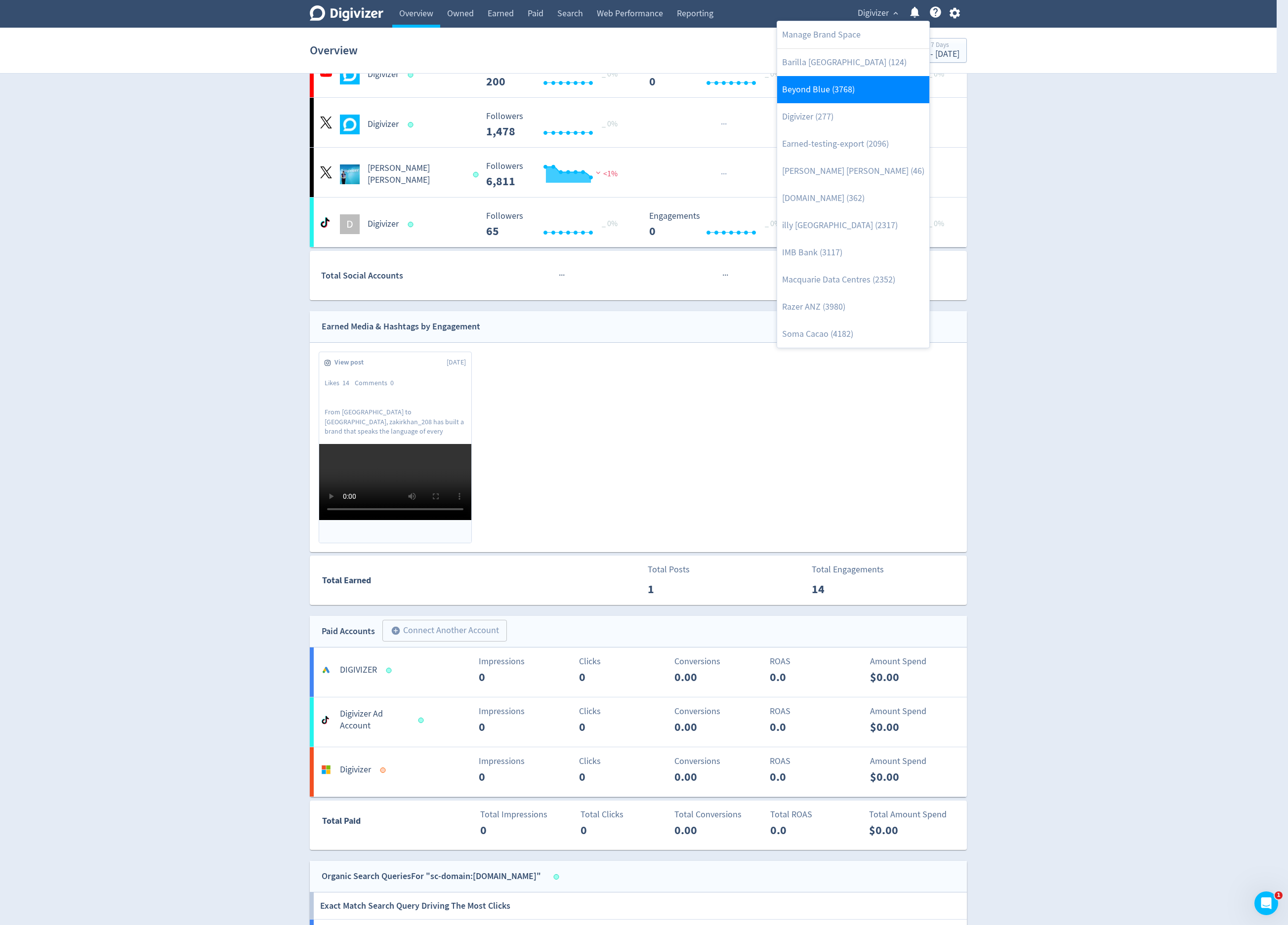
click at [865, 83] on link "Beyond Blue (3768)" at bounding box center [853, 90] width 152 height 27
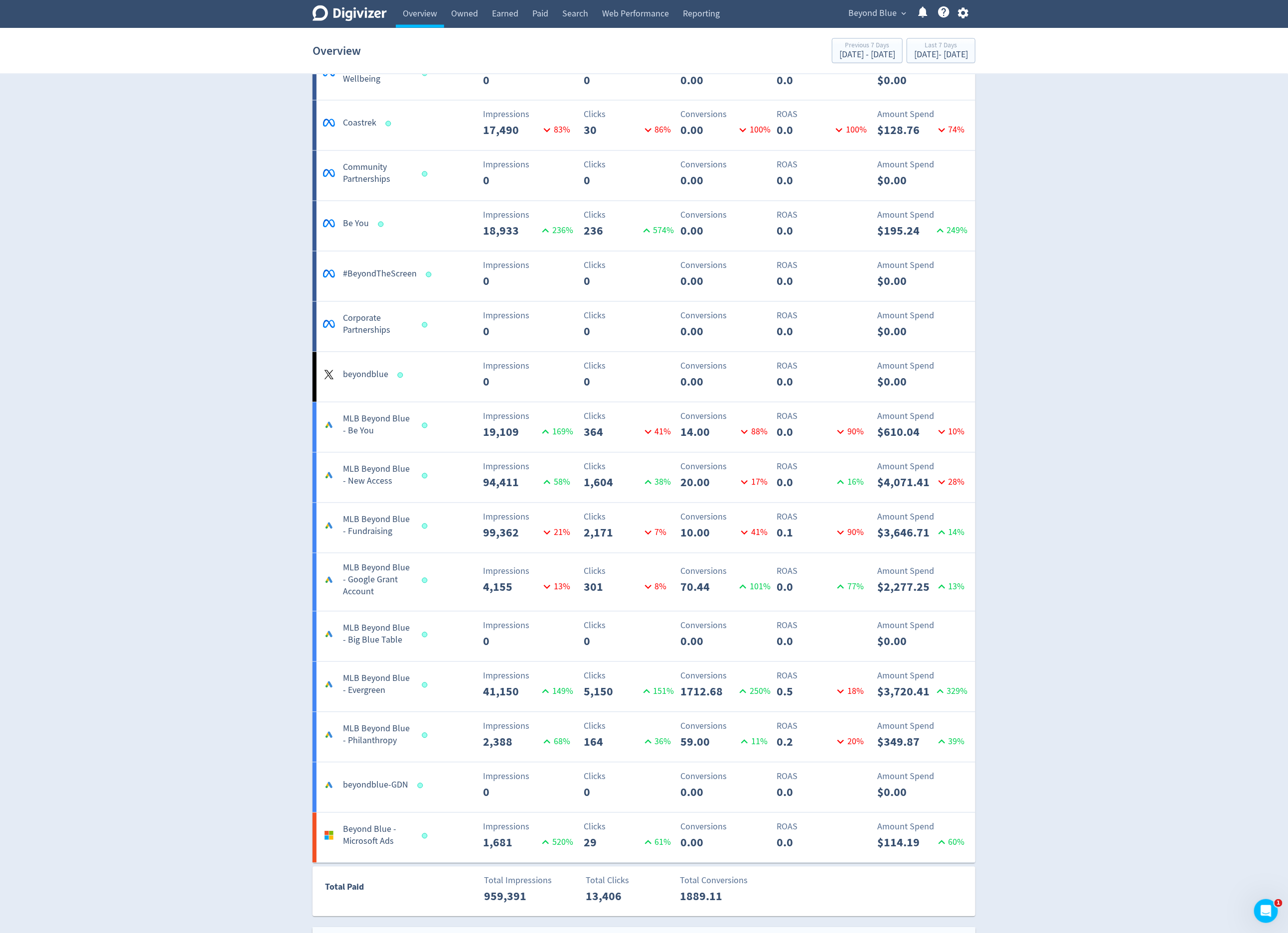
scroll to position [1263, 0]
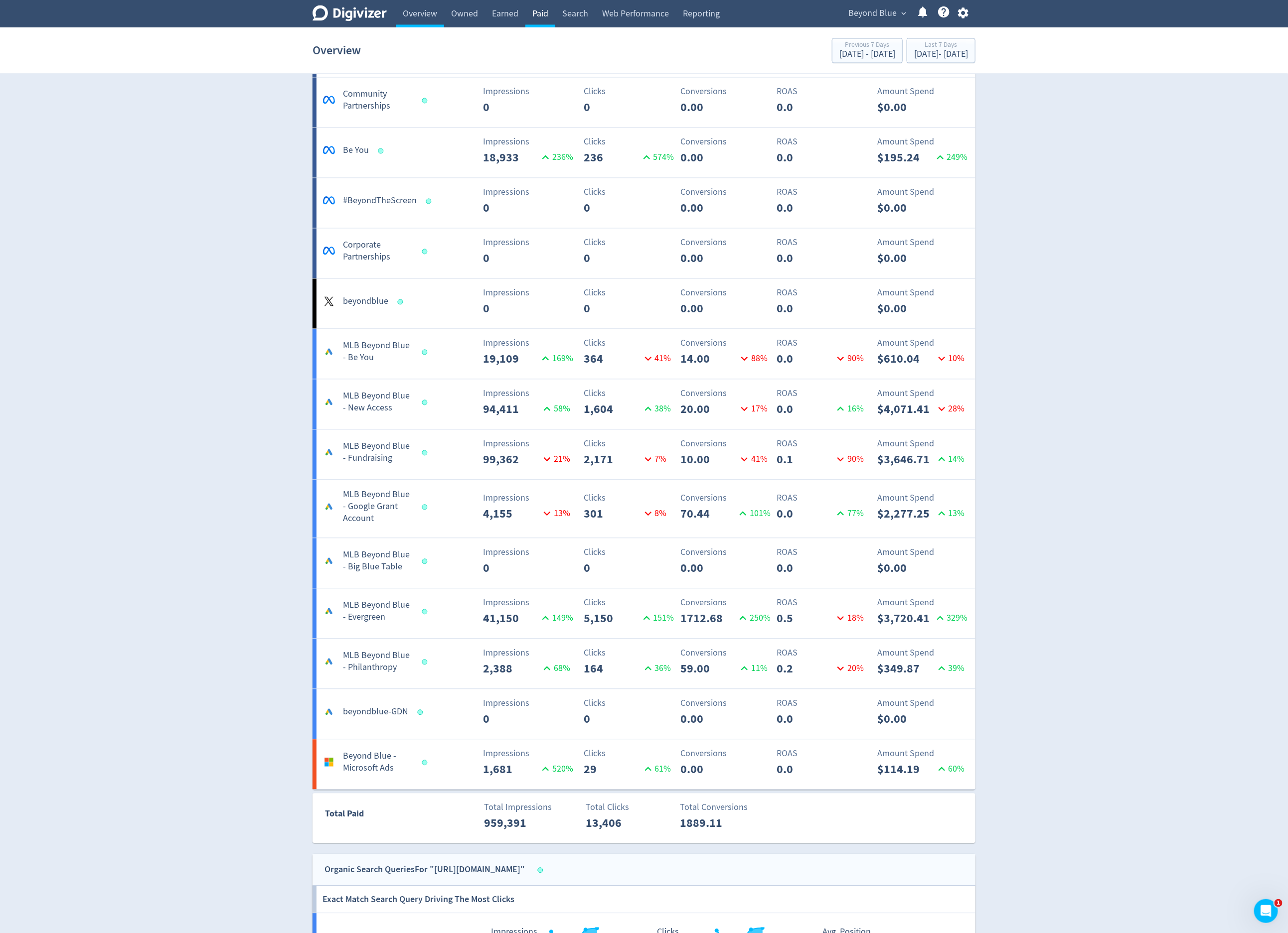
drag, startPoint x: 538, startPoint y: 18, endPoint x: 549, endPoint y: 0, distance: 21.1
click at [538, 17] on link "Paid" at bounding box center [540, 14] width 30 height 28
click at [905, 21] on button "Beyond Blue expand_more" at bounding box center [876, 13] width 64 height 16
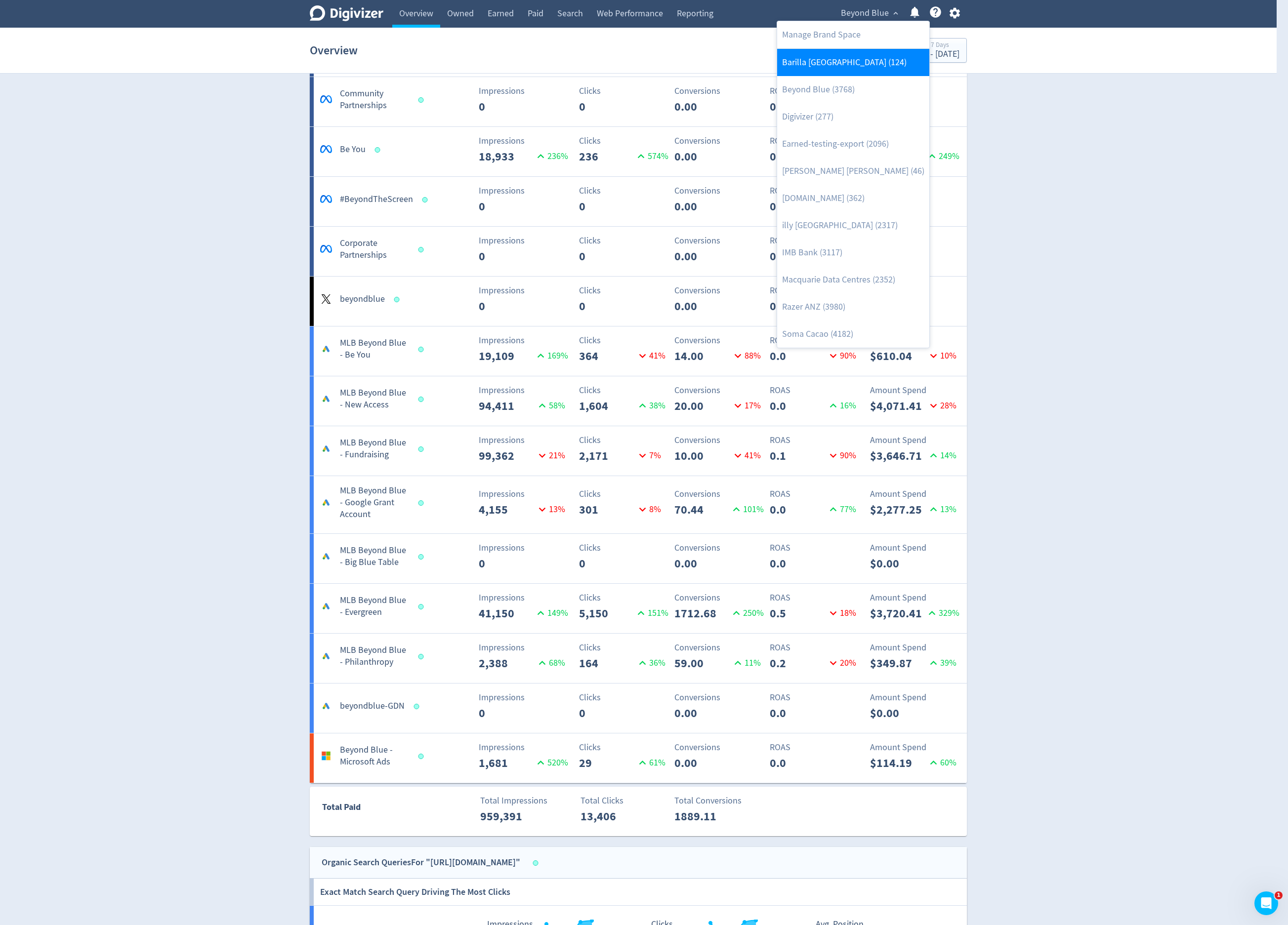
click at [855, 61] on link "Barilla [GEOGRAPHIC_DATA] (124)" at bounding box center [853, 62] width 152 height 27
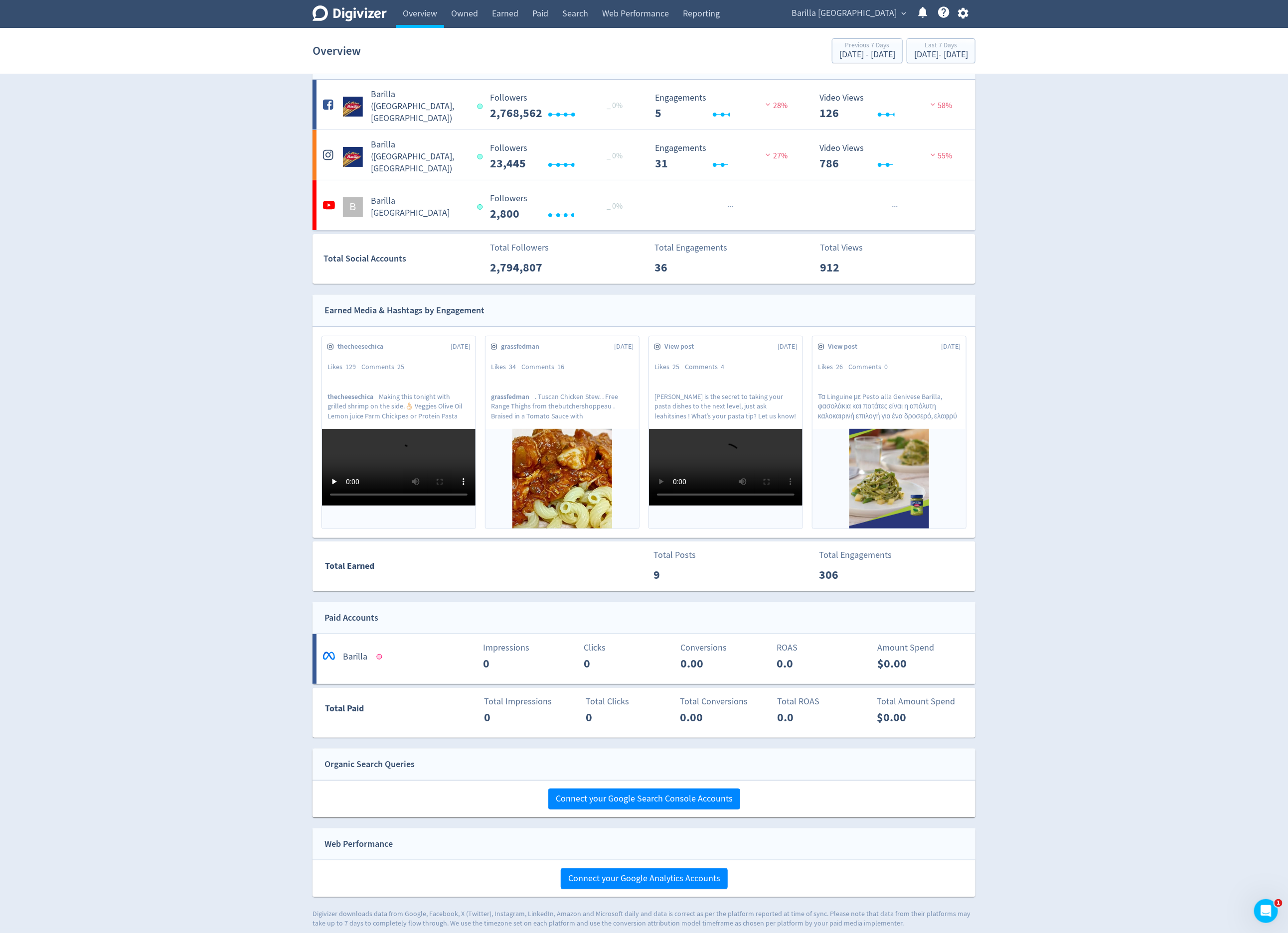
scroll to position [84, 0]
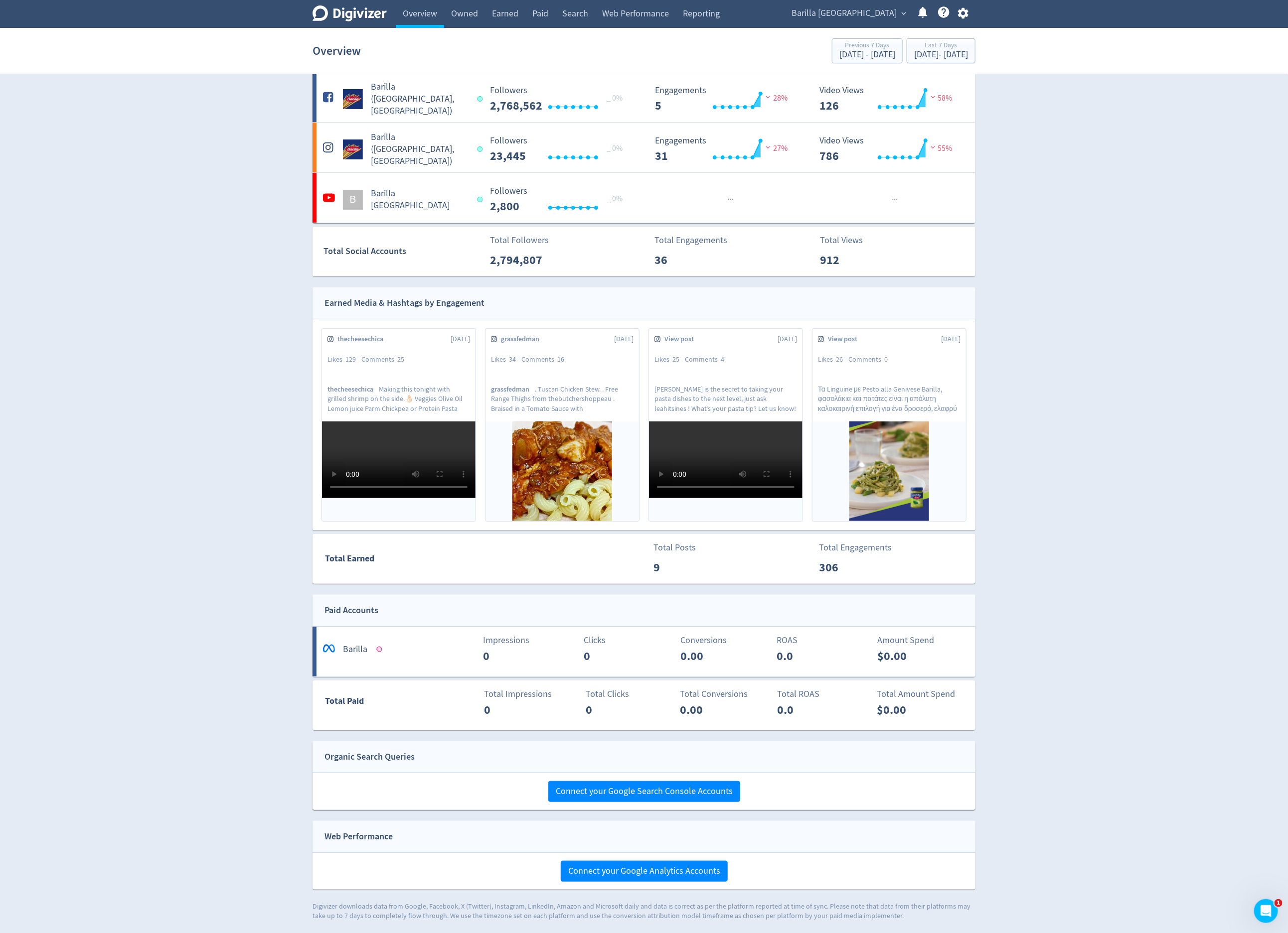
click at [860, 12] on span "Barilla Australia" at bounding box center [844, 13] width 105 height 16
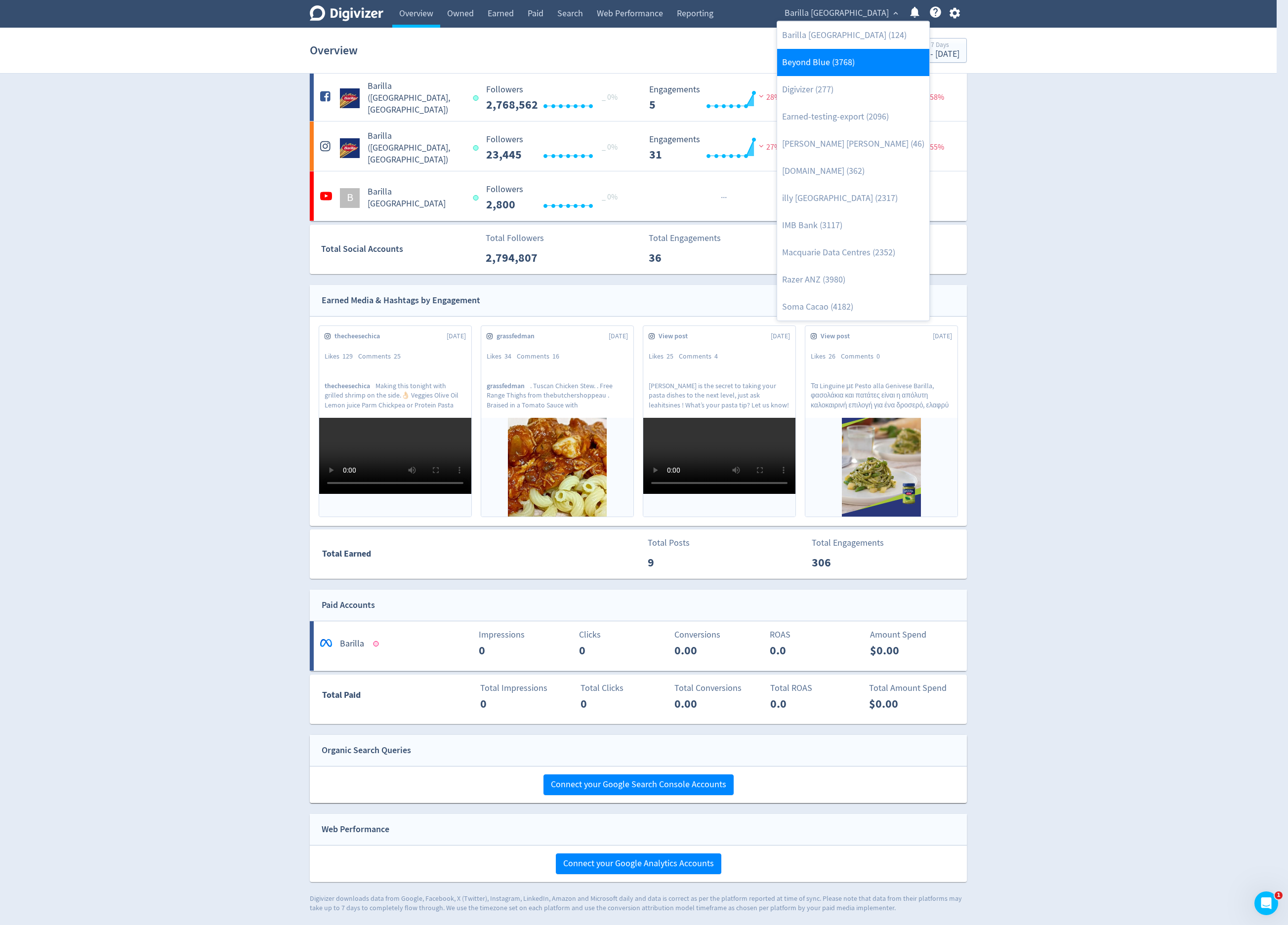
click at [849, 68] on link "Beyond Blue (3768)" at bounding box center [853, 62] width 152 height 27
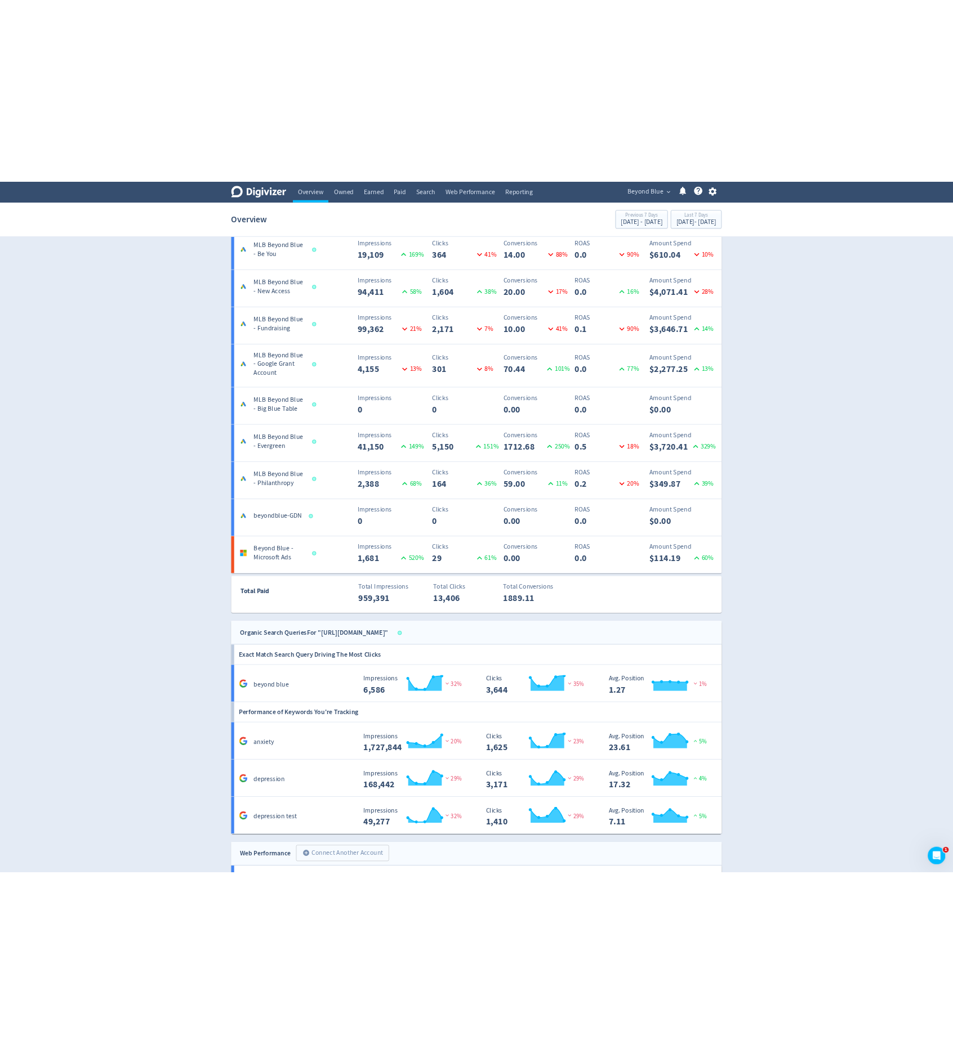
scroll to position [1723, 0]
